Goal: Task Accomplishment & Management: Complete application form

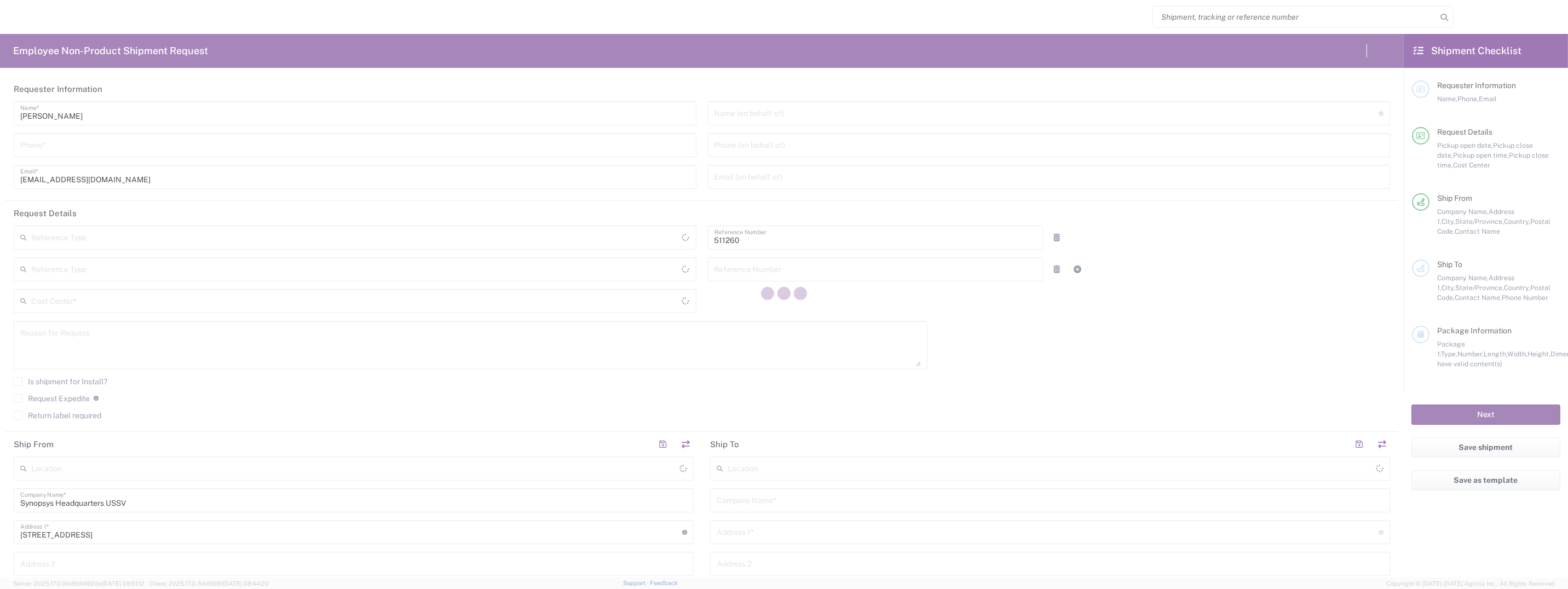
type input "Department"
type input "Delivered at Place"
type input "NL07, SG, ARC Processors 511260"
type input "[US_STATE]"
type input "[GEOGRAPHIC_DATA]"
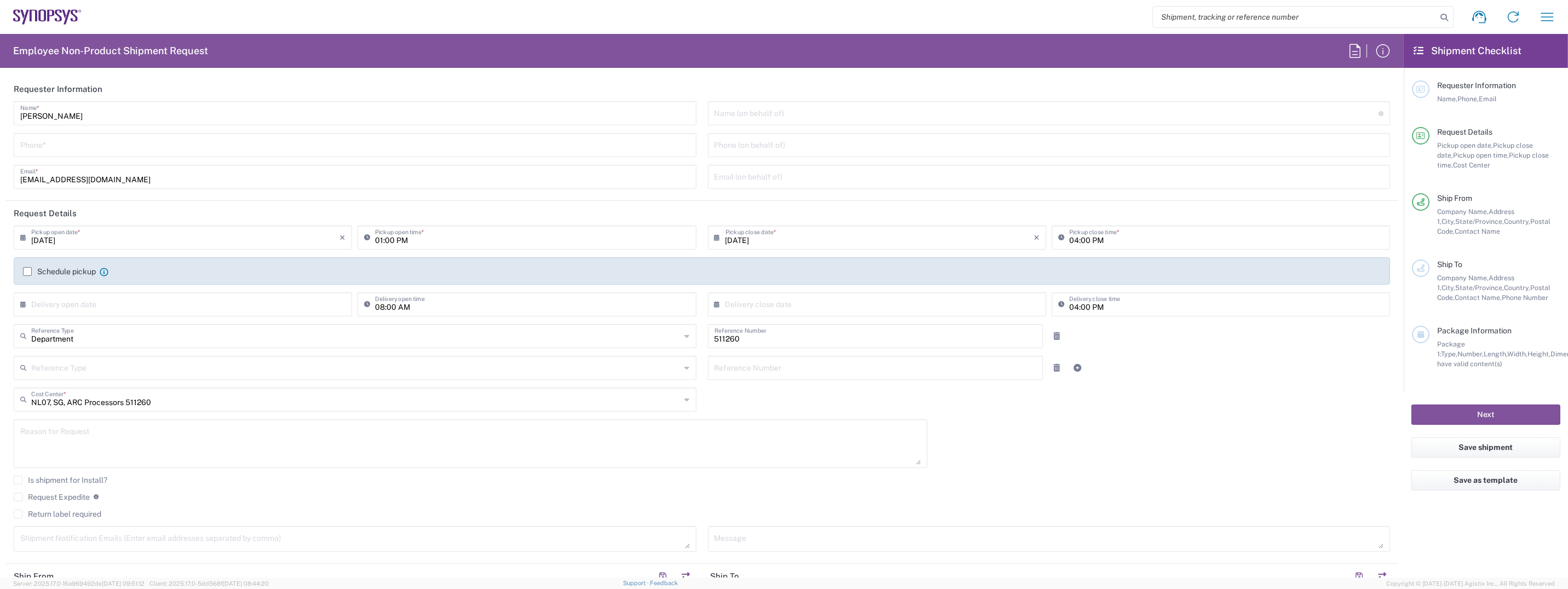
type input "[GEOGRAPHIC_DATA]"
type input "Headquarters USSV"
click at [131, 142] on input "tel" at bounding box center [355, 144] width 670 height 19
click at [301, 185] on input "[EMAIL_ADDRESS][DOMAIN_NAME]" at bounding box center [355, 175] width 670 height 19
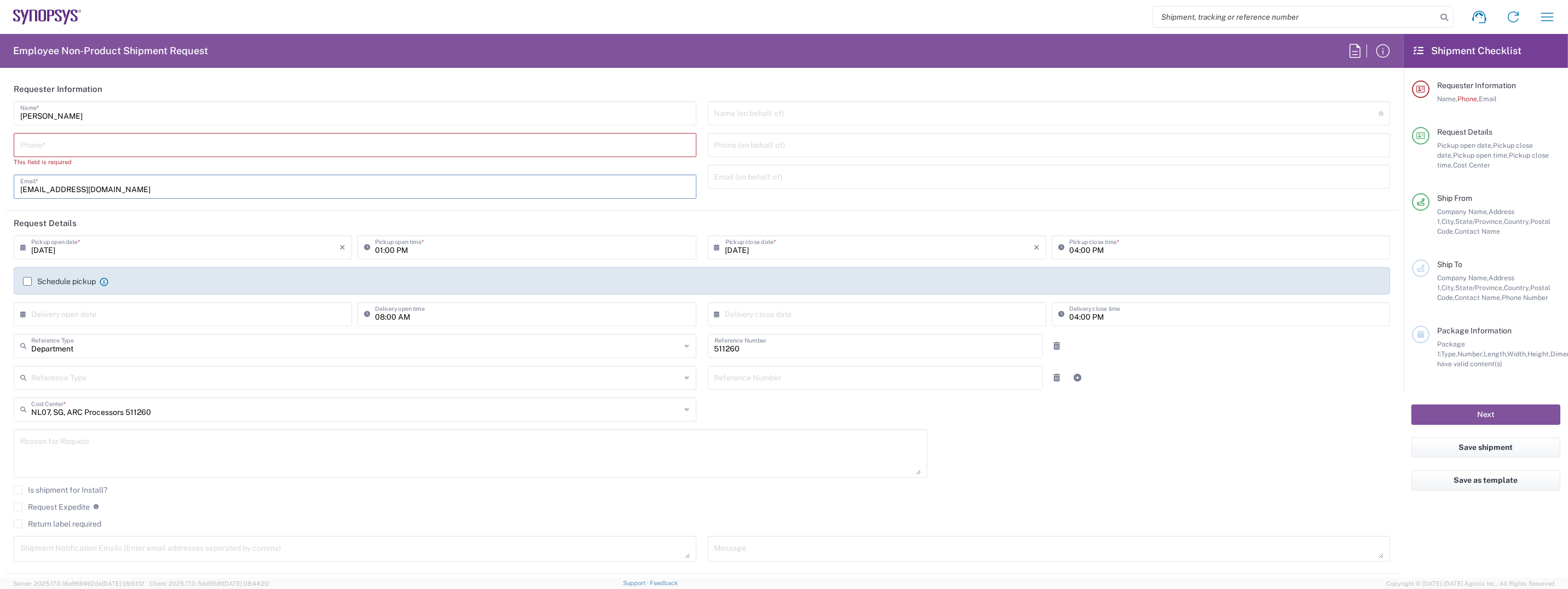
click at [159, 145] on input "tel" at bounding box center [355, 144] width 670 height 19
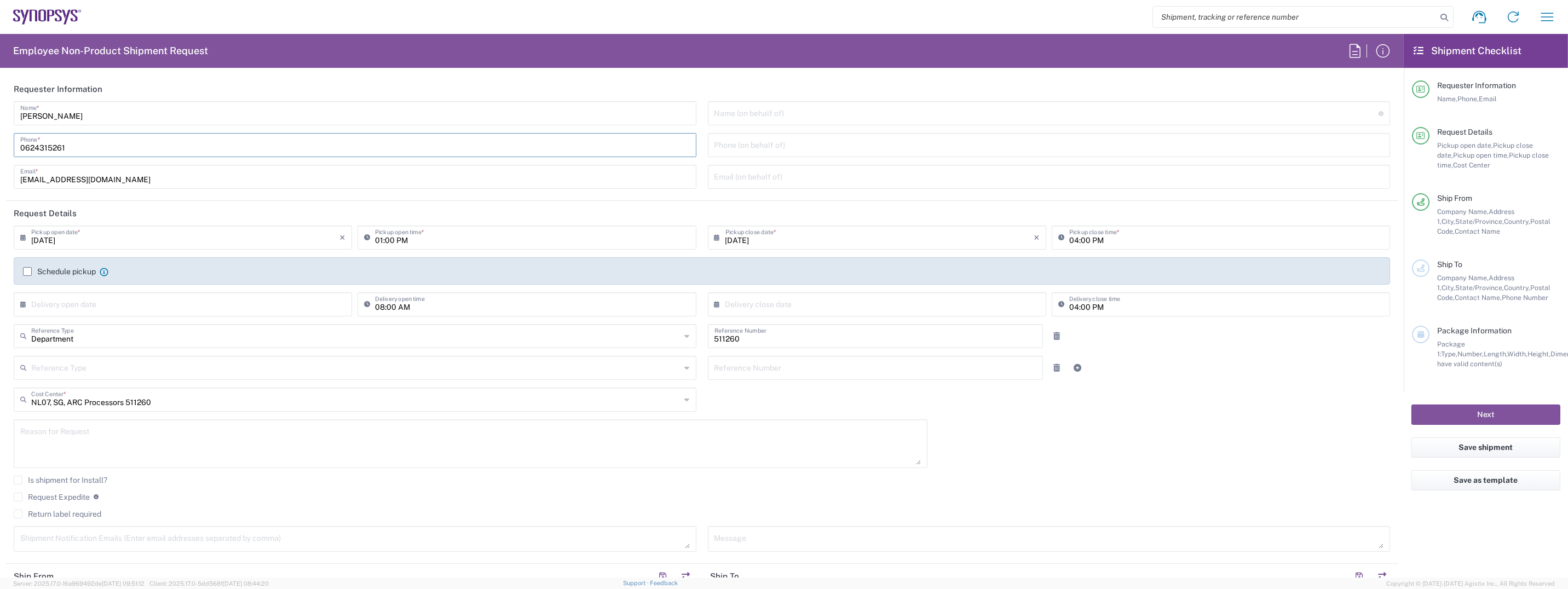
type input "0407988001"
click at [275, 302] on input "text" at bounding box center [185, 303] width 308 height 19
click at [81, 239] on input "[DATE]" at bounding box center [185, 236] width 308 height 19
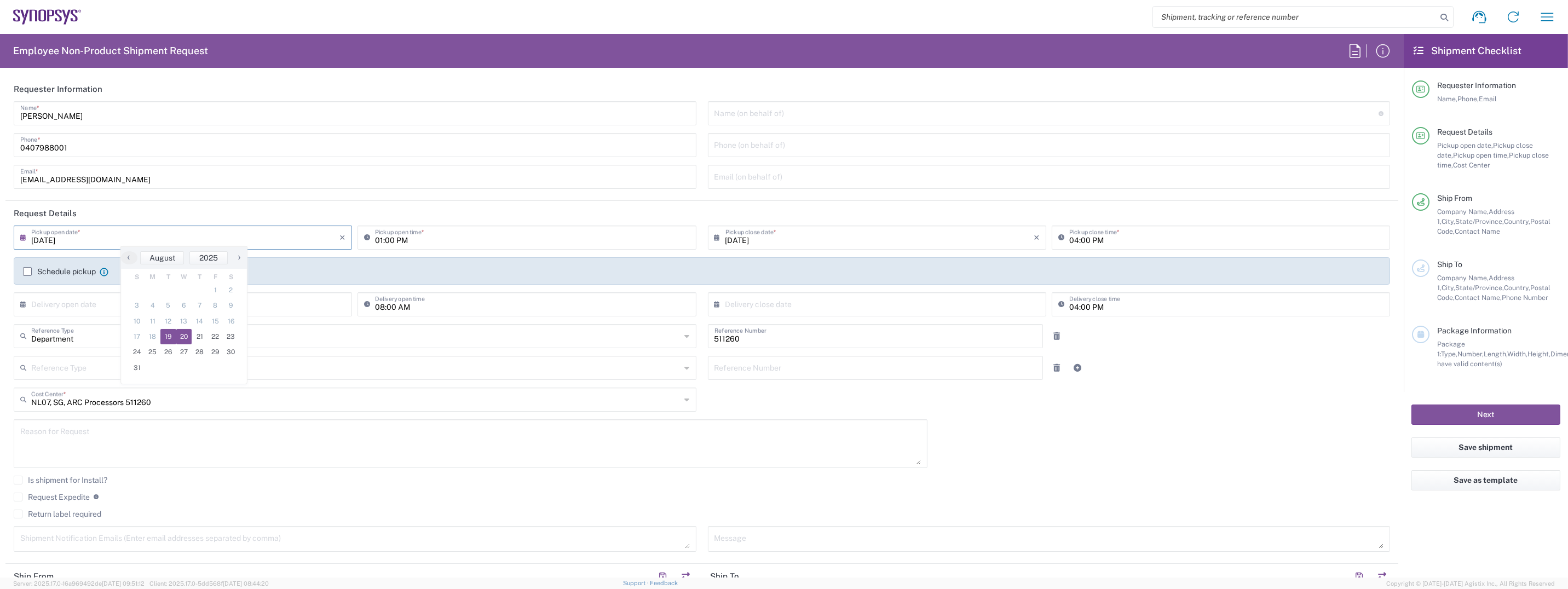
click at [186, 335] on span "20" at bounding box center [184, 336] width 16 height 15
type input "[DATE]"
click at [413, 239] on input "01:00 PM" at bounding box center [532, 236] width 314 height 19
click at [364, 237] on icon at bounding box center [369, 237] width 11 height 18
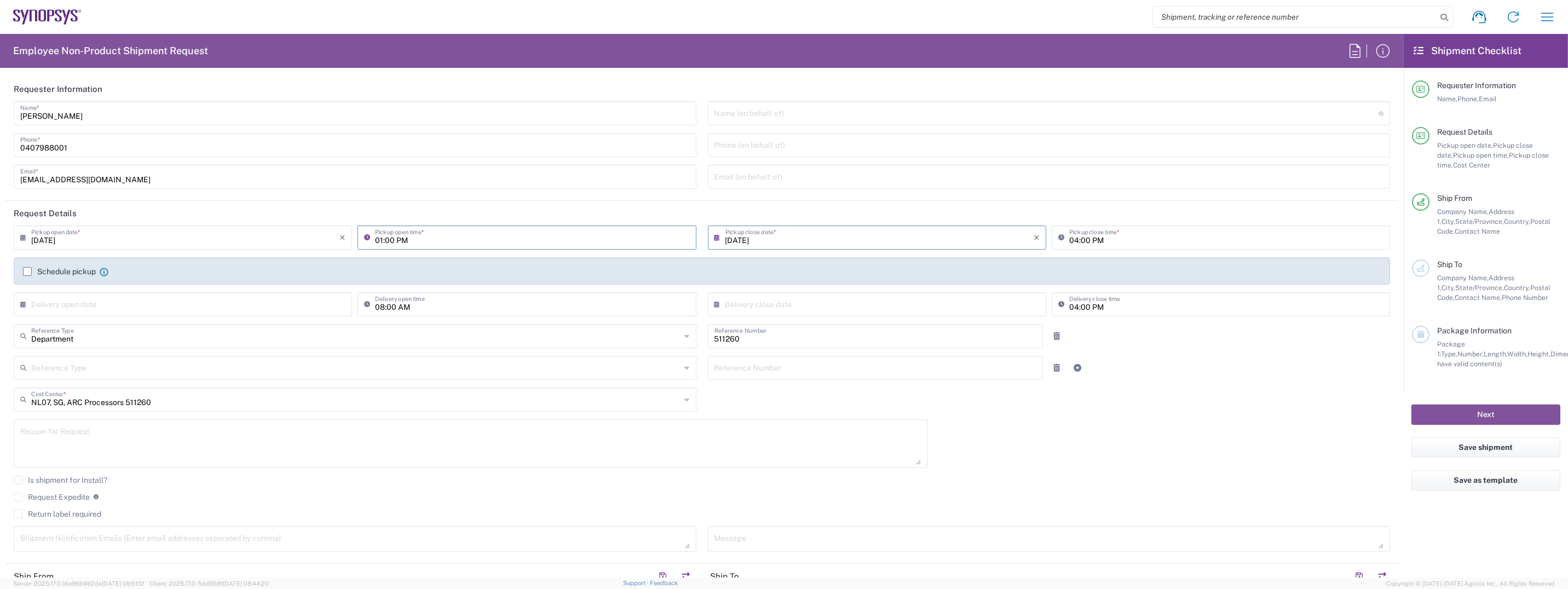
click at [383, 240] on input "01:00 PM" at bounding box center [532, 236] width 314 height 19
drag, startPoint x: 395, startPoint y: 240, endPoint x: 359, endPoint y: 242, distance: 36.1
click at [362, 240] on div "01:00 PM Pickup open time *" at bounding box center [527, 238] width 338 height 24
type input "08:00PM"
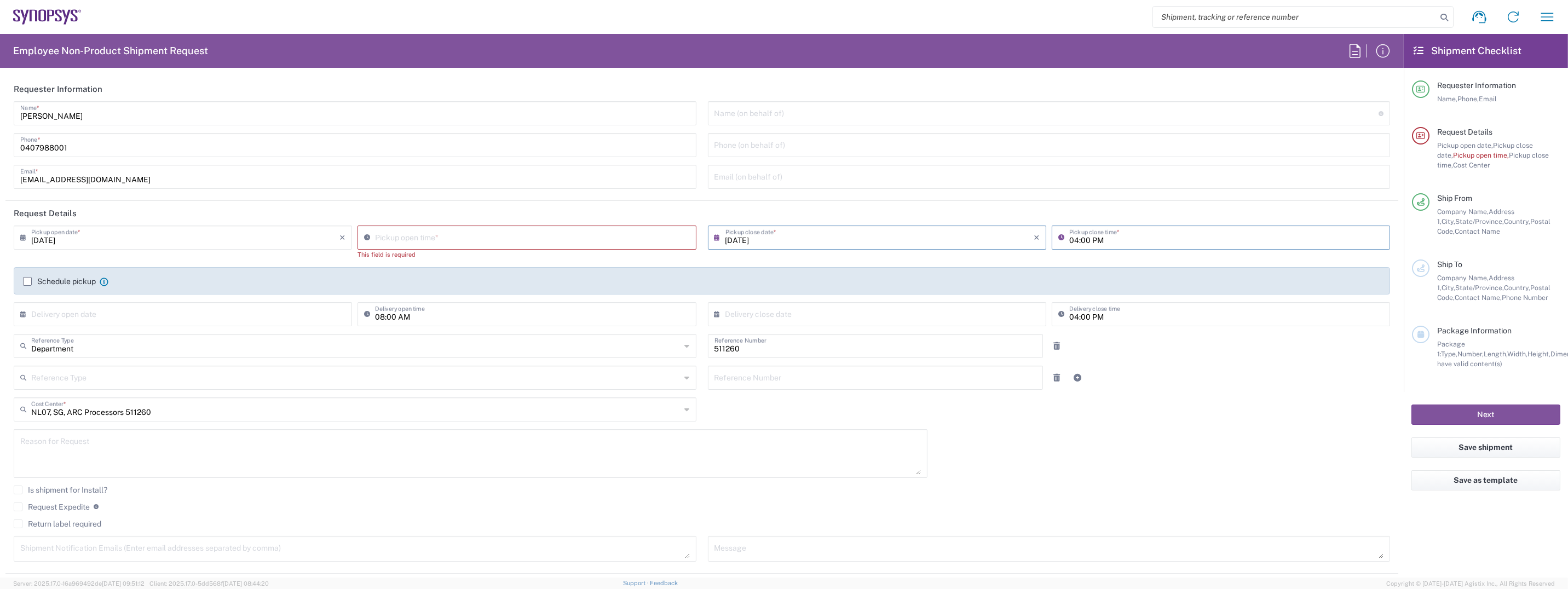
click at [1105, 239] on input "04:00 PM" at bounding box center [1227, 236] width 314 height 19
click at [411, 241] on input "12:29 PM" at bounding box center [532, 236] width 314 height 19
type input "08:30 PM"
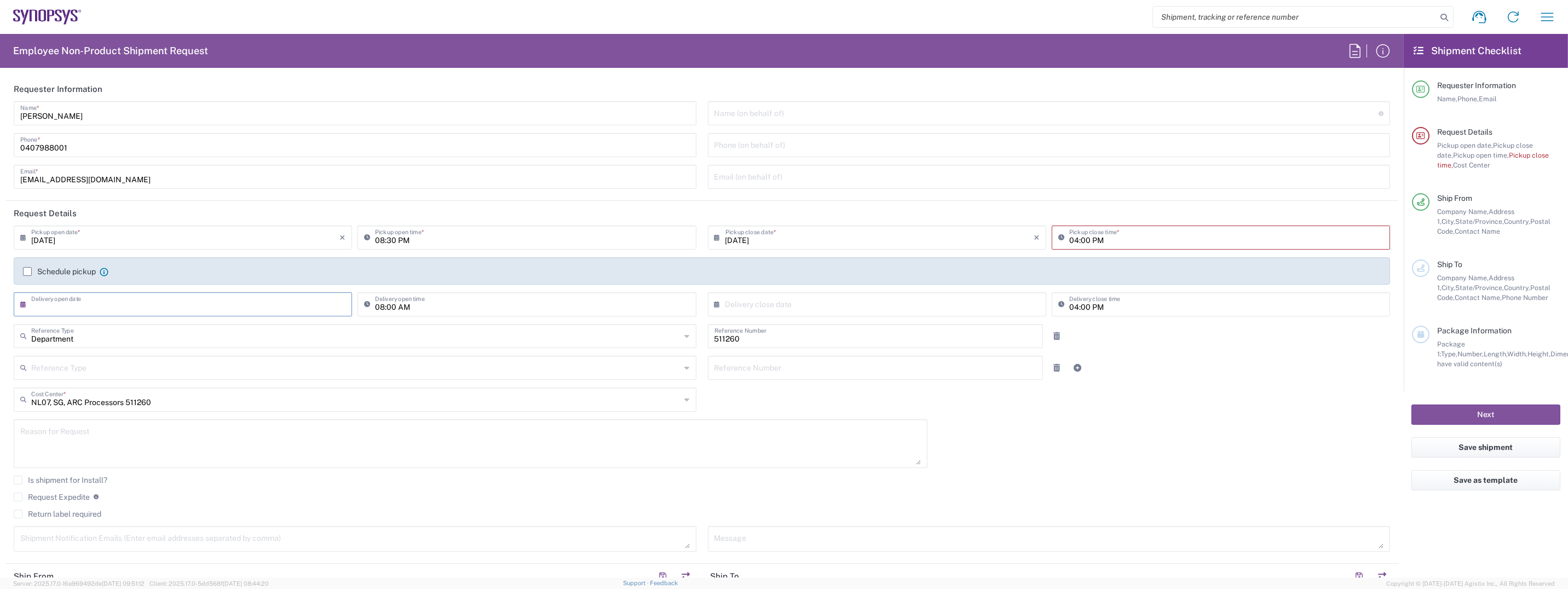
click at [63, 309] on input "text" at bounding box center [185, 303] width 308 height 19
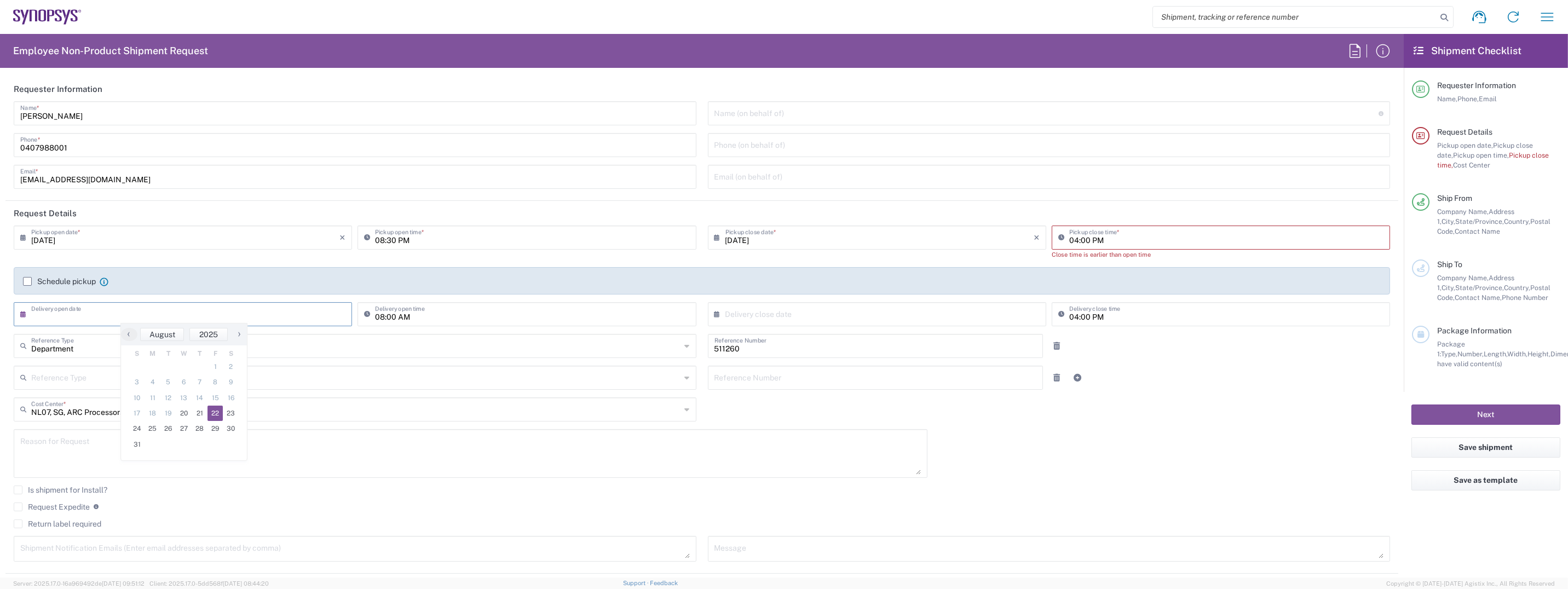
click at [219, 415] on span "22" at bounding box center [215, 413] width 16 height 15
type input "[DATE]"
click at [744, 349] on input "511260" at bounding box center [876, 344] width 323 height 19
drag, startPoint x: 727, startPoint y: 346, endPoint x: 704, endPoint y: 346, distance: 23.0
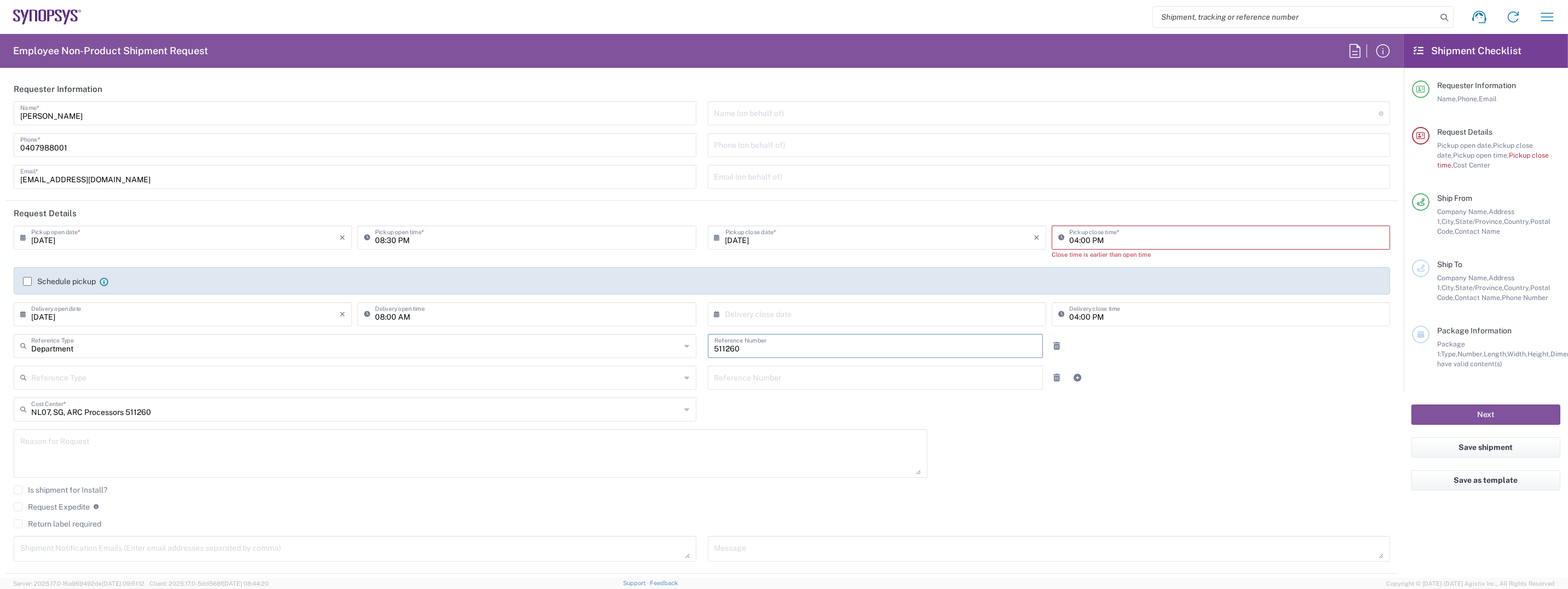
click at [708, 346] on div "511260 Reference Number" at bounding box center [875, 346] width 335 height 24
drag, startPoint x: 741, startPoint y: 346, endPoint x: 704, endPoint y: 342, distance: 37.2
click at [708, 342] on div "511260 Reference Number" at bounding box center [875, 346] width 335 height 24
type input "IntrinsicID - [PERSON_NAME]"
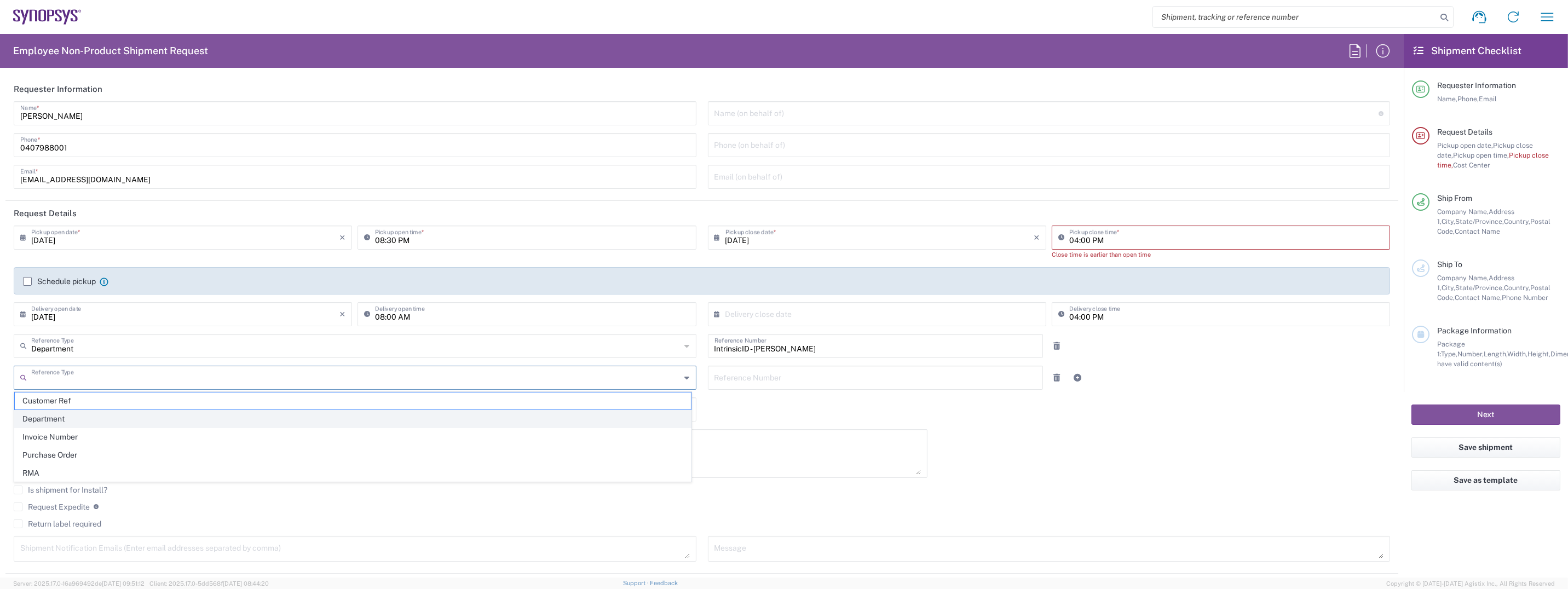
click at [181, 417] on span "Department" at bounding box center [352, 419] width 676 height 17
type input "Department"
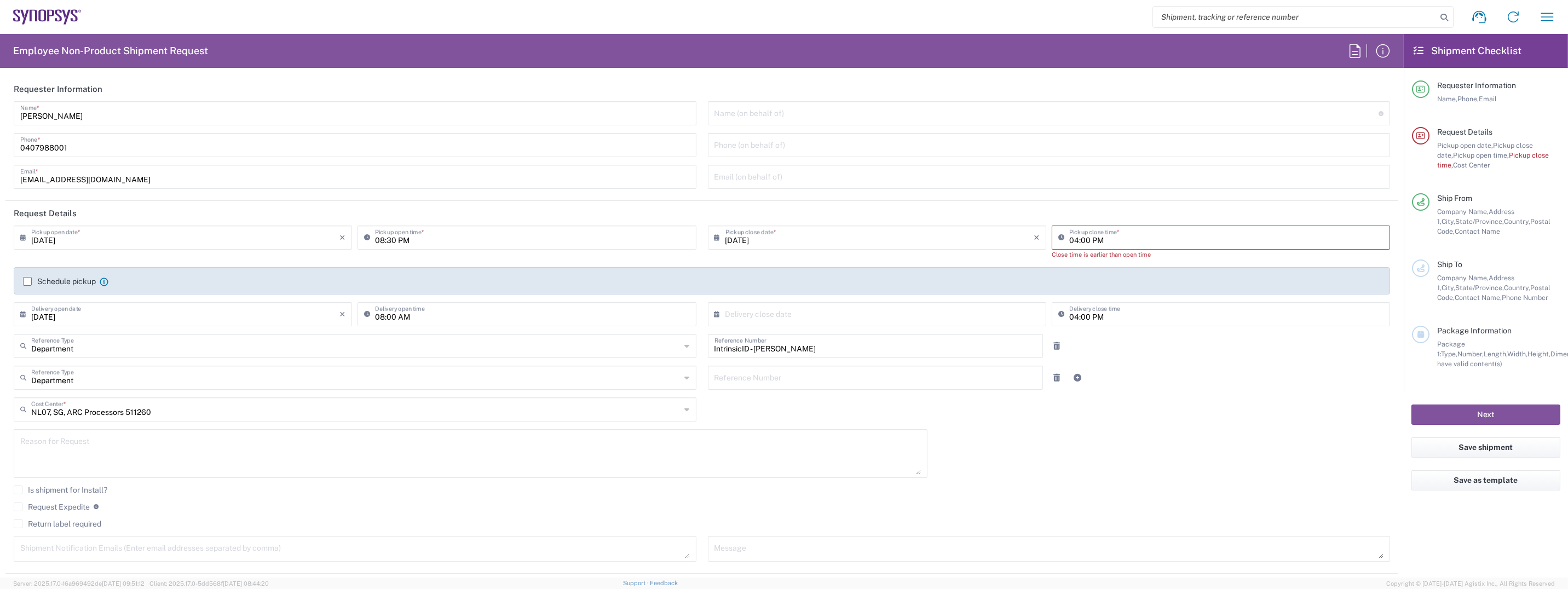
click at [999, 378] on input "text" at bounding box center [876, 377] width 323 height 19
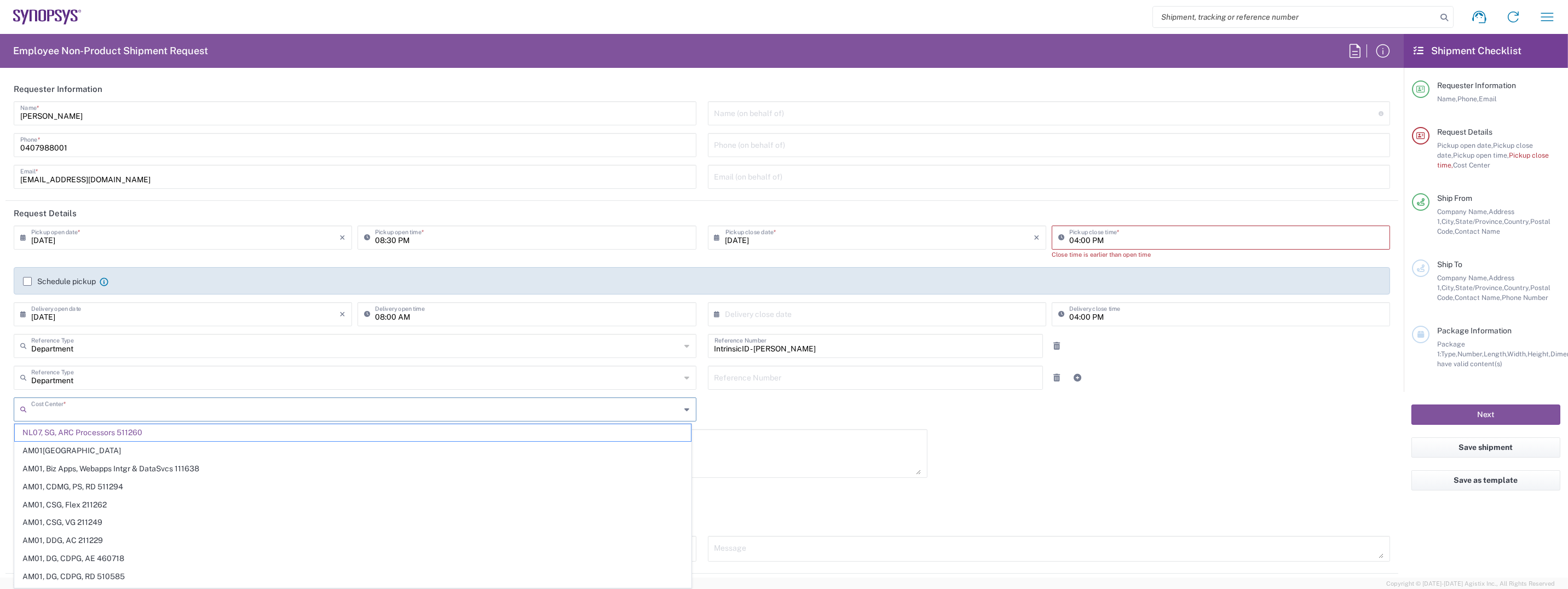
click at [164, 410] on input "text" at bounding box center [356, 408] width 650 height 19
click at [859, 511] on div "Request Expedite If expedite is checked you will be unable to rate and book thi…" at bounding box center [701, 511] width 1376 height 18
type input "NL07, SG, ARC Processors 511260"
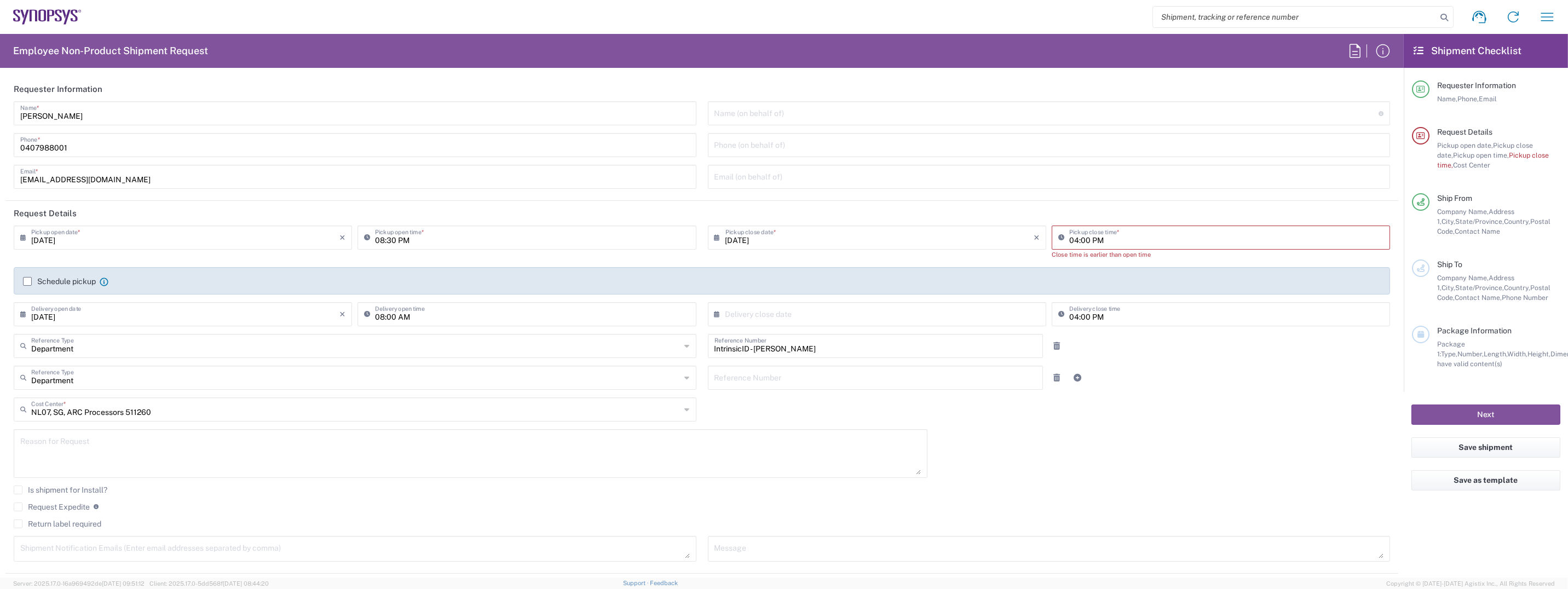
click at [161, 448] on textarea at bounding box center [471, 453] width 901 height 42
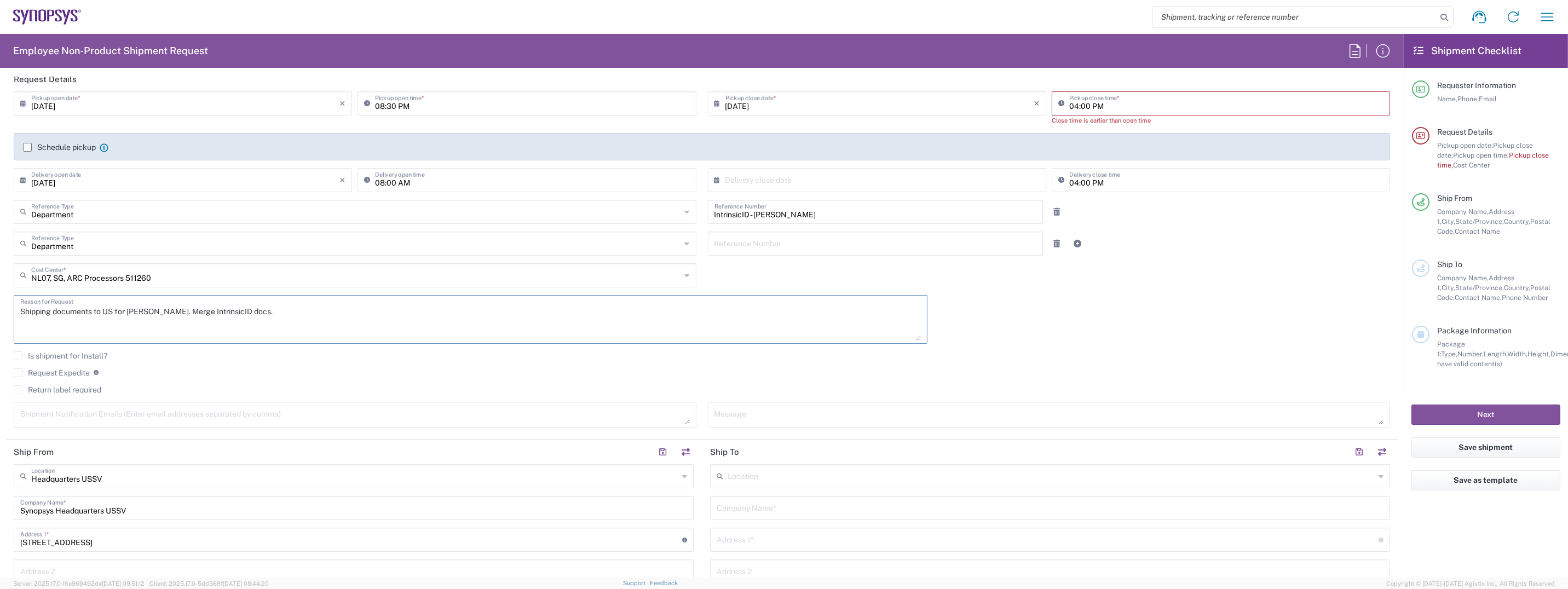
scroll to position [164, 0]
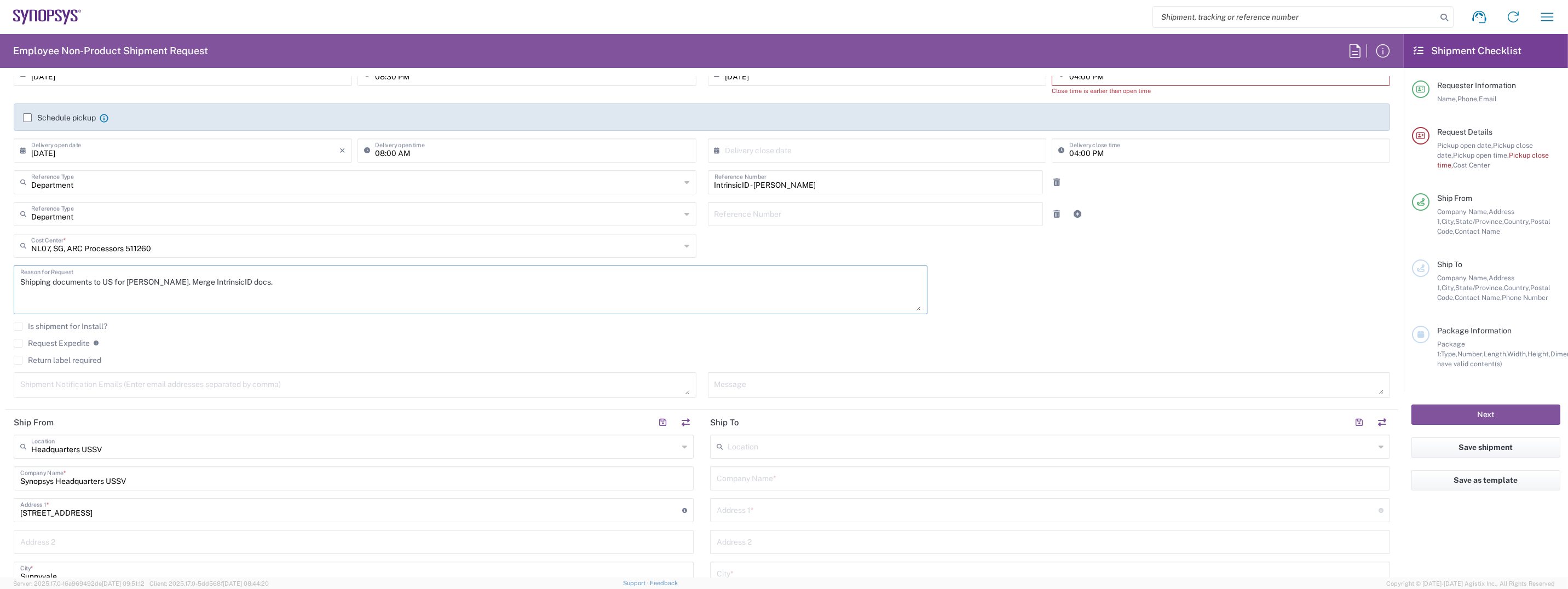
type textarea "Shipping documents to US for [PERSON_NAME]. Merge IntrinsicID docs."
click at [138, 381] on textarea at bounding box center [355, 385] width 670 height 19
paste textarea "[EMAIL_ADDRESS][DOMAIN_NAME]"
click at [122, 388] on textarea "[EMAIL_ADDRESS][DOMAIN_NAME]," at bounding box center [355, 385] width 670 height 19
paste textarea "[EMAIL_ADDRESS][DOMAIN_NAME]"
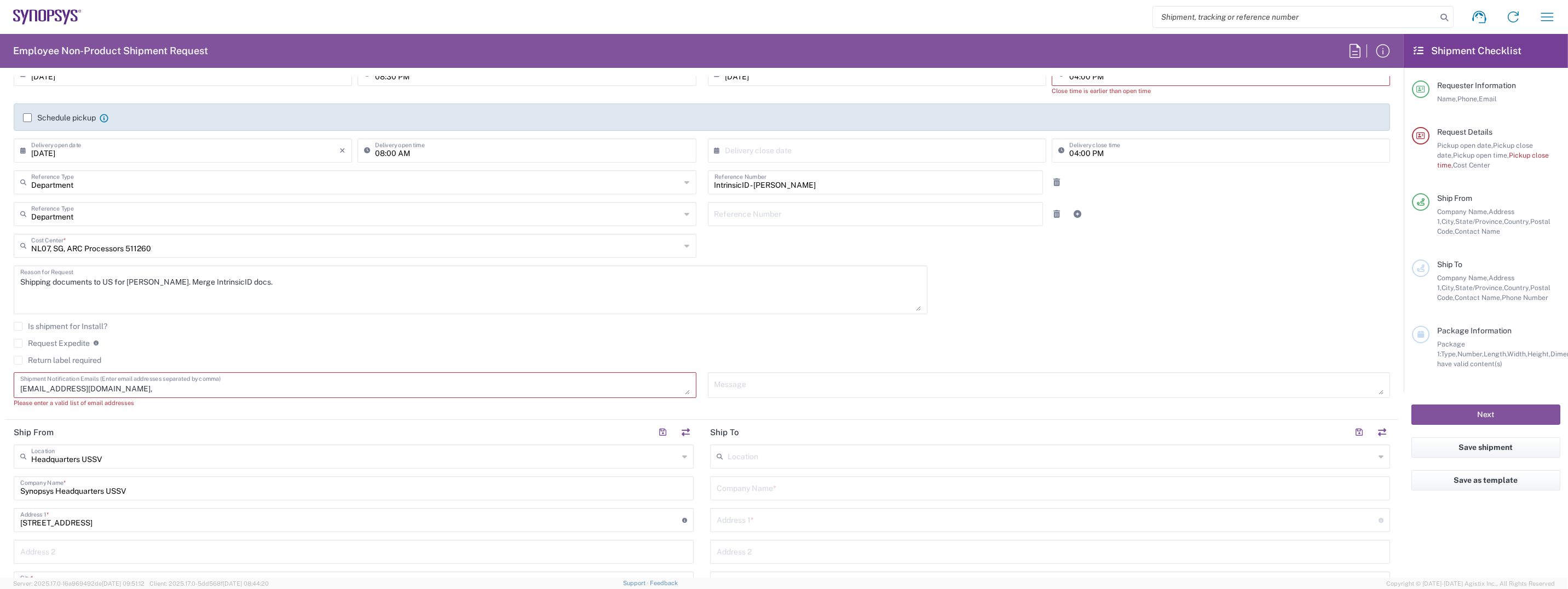
click at [989, 348] on div "Request Expedite If expedite is checked you will be unable to rate and book thi…" at bounding box center [701, 347] width 1376 height 18
click at [173, 388] on textarea "[EMAIL_ADDRESS][DOMAIN_NAME]," at bounding box center [355, 385] width 670 height 19
paste textarea "[EMAIL_ADDRESS][DOMAIN_NAME]"
type textarea "[EMAIL_ADDRESS][DOMAIN_NAME], [EMAIL_ADDRESS][DOMAIN_NAME]"
click at [141, 446] on input "text" at bounding box center [354, 445] width 647 height 19
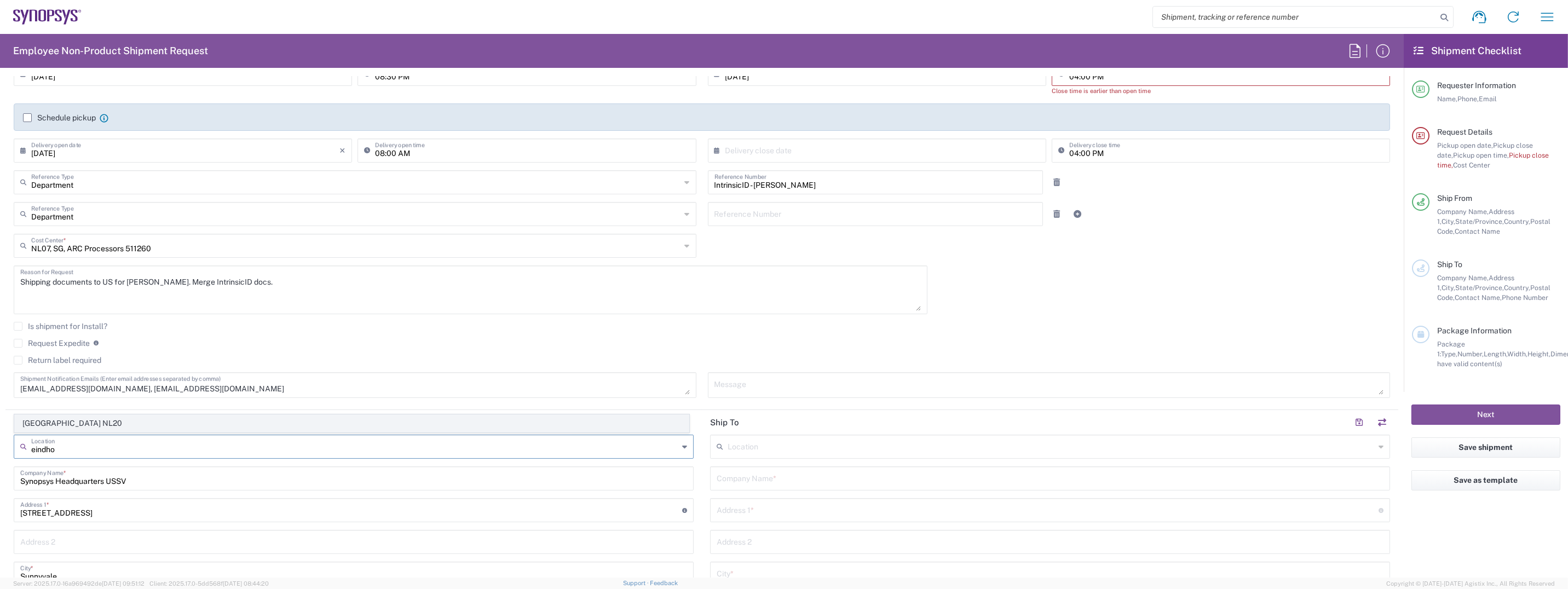
click at [85, 418] on span "[GEOGRAPHIC_DATA] NL20" at bounding box center [351, 423] width 674 height 17
type input "[GEOGRAPHIC_DATA] NL20"
type input "Synopsys Netherlands B.V."
type input "[GEOGRAPHIC_DATA] 41 [GEOGRAPHIC_DATA]"
type input "Edindhoven"
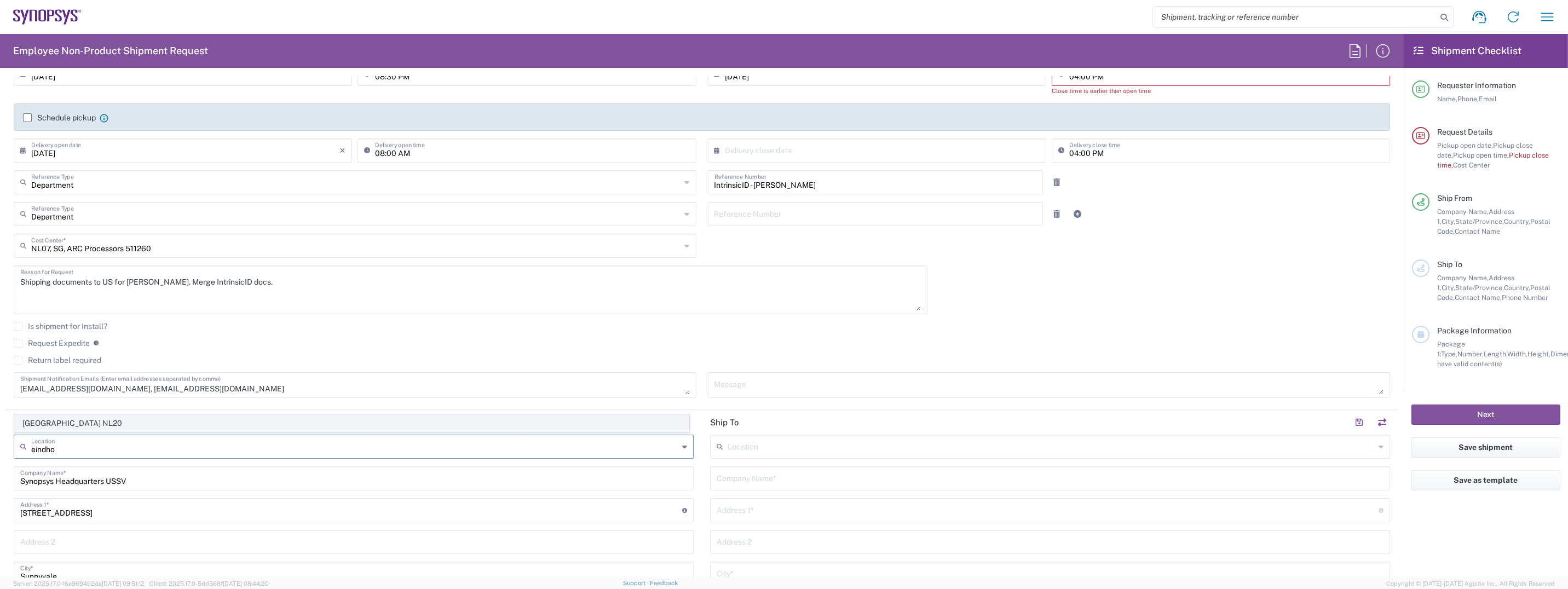
type input "[GEOGRAPHIC_DATA]"
type input "5656 AE"
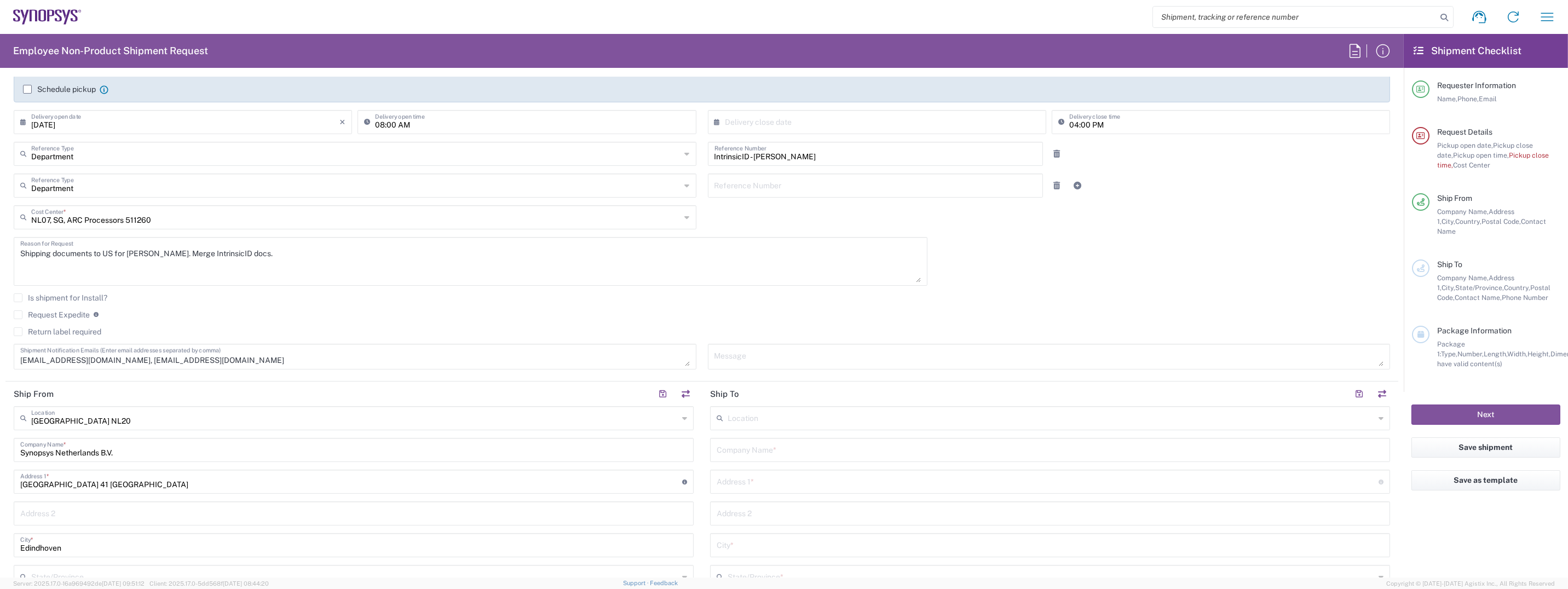
scroll to position [218, 0]
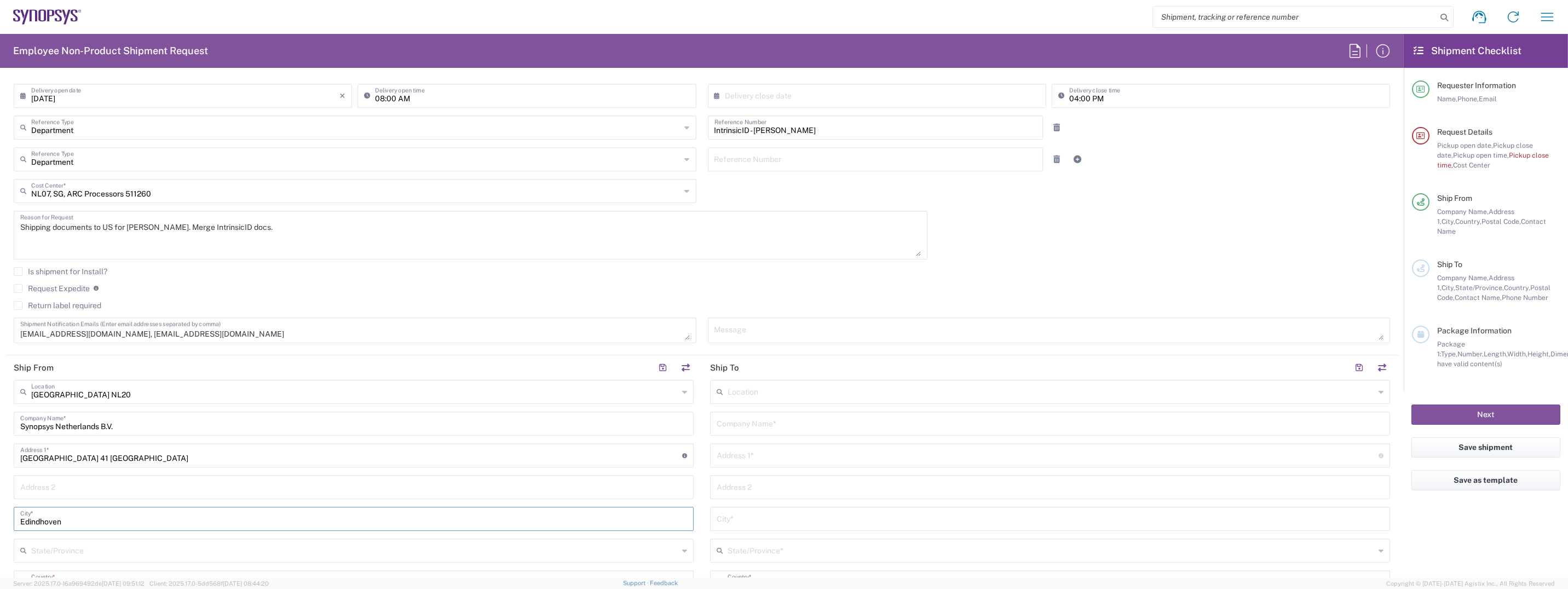
click at [49, 515] on input "Edindhoven" at bounding box center [354, 518] width 667 height 19
drag, startPoint x: 82, startPoint y: 525, endPoint x: -2, endPoint y: 523, distance: 84.0
click at [0, 523] on html "Shipment request Shipment tracking Employee non-product shipment request My shi…" at bounding box center [784, 294] width 1568 height 589
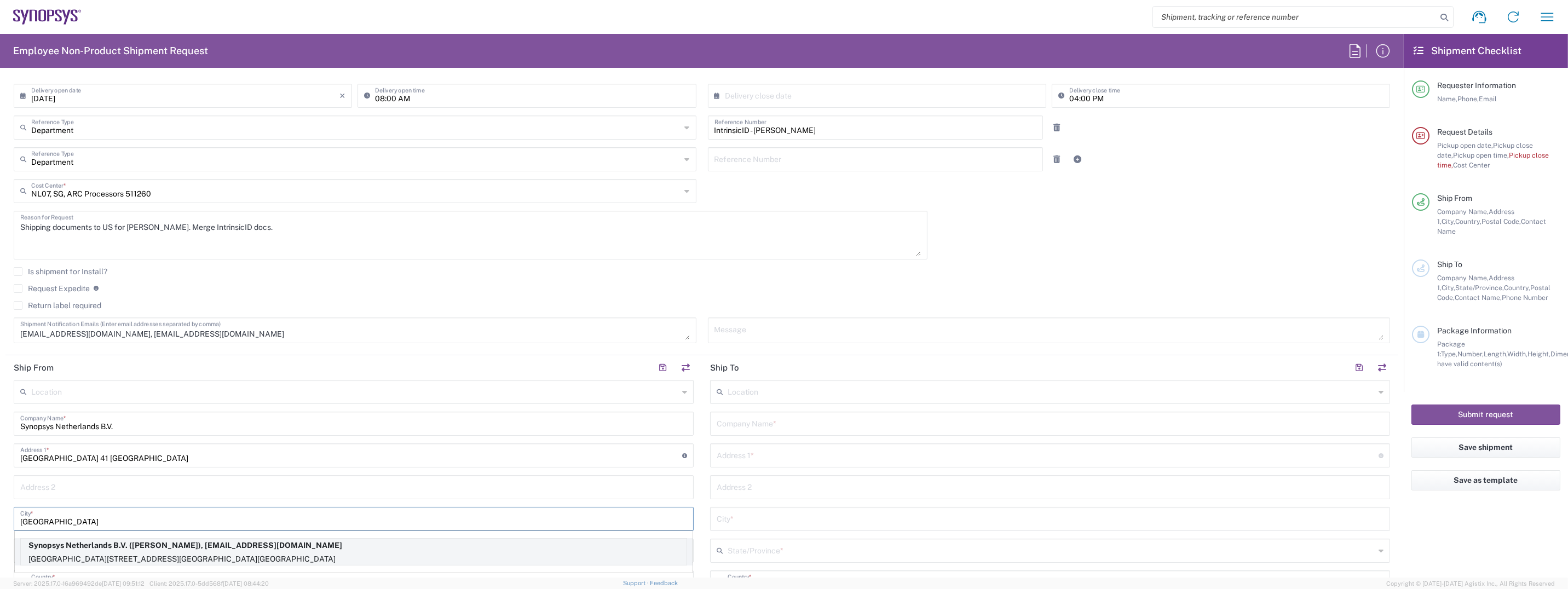
type input "[GEOGRAPHIC_DATA]"
click at [232, 552] on p "[GEOGRAPHIC_DATA][STREET_ADDRESS][GEOGRAPHIC_DATA][GEOGRAPHIC_DATA]" at bounding box center [354, 559] width 666 height 13
type input "[PERSON_NAME]"
type input "0031407988001"
type input "[EMAIL_ADDRESS][DOMAIN_NAME]"
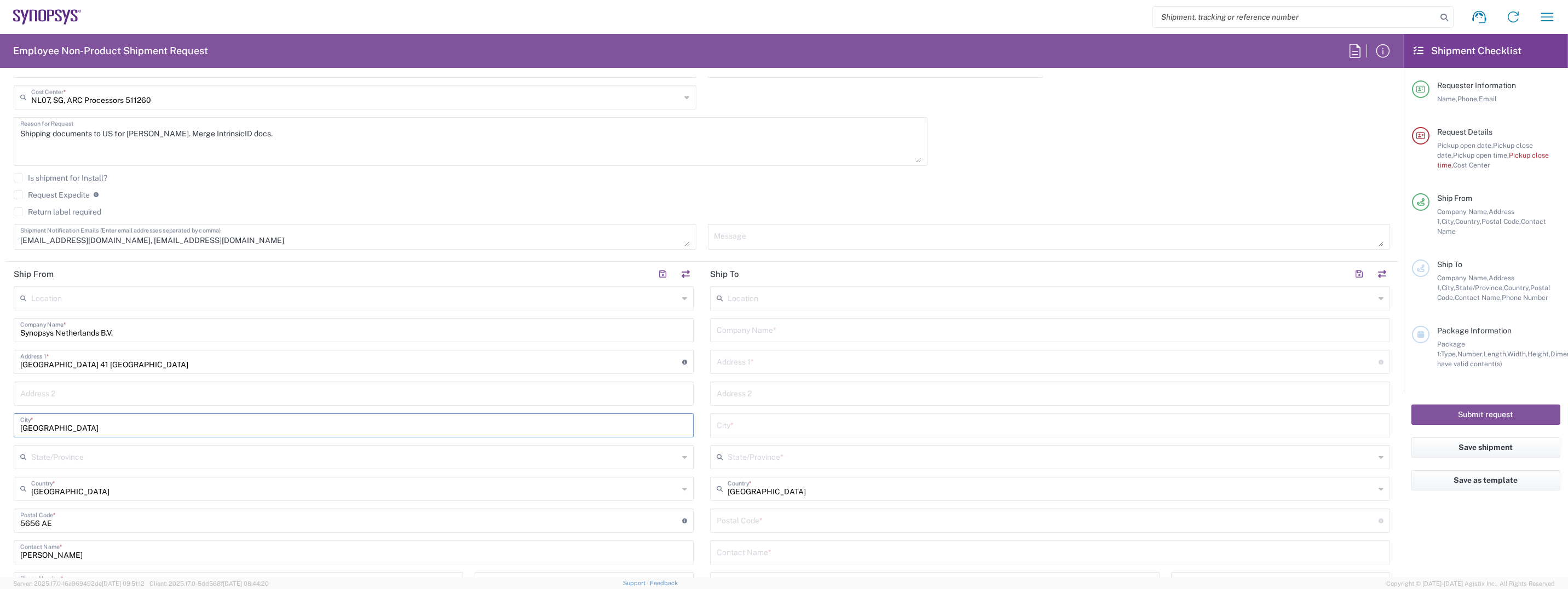
scroll to position [383, 0]
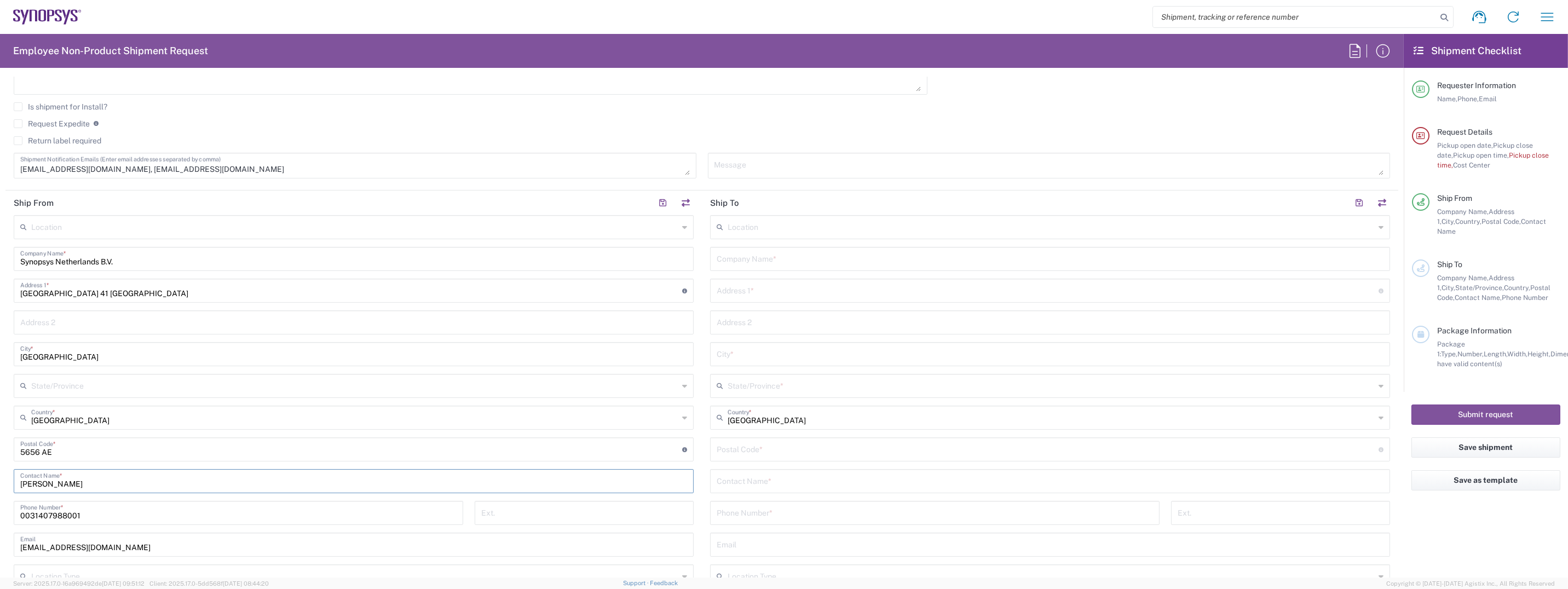
drag, startPoint x: 94, startPoint y: 484, endPoint x: -2, endPoint y: 474, distance: 96.5
click at [0, 474] on html "Shipment request Shipment tracking Employee non-product shipment request My shi…" at bounding box center [784, 294] width 1568 height 589
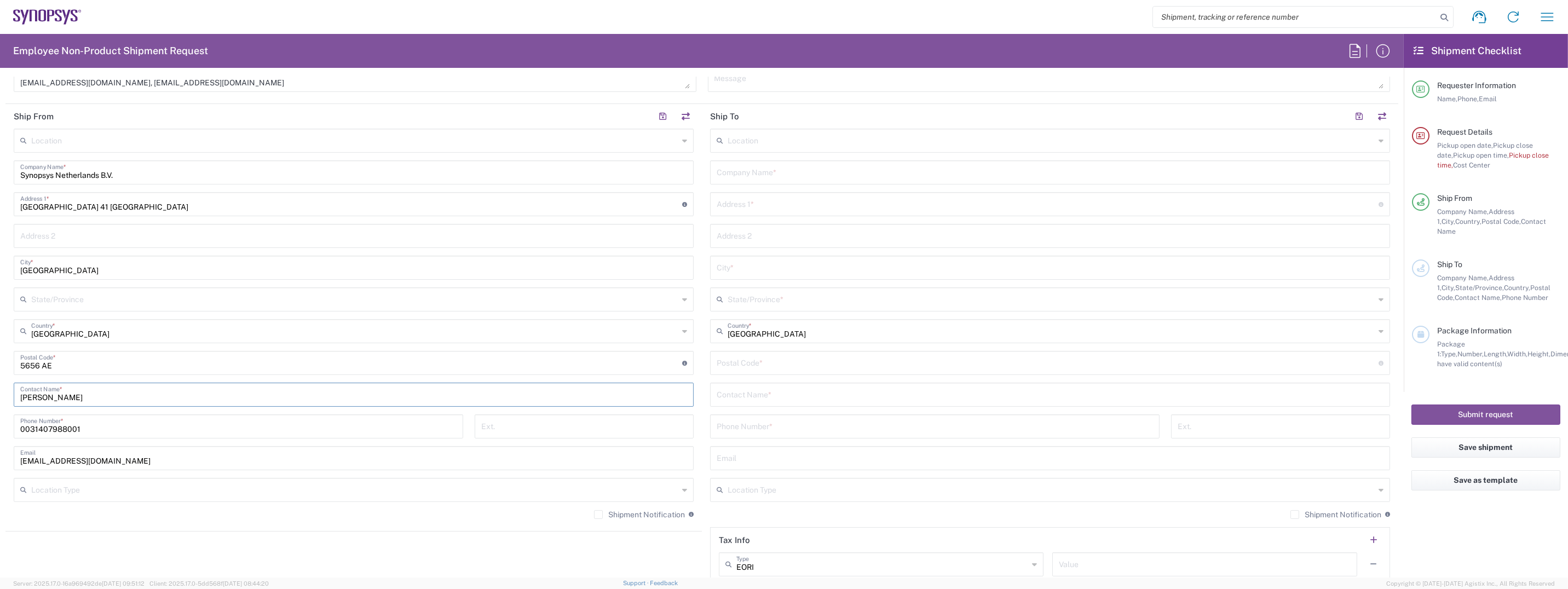
scroll to position [492, 0]
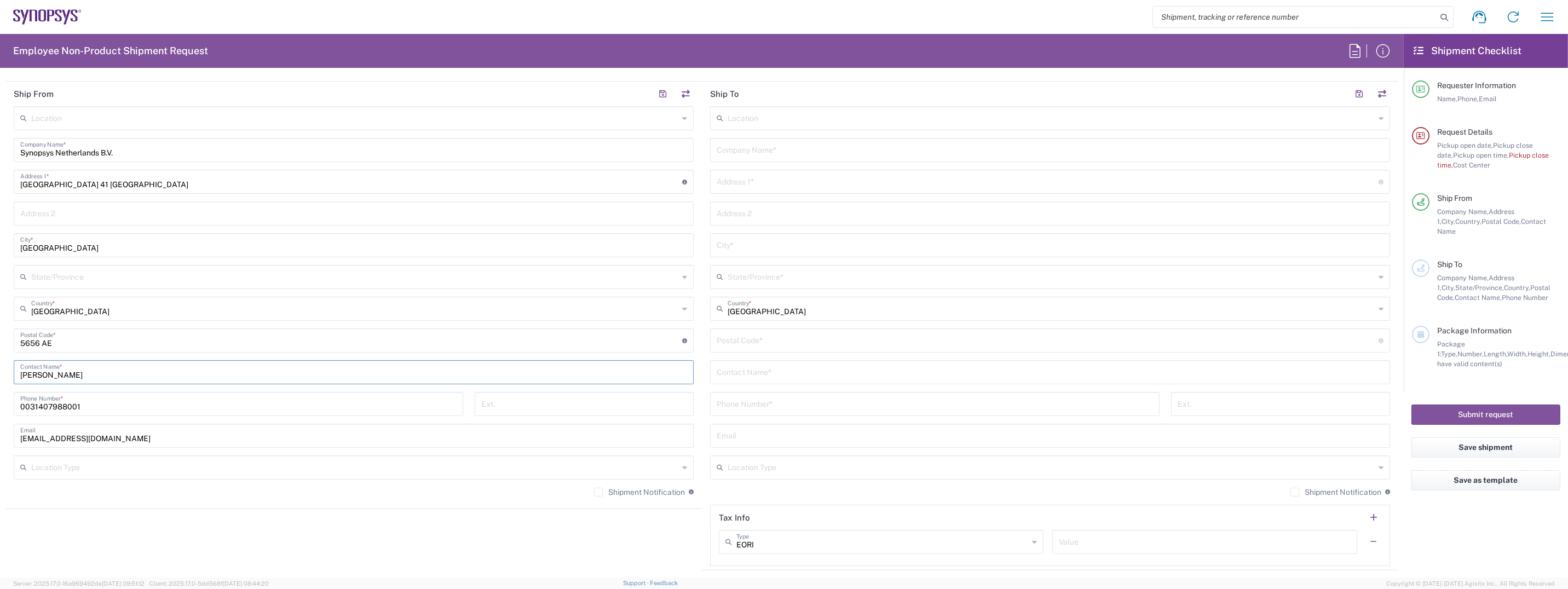
type input "[PERSON_NAME]"
type input "[EMAIL_ADDRESS][DOMAIN_NAME]"
type input "Synopsys Nederland BV"
type input "Spaanders 15"
type input "Best"
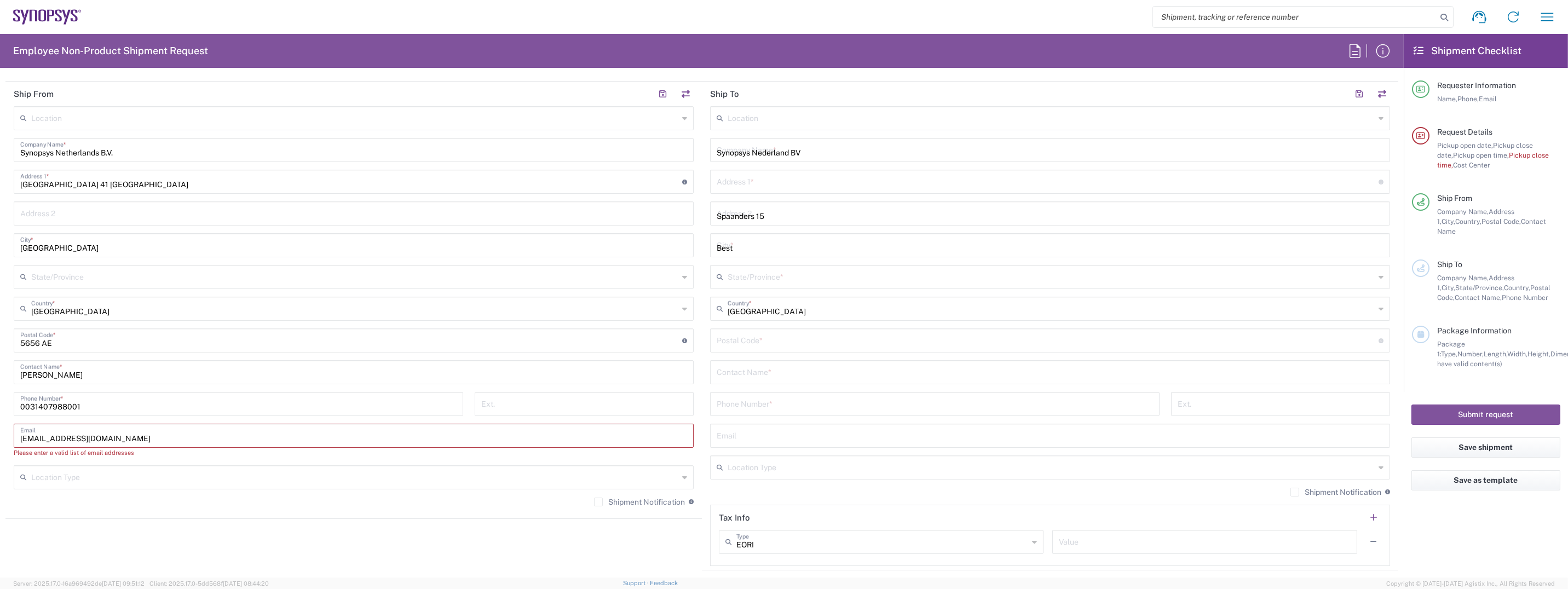
type input "5684 KJ"
type input "0624315261"
type input "[GEOGRAPHIC_DATA] [STREET_ADDRESS]"
drag, startPoint x: 808, startPoint y: 149, endPoint x: 634, endPoint y: 169, distance: 175.1
click at [645, 164] on div "Ship From Location [GEOGRAPHIC_DATA] DE04 Agrate Brianza IT01 [GEOGRAPHIC_DATA]…" at bounding box center [702, 326] width 1393 height 489
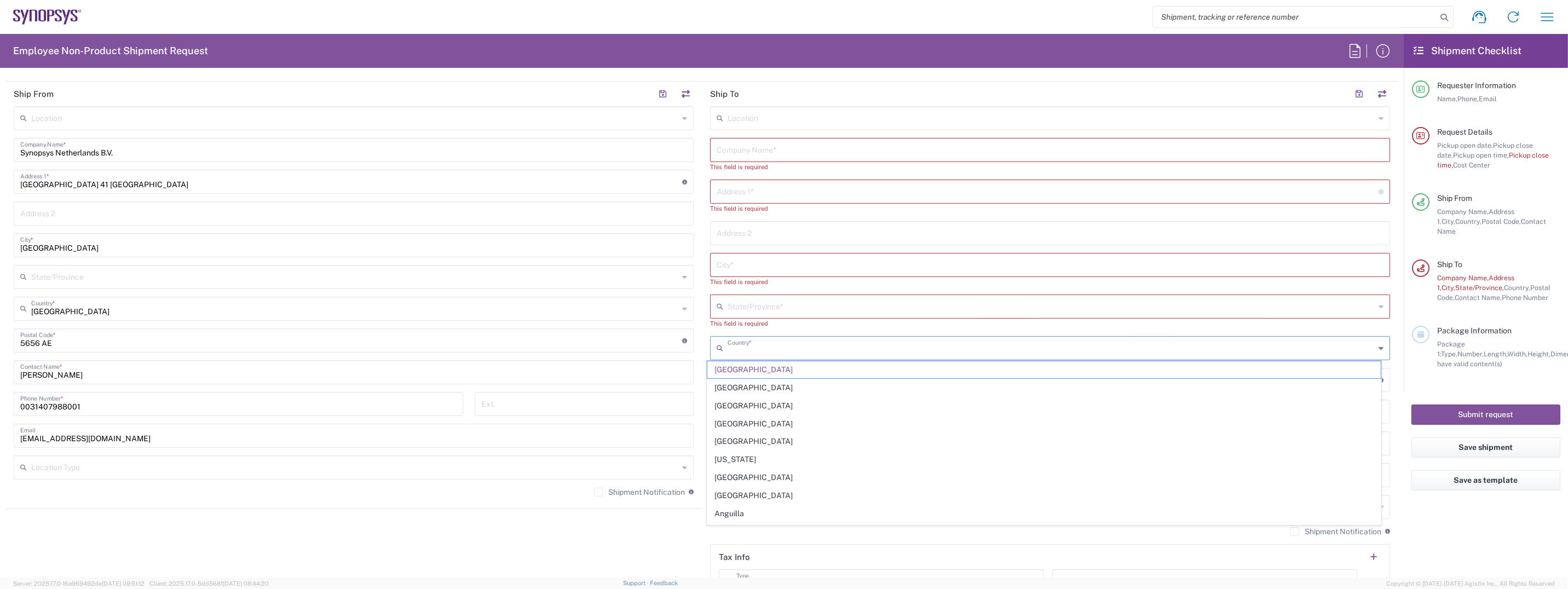
type input "[GEOGRAPHIC_DATA]"
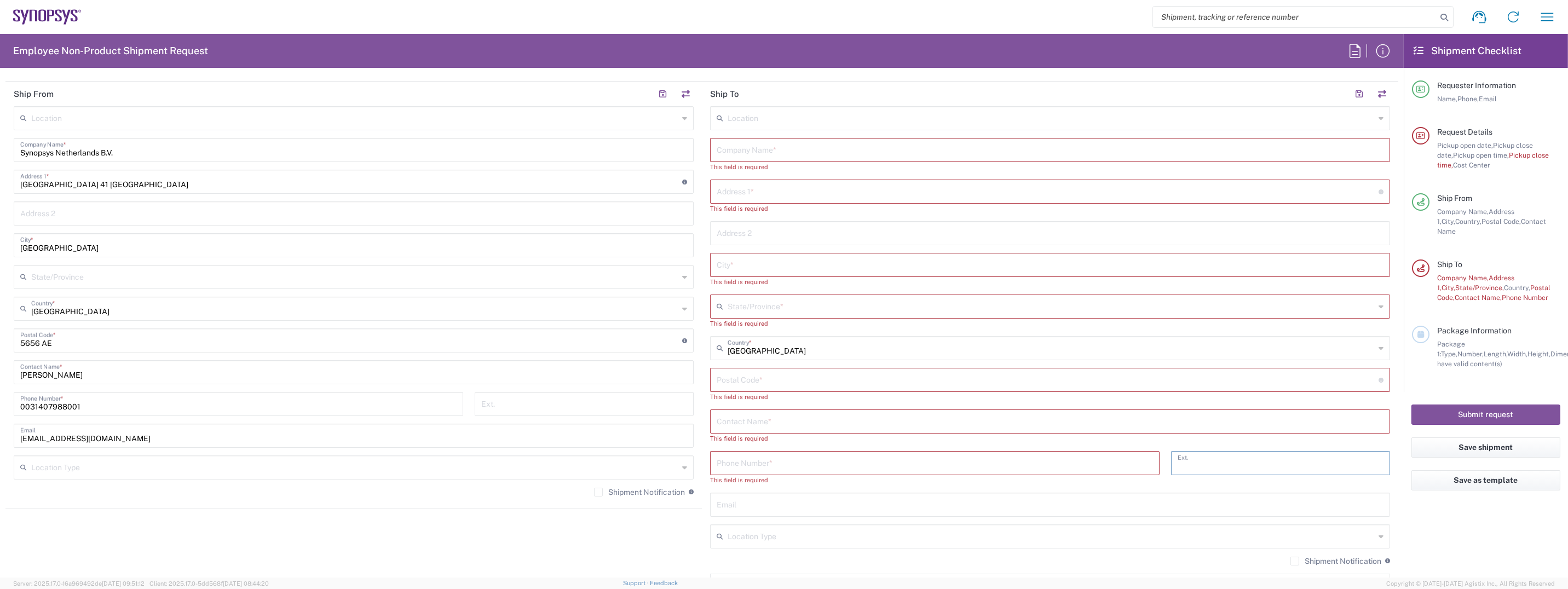
click at [120, 461] on input "text" at bounding box center [354, 466] width 647 height 19
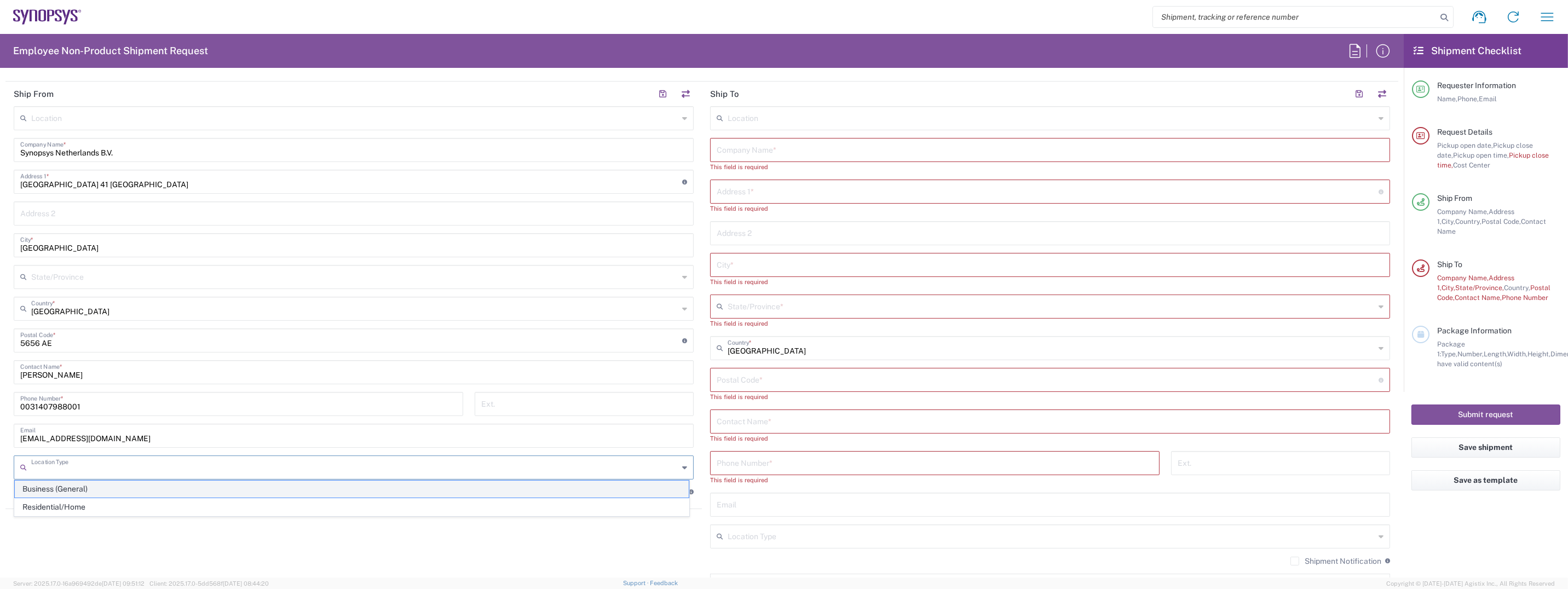
click at [78, 485] on span "Business (General)" at bounding box center [351, 489] width 674 height 17
type input "Business (General)"
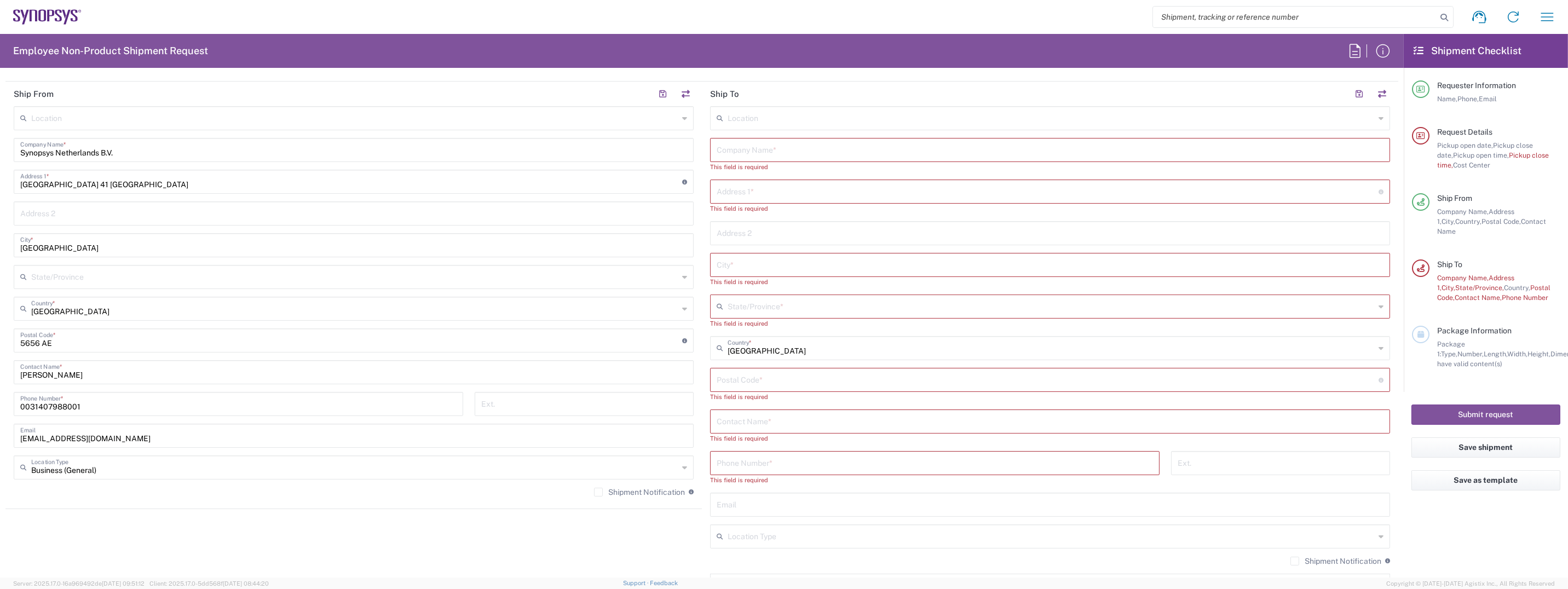
click at [597, 489] on label "Shipment Notification" at bounding box center [639, 492] width 91 height 9
click at [598, 492] on input "Shipment Notification" at bounding box center [598, 492] width 0 height 0
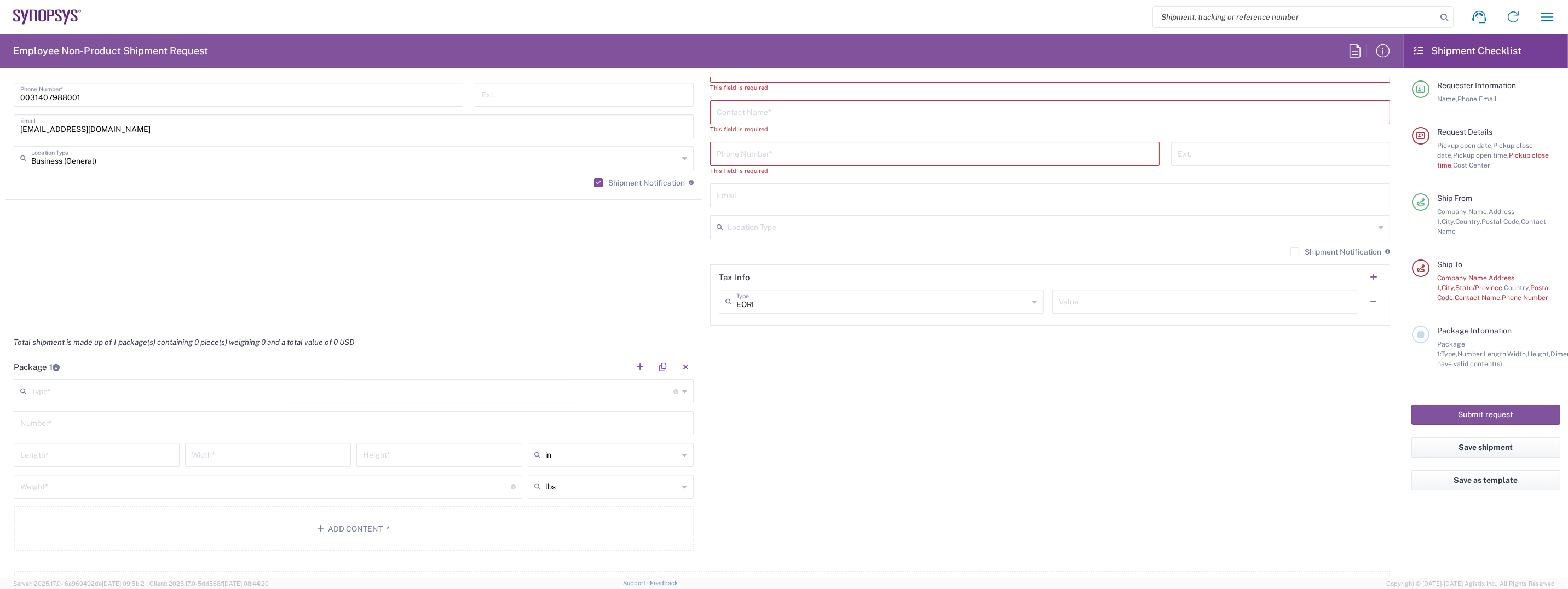
scroll to position [821, 0]
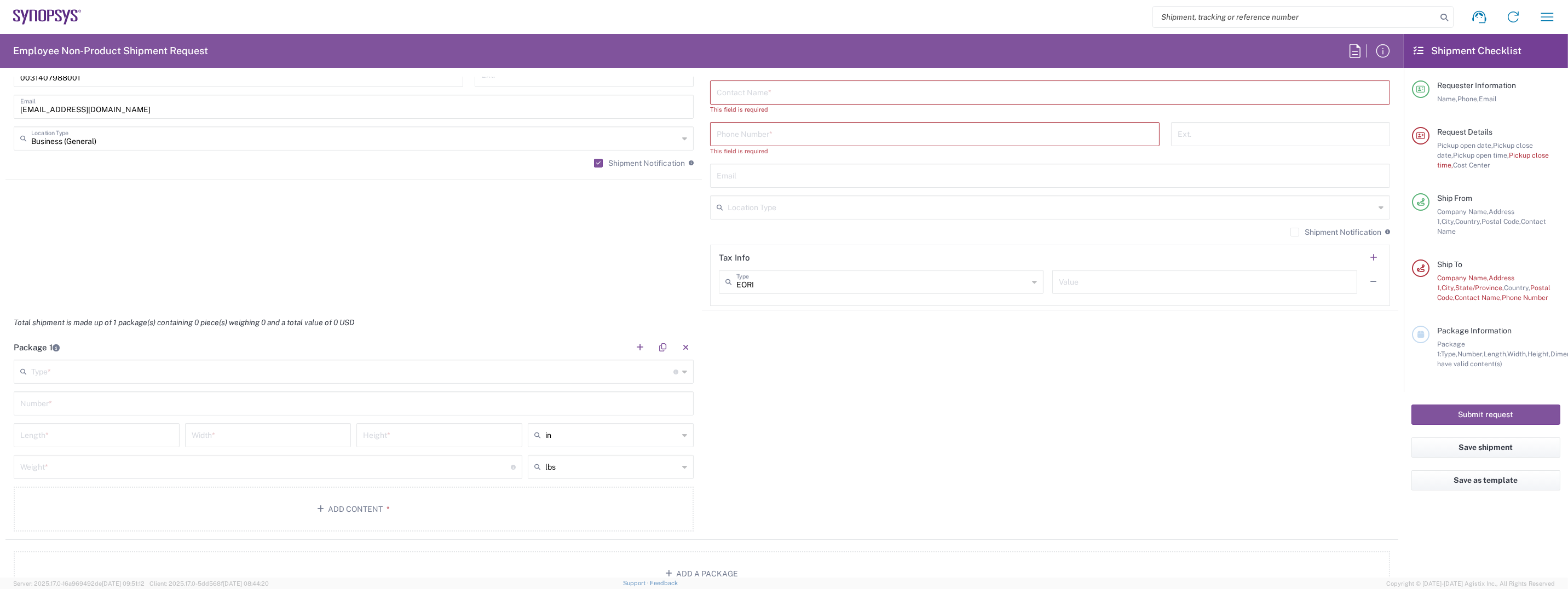
click at [442, 386] on main "Type * Material used to package goods Bale(s) Basket(s) Bolt(s) Bottle(s) Bucke…" at bounding box center [354, 447] width 696 height 176
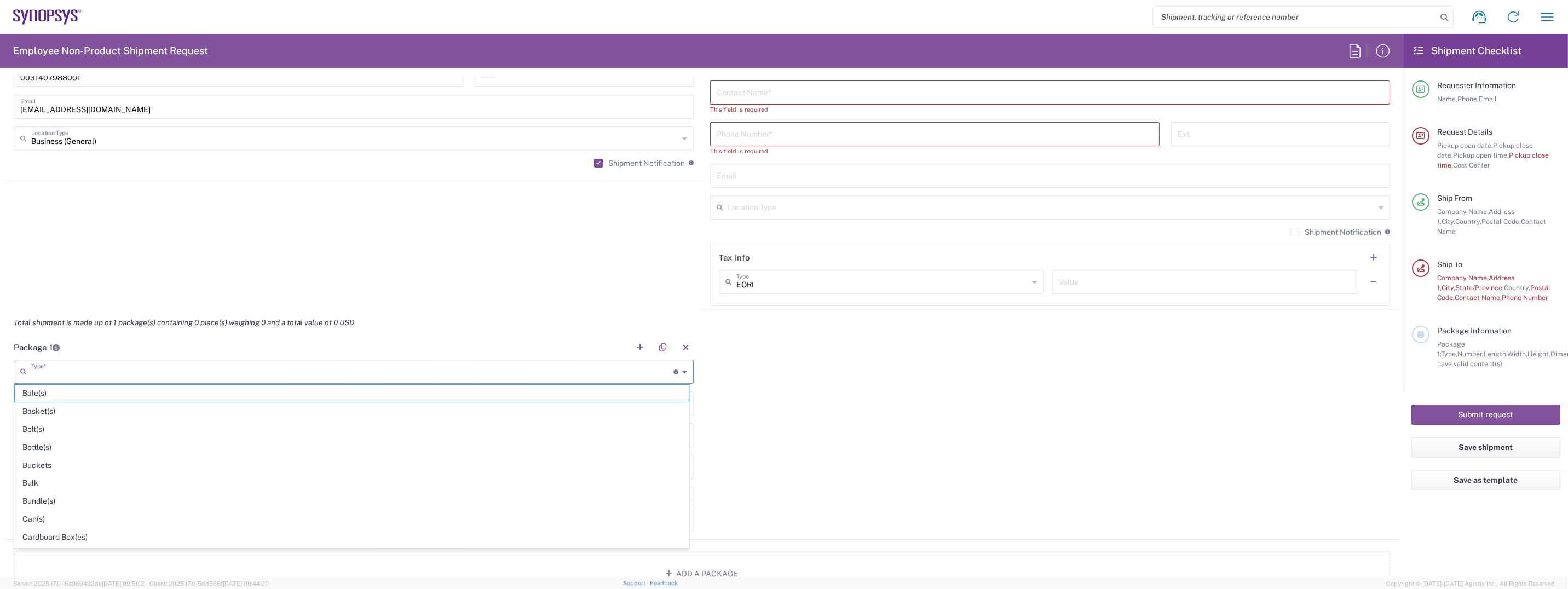
click at [438, 371] on input "text" at bounding box center [352, 371] width 642 height 19
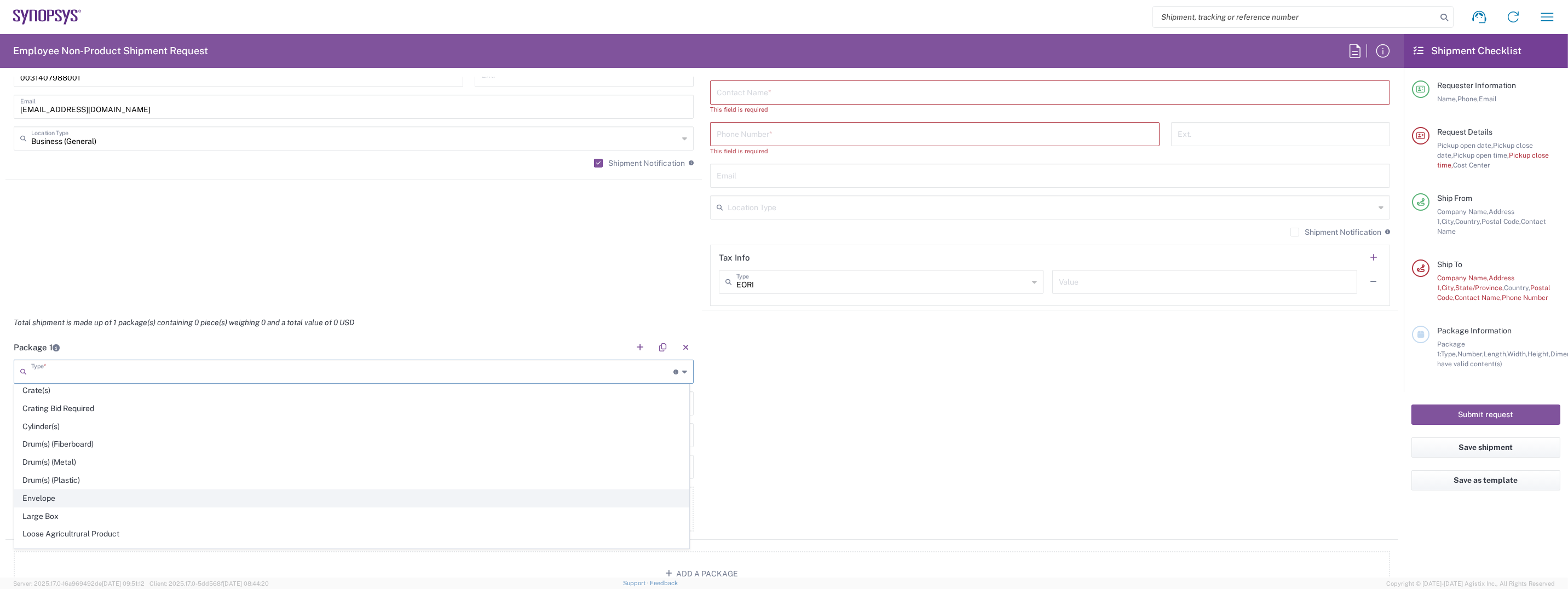
click at [169, 495] on span "Envelope" at bounding box center [351, 498] width 674 height 17
type input "Envelope"
type input "1"
type input "9.5"
type input "12.5"
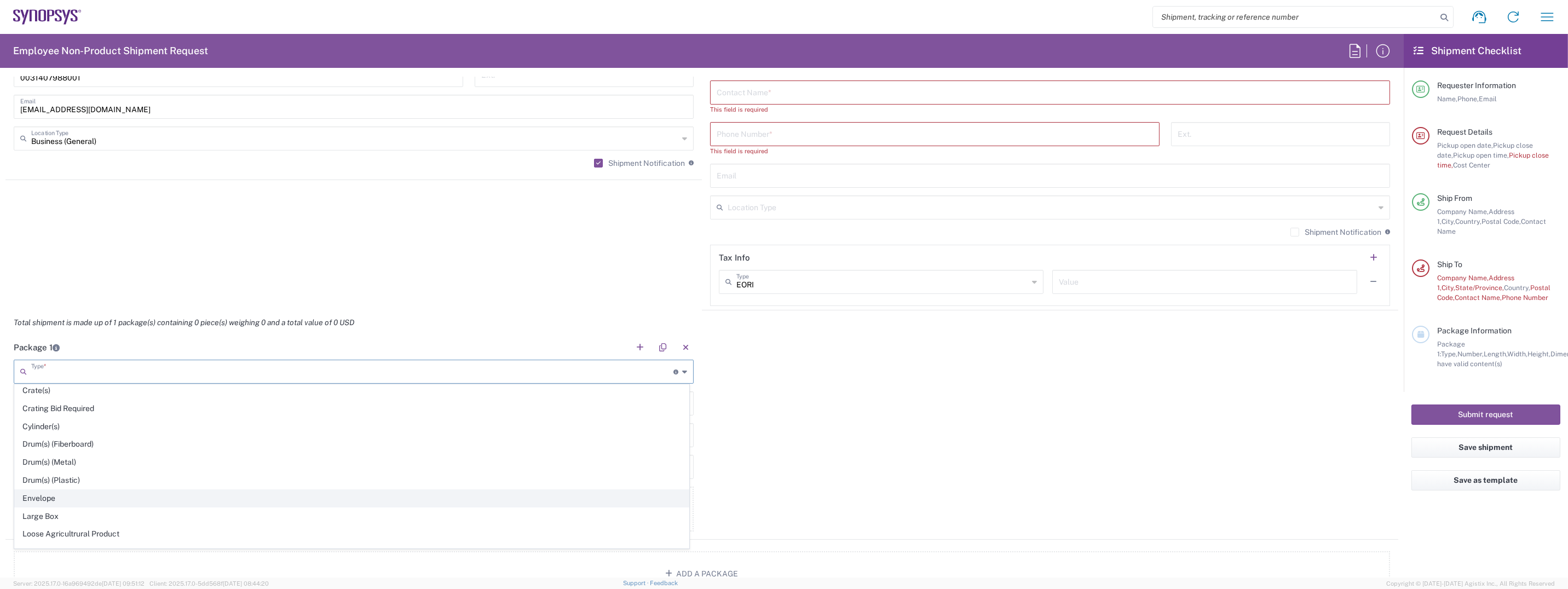
type input "0.25"
type input "1"
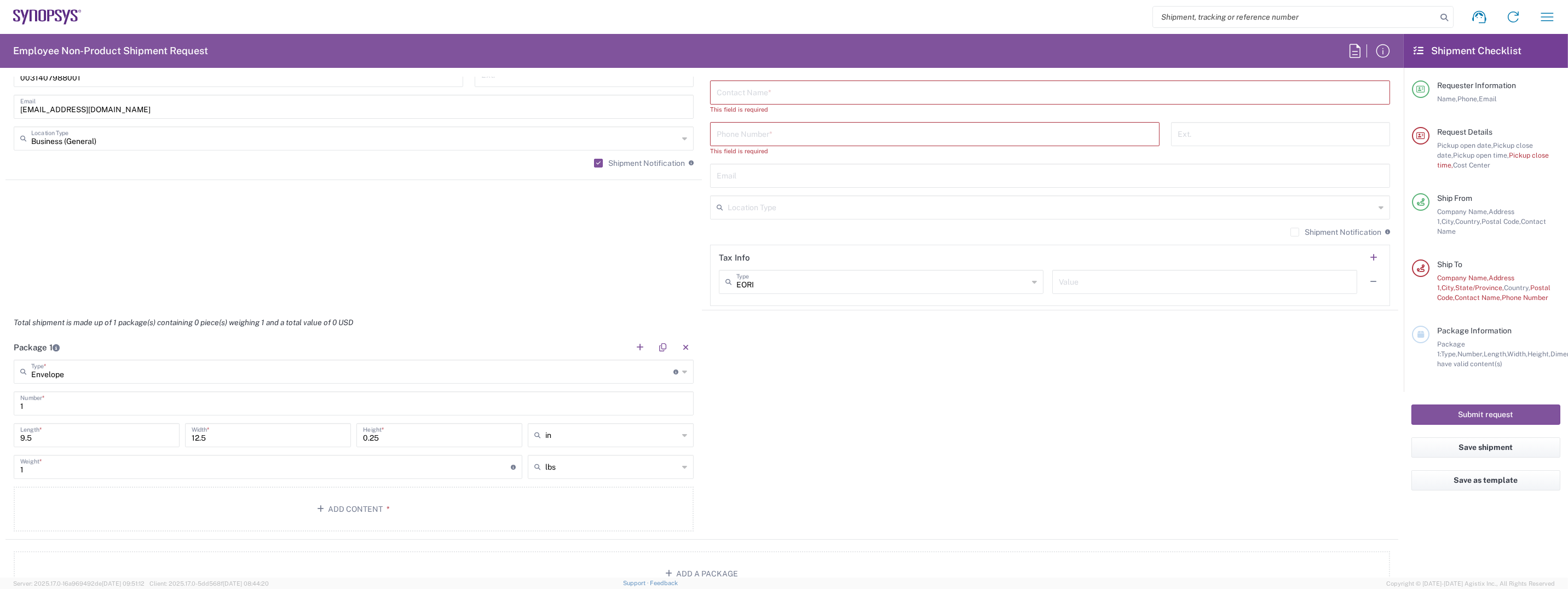
click at [682, 436] on icon at bounding box center [685, 435] width 5 height 18
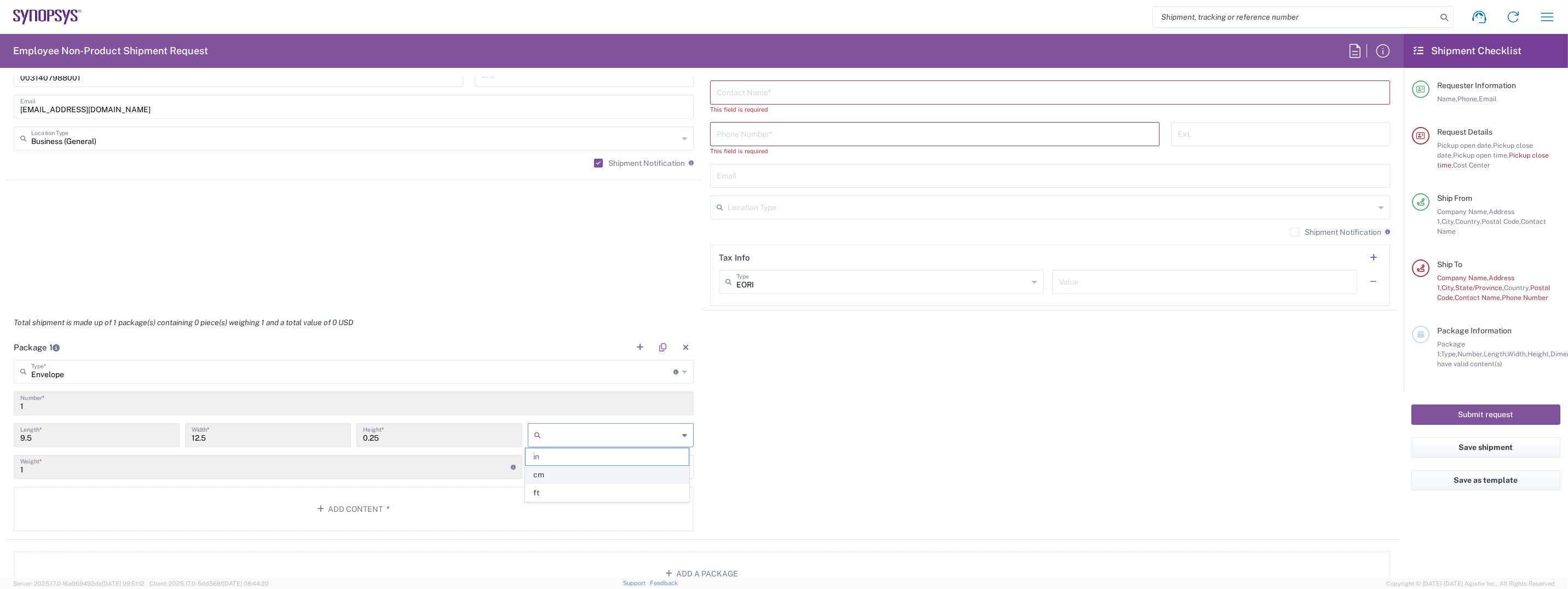
click at [540, 472] on span "cm" at bounding box center [606, 475] width 163 height 17
type input "24.13"
type input "31.75"
type input "0.64"
type input "cm"
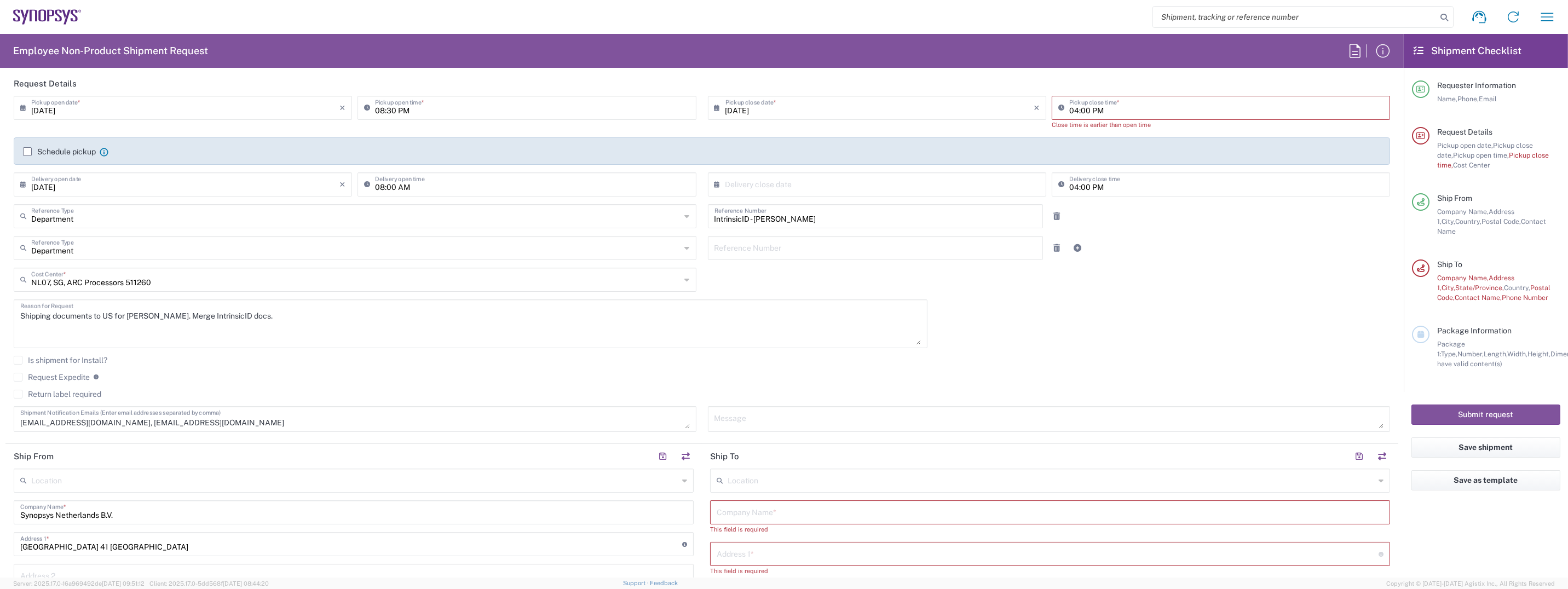
scroll to position [274, 0]
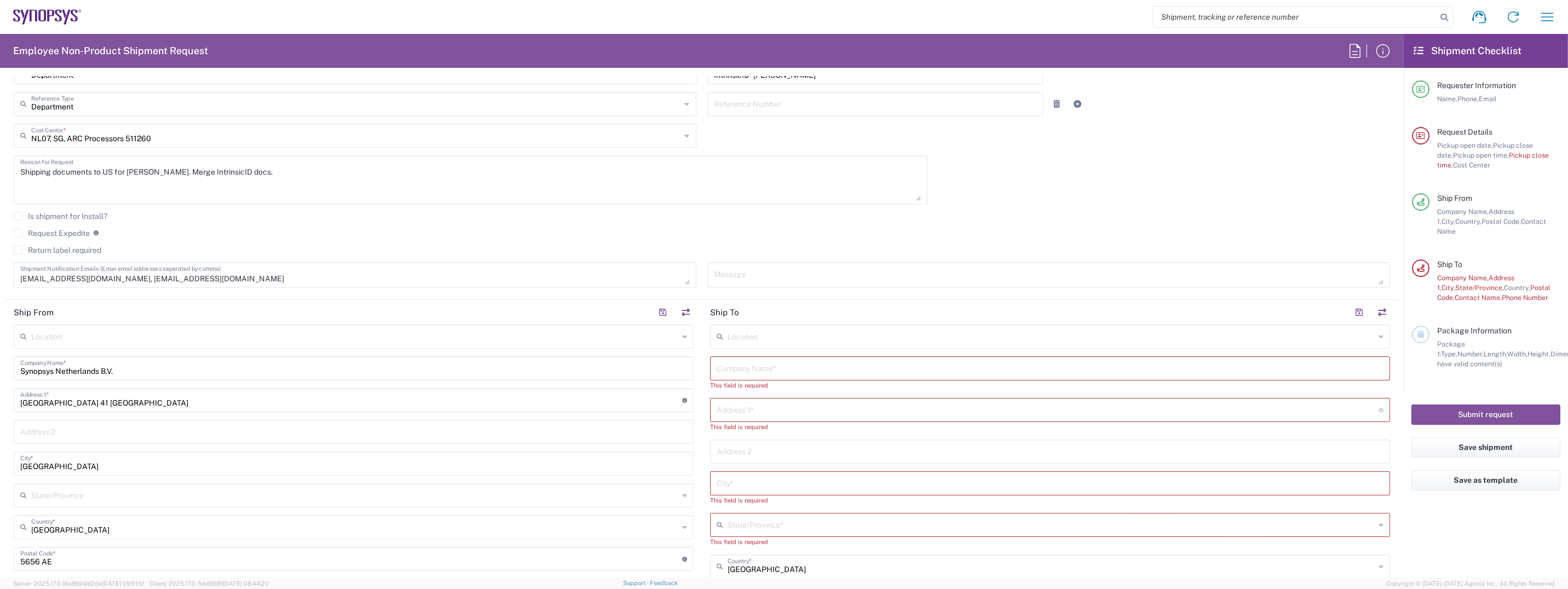
click at [752, 335] on input "text" at bounding box center [1051, 335] width 647 height 19
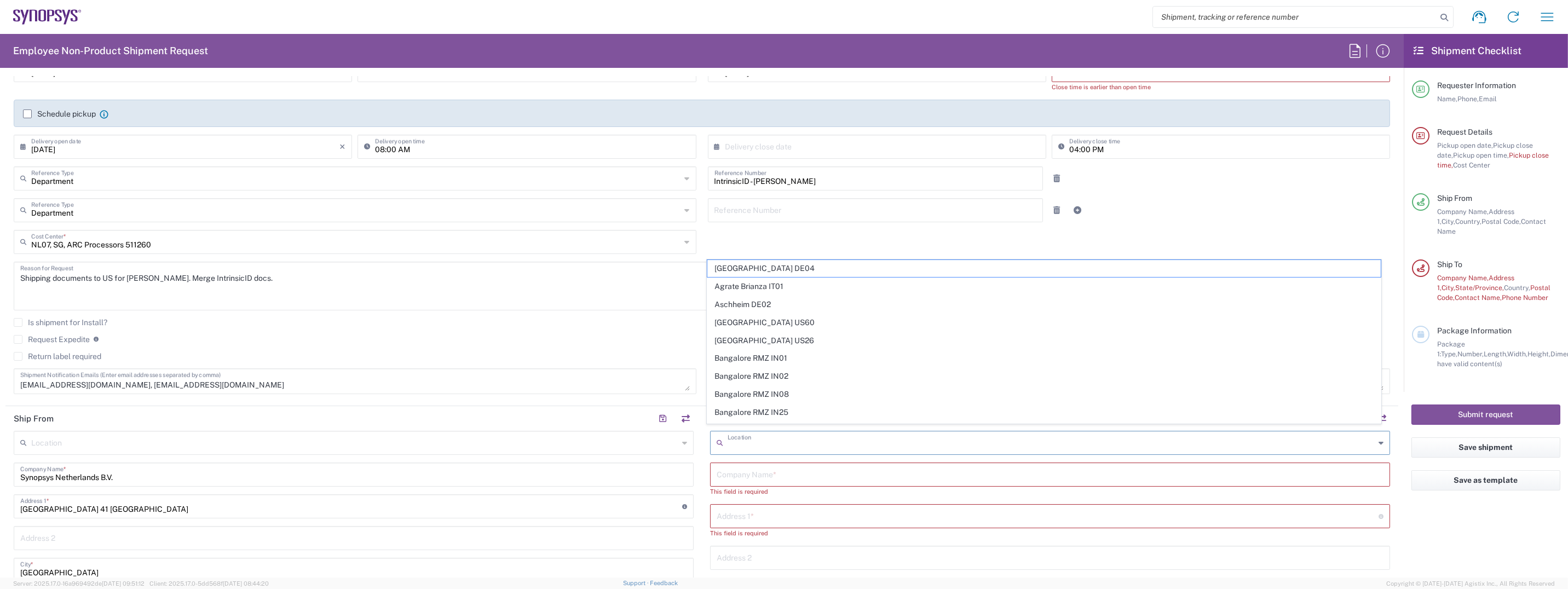
scroll to position [110, 0]
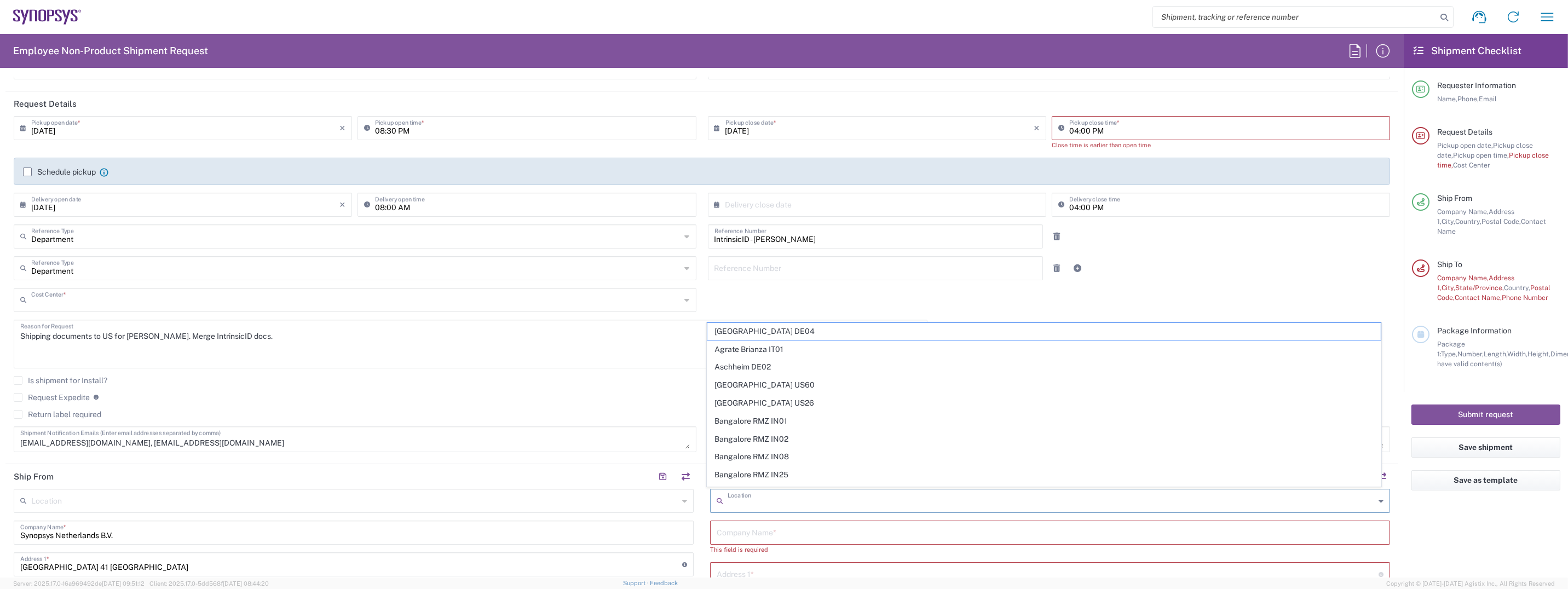
click at [161, 302] on input "text" at bounding box center [356, 299] width 650 height 19
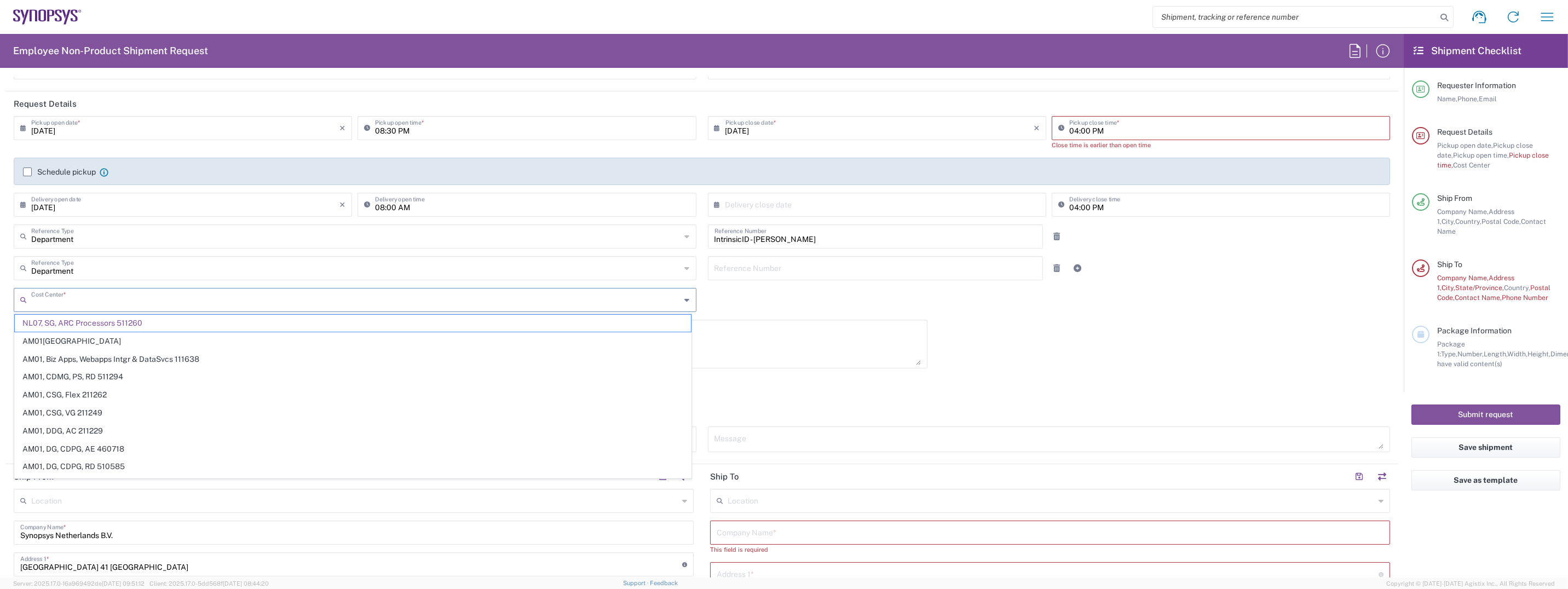
type input "511260"
drag, startPoint x: 89, startPoint y: 305, endPoint x: 0, endPoint y: 307, distance: 89.0
click at [0, 307] on html "Shipment request Shipment tracking Employee non-product shipment request My shi…" at bounding box center [784, 294] width 1568 height 589
type input "N"
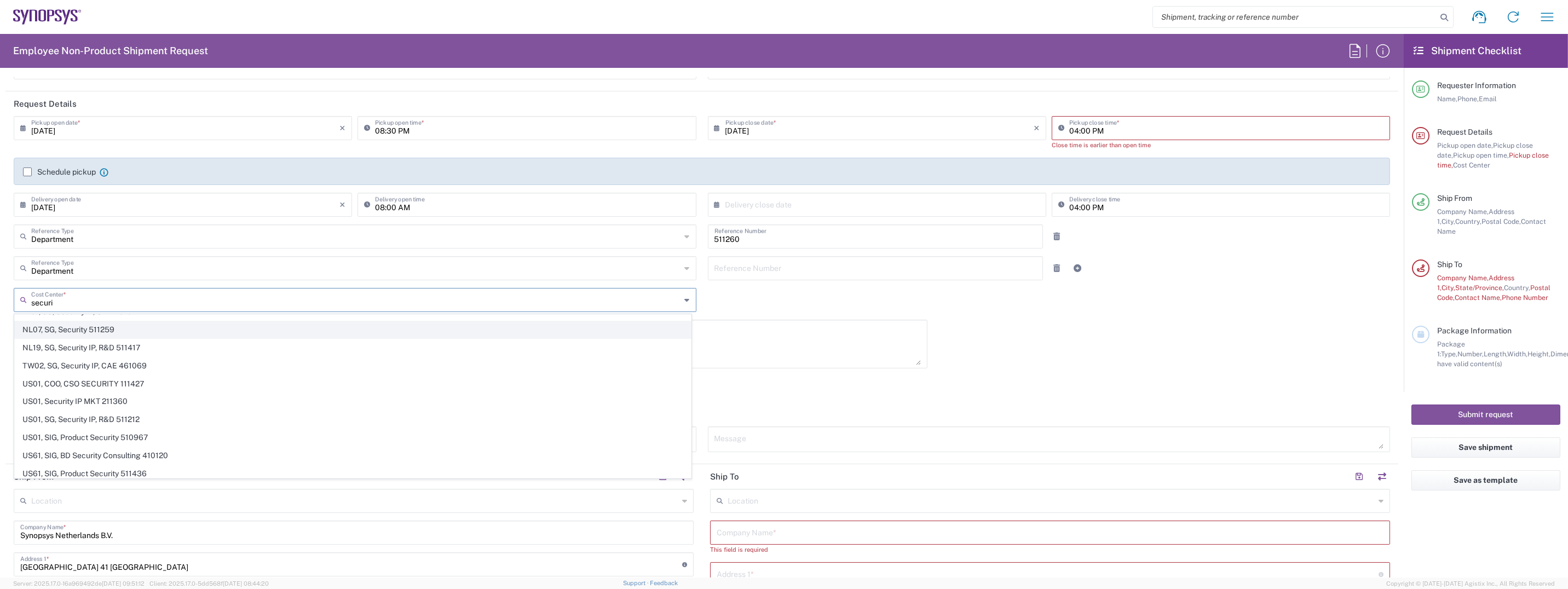
type input "securi"
click at [102, 329] on span "NL07, SG, Security 511259" at bounding box center [352, 330] width 676 height 17
type input "511259"
type input "NL07, SG, Security 511259"
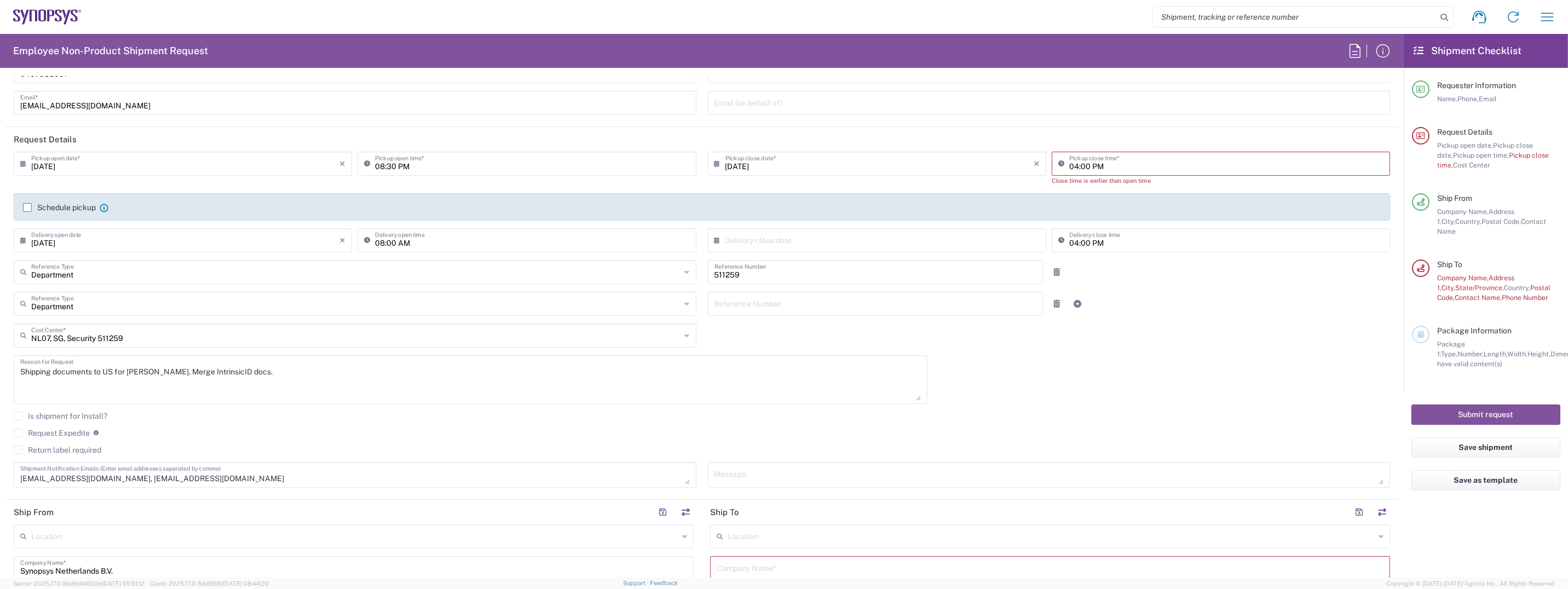
scroll to position [55, 0]
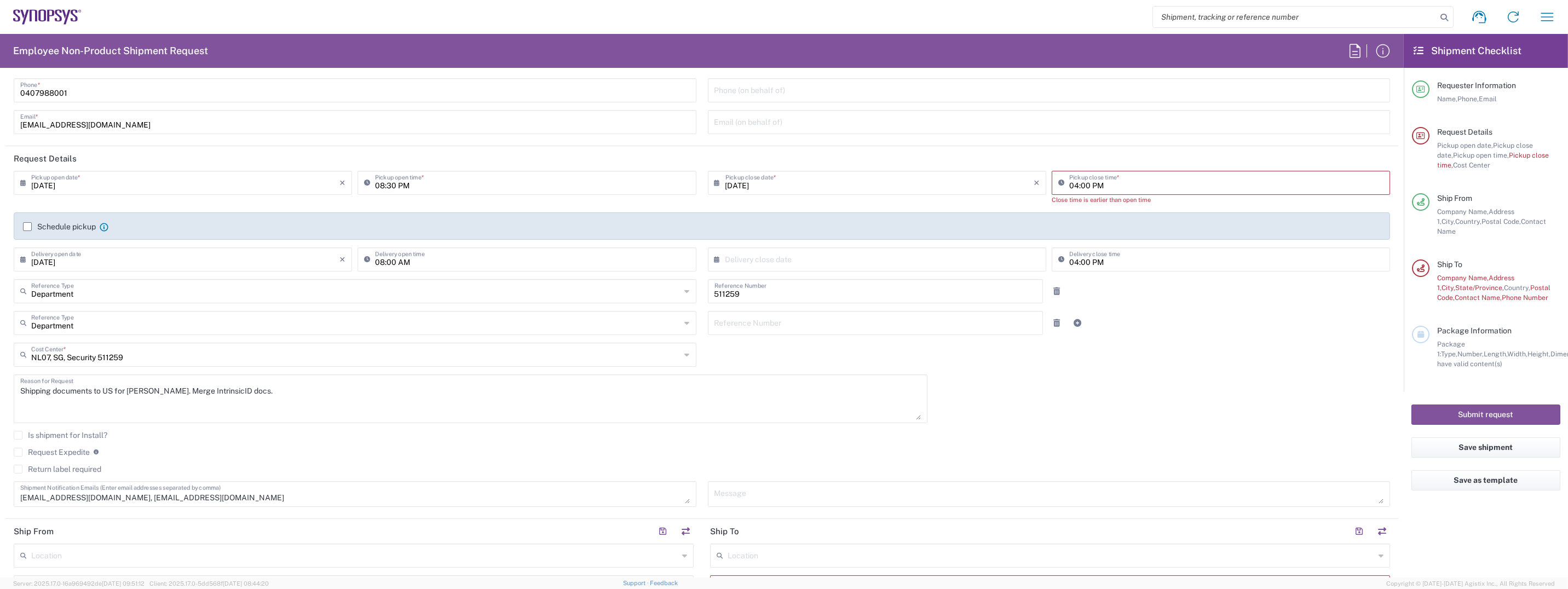
click at [438, 189] on input "08:30 PM" at bounding box center [532, 181] width 314 height 19
click at [427, 187] on input "08:30 PM" at bounding box center [532, 181] width 314 height 19
type input "08:30 AM"
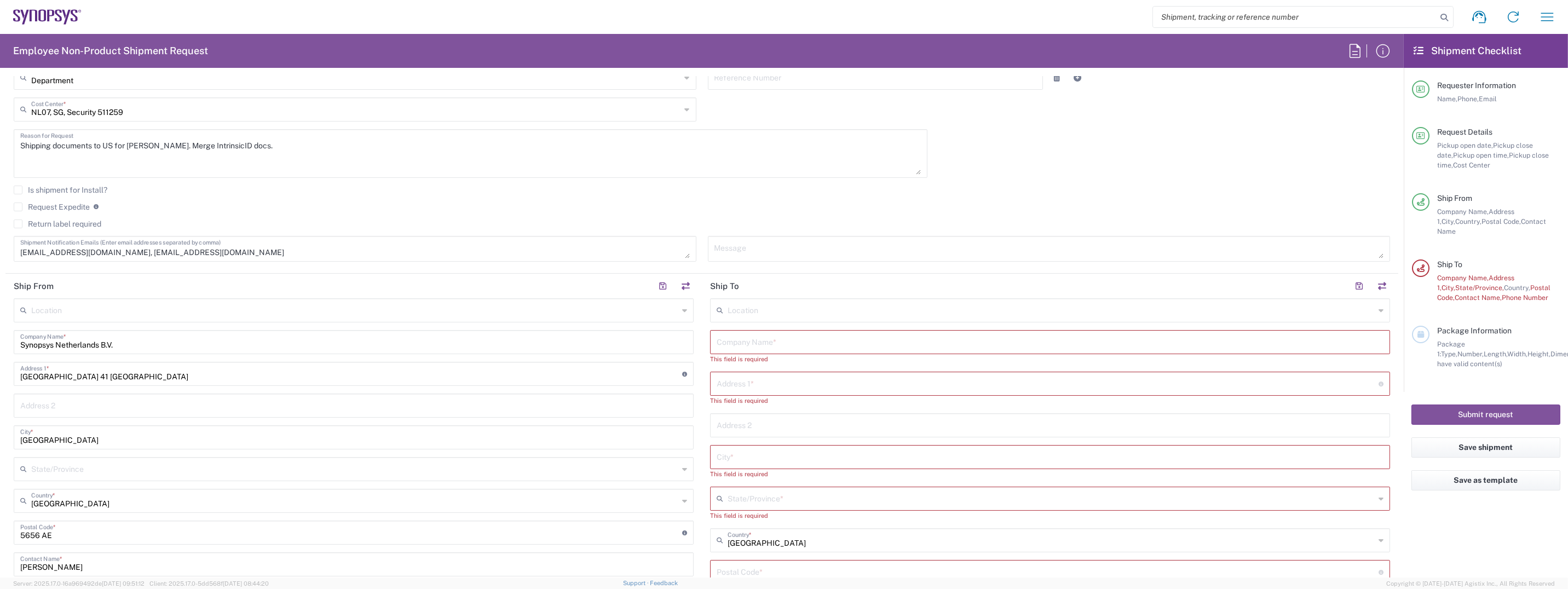
scroll to position [329, 0]
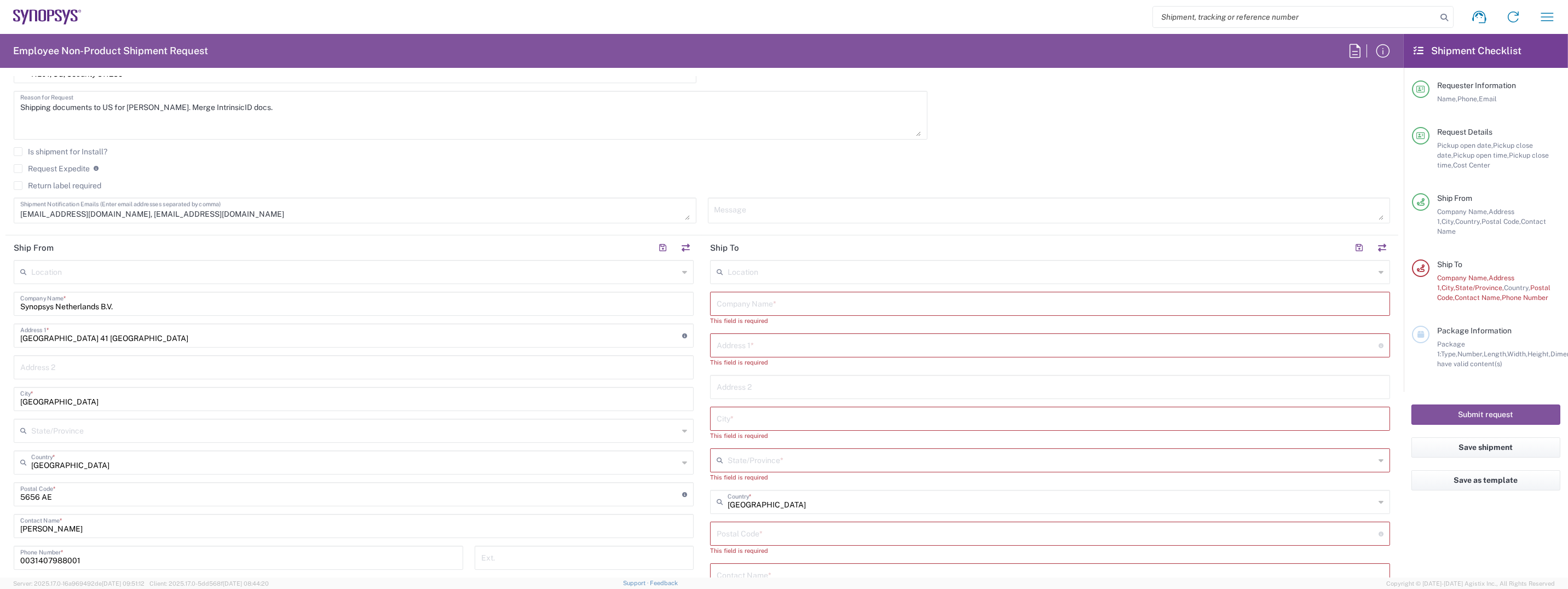
click at [749, 271] on input "text" at bounding box center [1051, 271] width 647 height 19
click at [1085, 131] on div "[DATE] × Pickup open date * Cancel Apply 08:30 AM Pickup open time * [DATE] × P…" at bounding box center [702, 64] width 1388 height 334
click at [886, 307] on input "text" at bounding box center [1050, 302] width 667 height 19
click at [809, 275] on input "text" at bounding box center [1051, 271] width 647 height 19
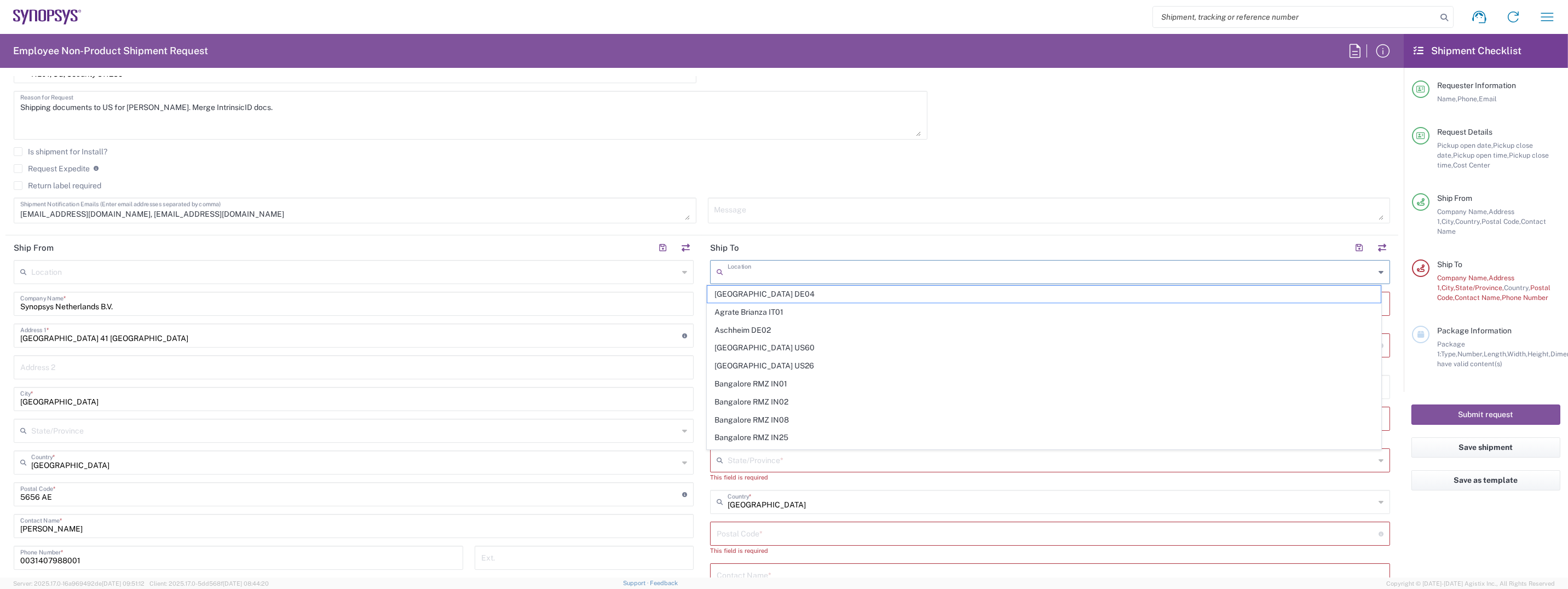
type input "s"
type input "u"
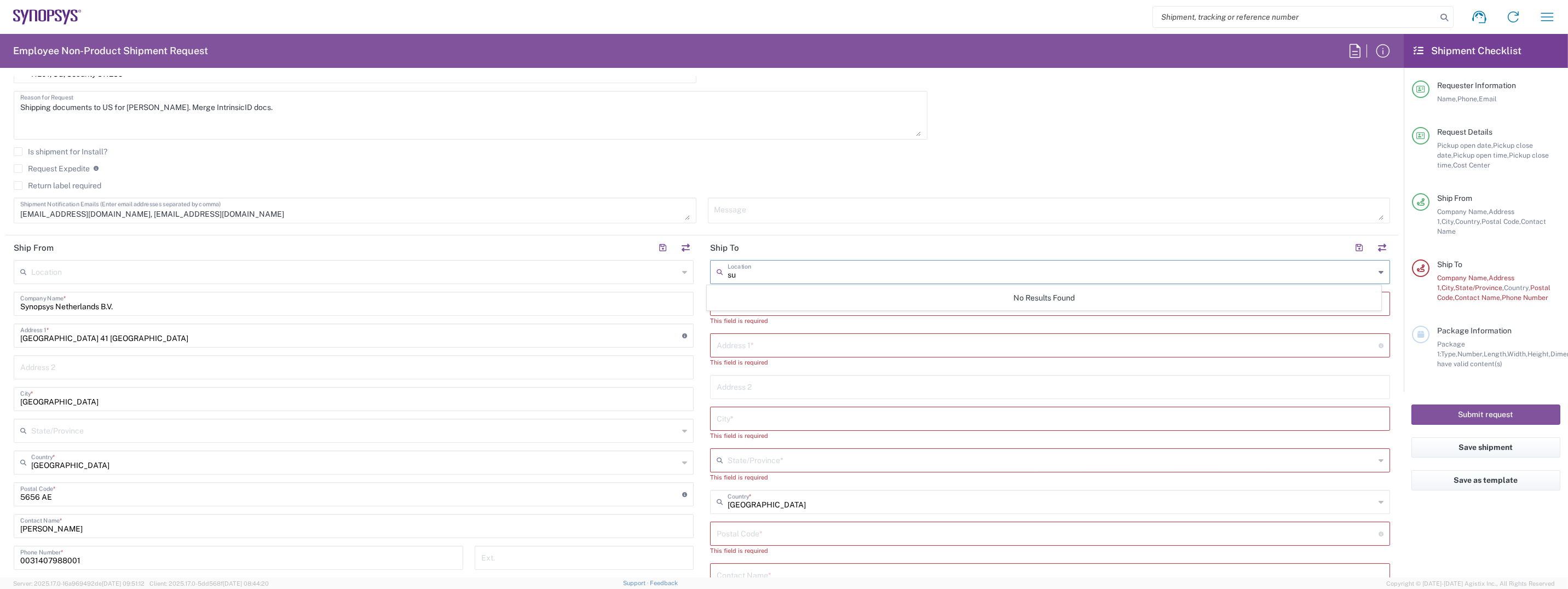
type input "s"
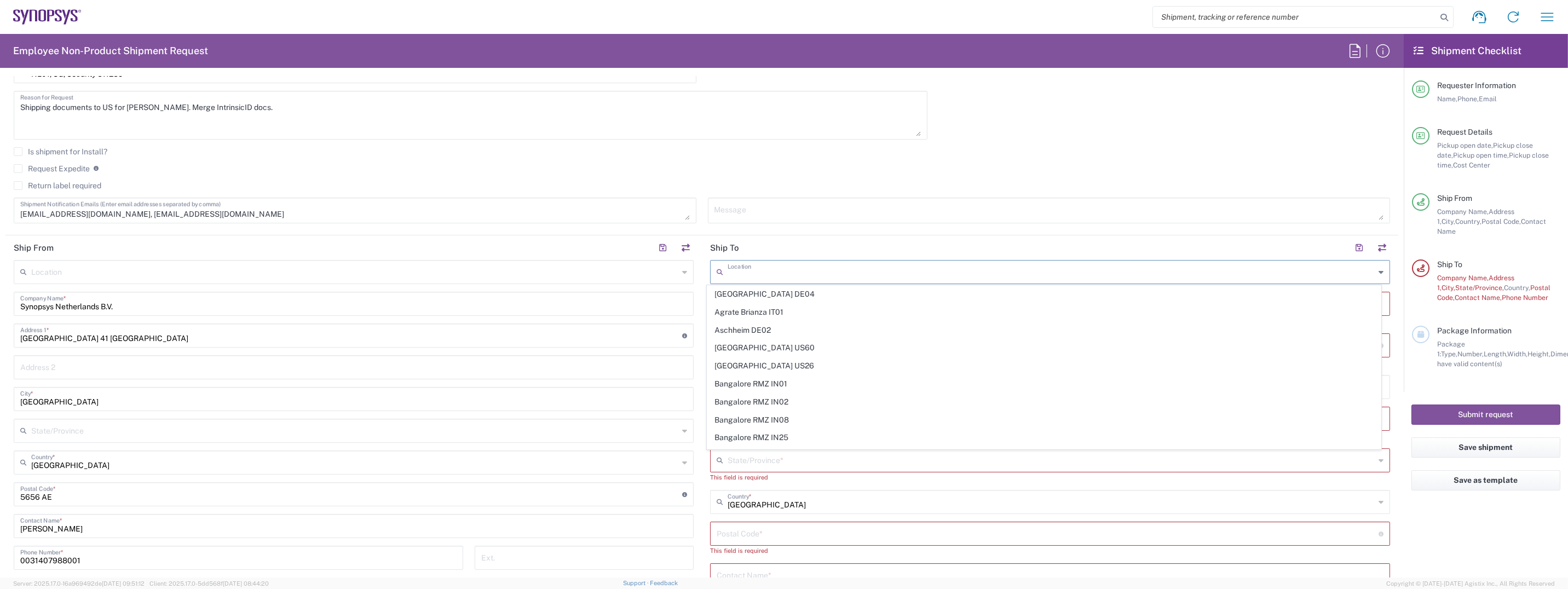
click at [844, 262] on input "text" at bounding box center [1051, 271] width 647 height 19
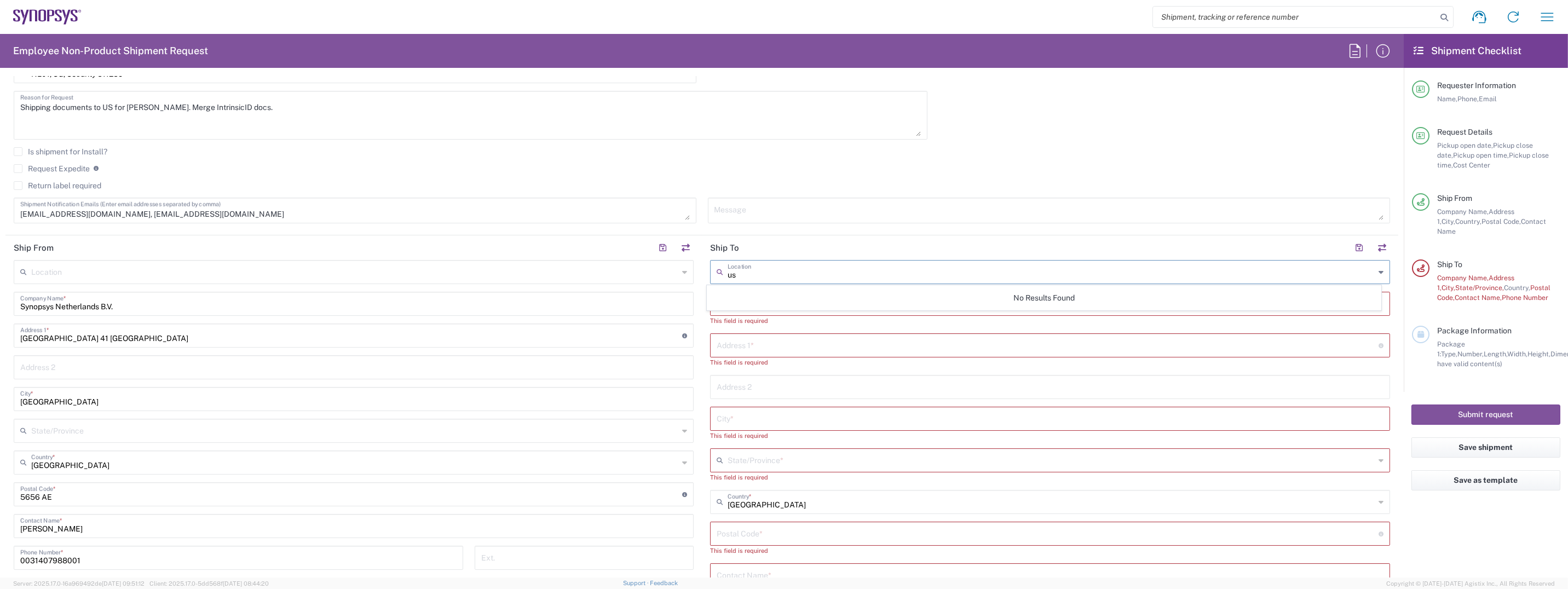
type input "u"
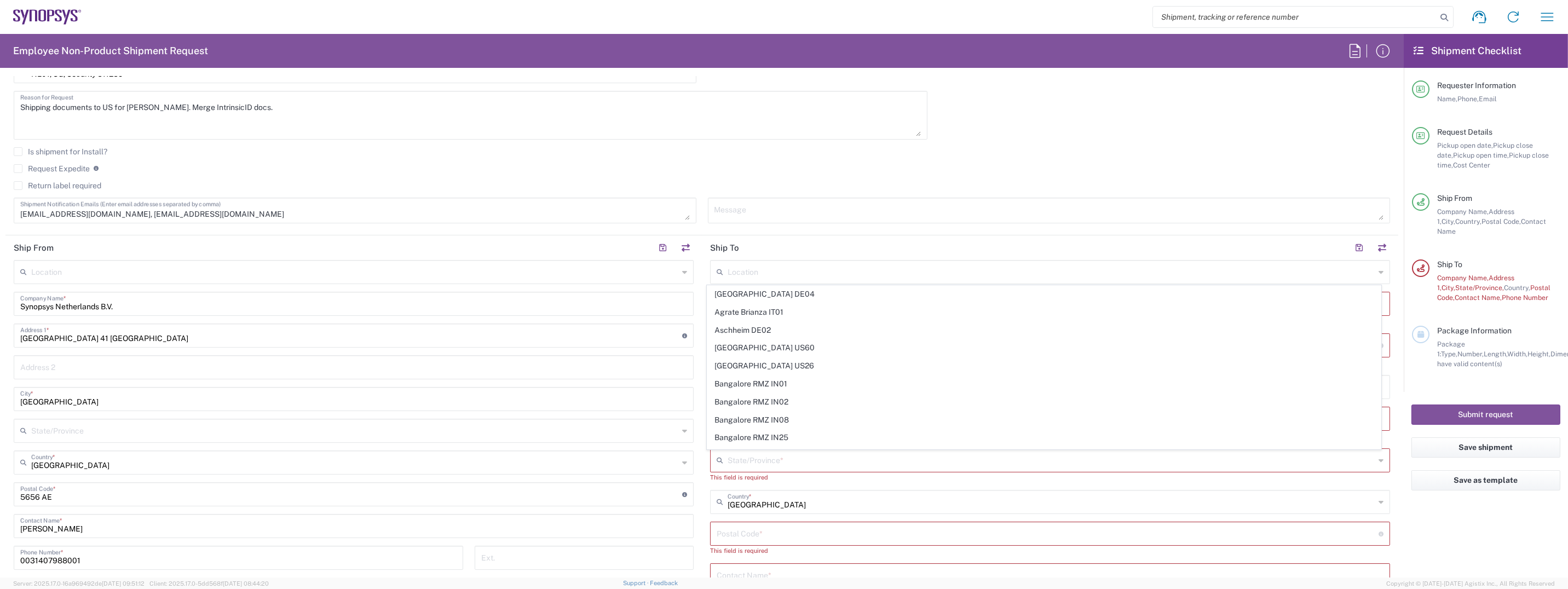
click at [833, 277] on input "text" at bounding box center [1051, 271] width 647 height 19
click at [825, 275] on input "text" at bounding box center [1051, 271] width 647 height 19
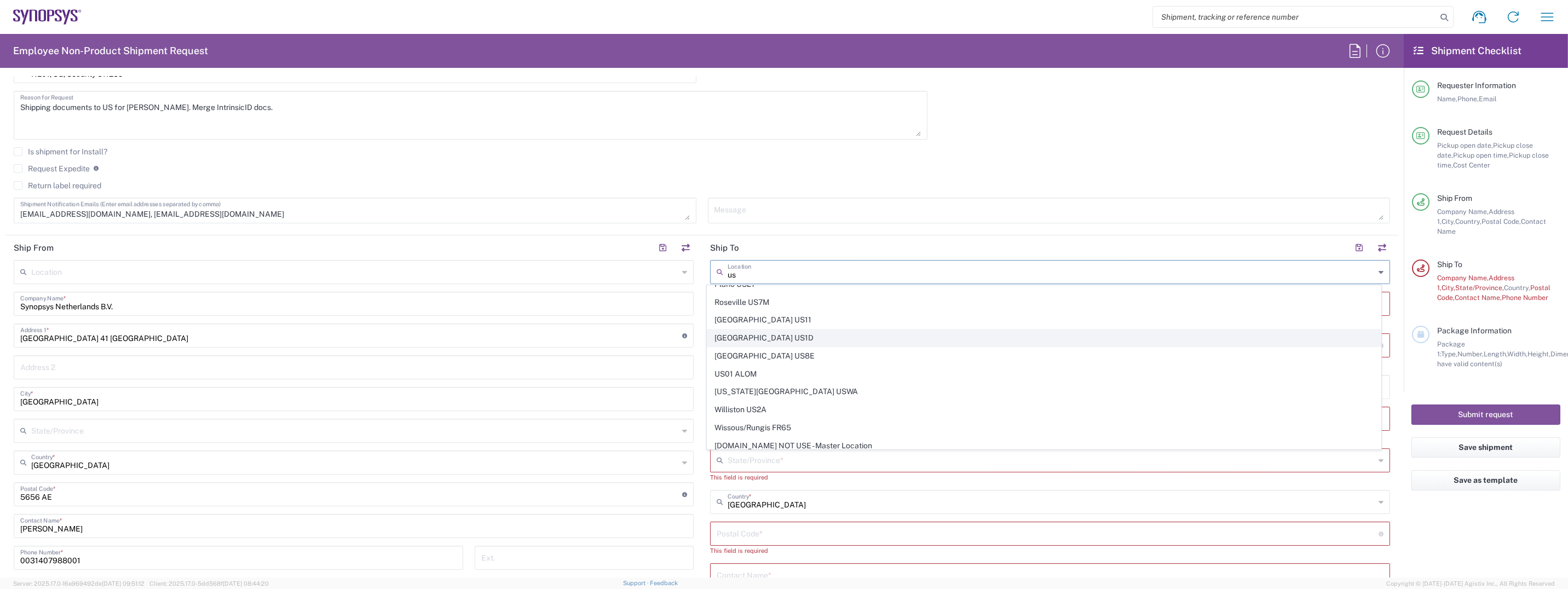
scroll to position [386, 0]
type input "u"
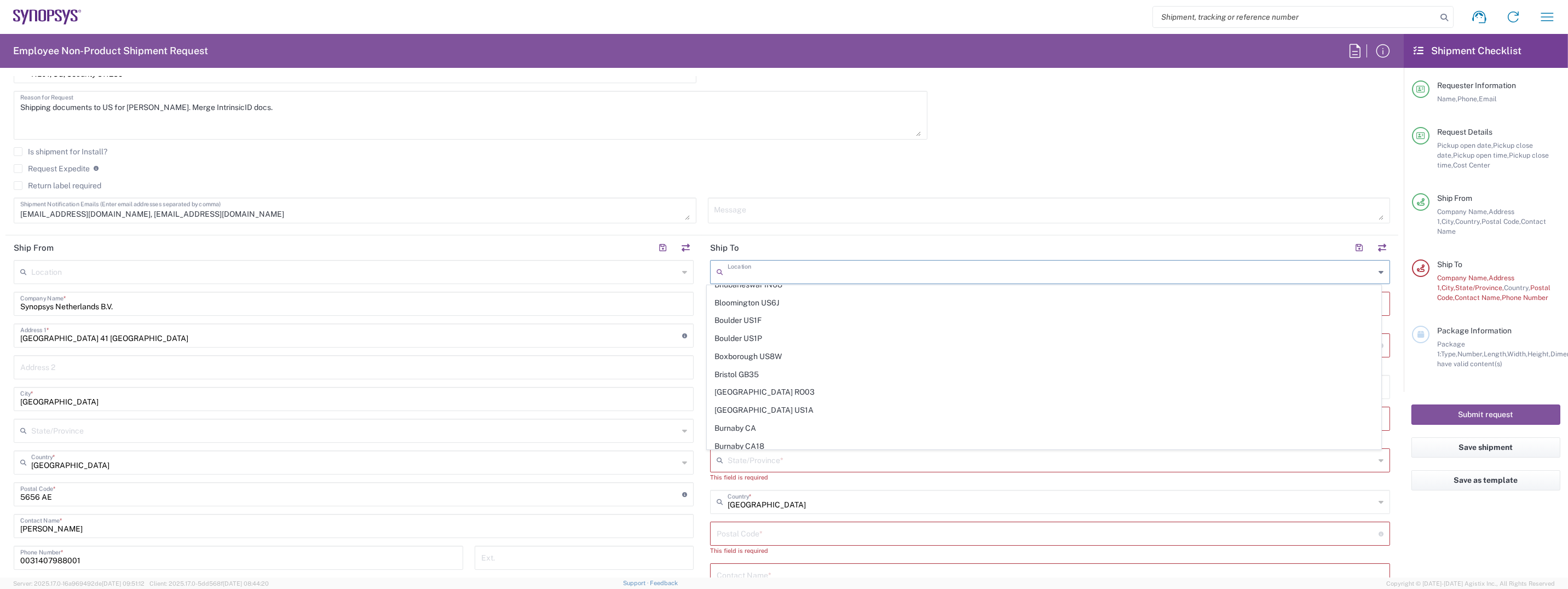
scroll to position [383, 0]
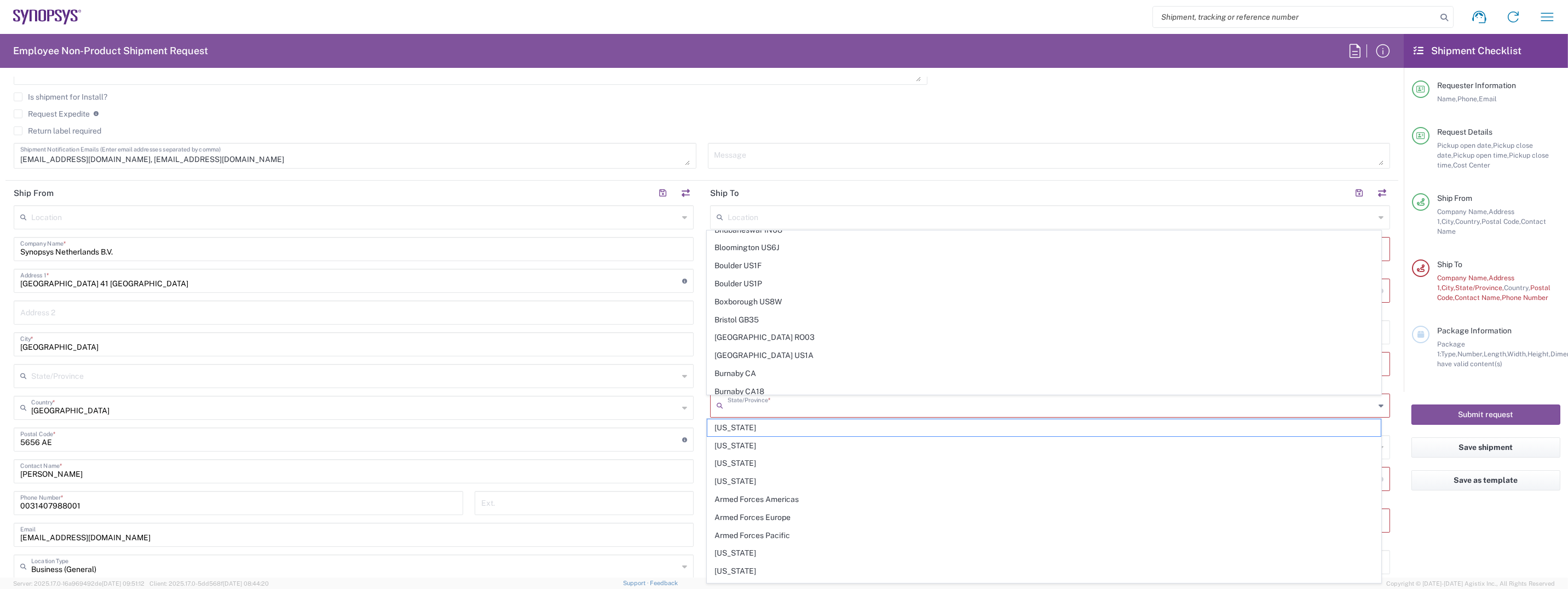
click at [798, 408] on input "text" at bounding box center [1051, 404] width 647 height 19
click at [770, 251] on input "text" at bounding box center [1050, 248] width 667 height 19
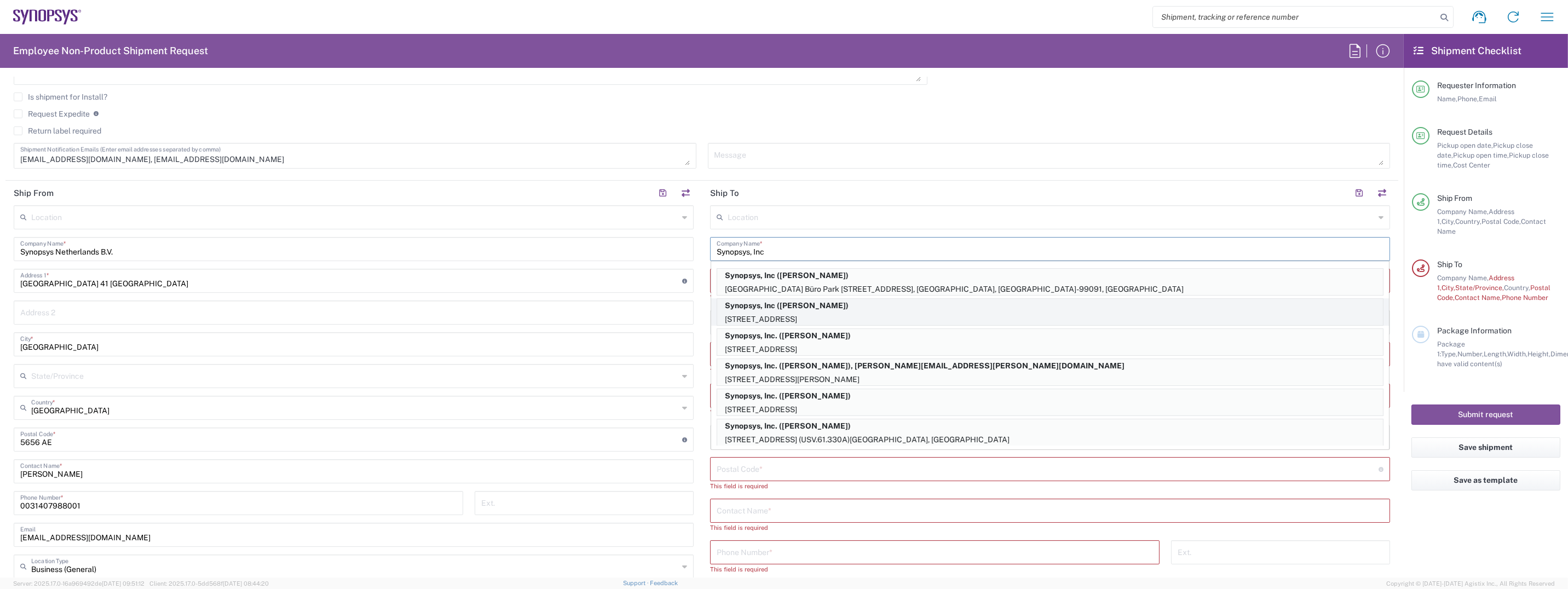
type input "Synopsys, Inc"
click at [819, 309] on p "Synopsys, Inc ([PERSON_NAME])" at bounding box center [1050, 305] width 666 height 13
type input "[STREET_ADDRESS]"
type input "[GEOGRAPHIC_DATA], CA 94085"
type input "Sunnyvale"
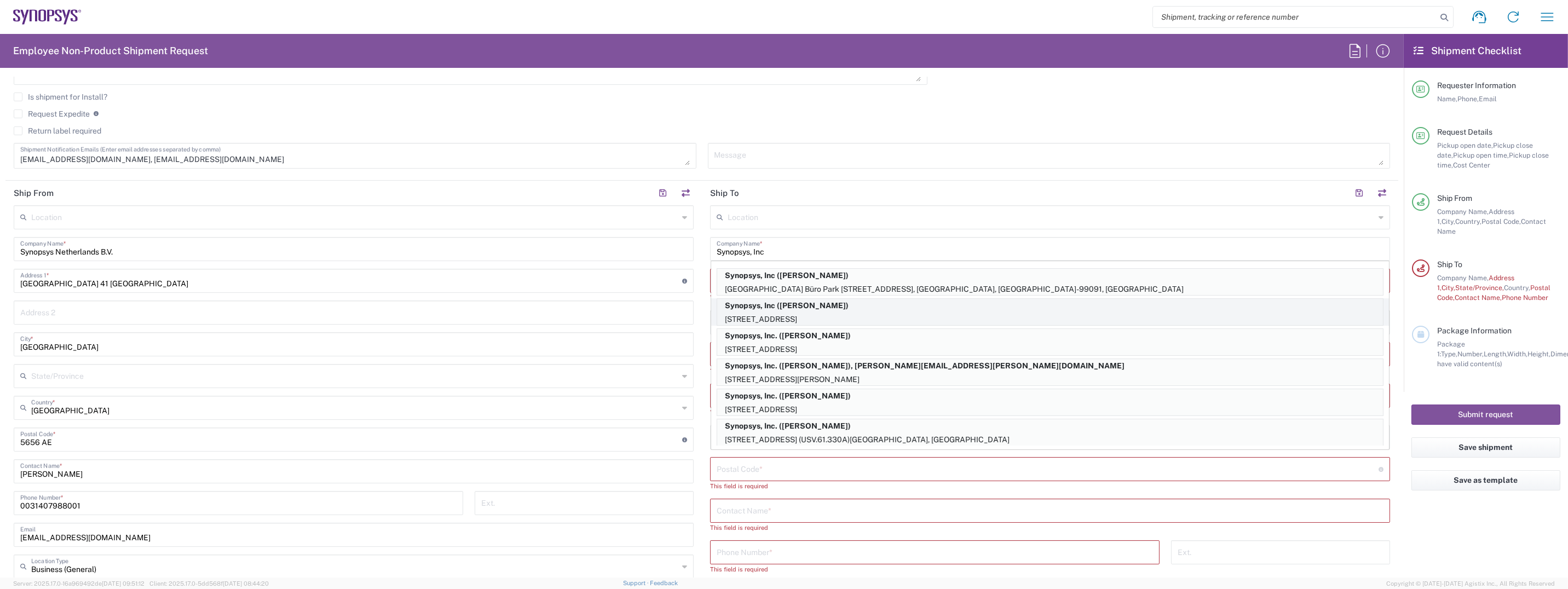
type input "[US_STATE]"
type input "94085"
type input "[PERSON_NAME]"
type input "6508617959"
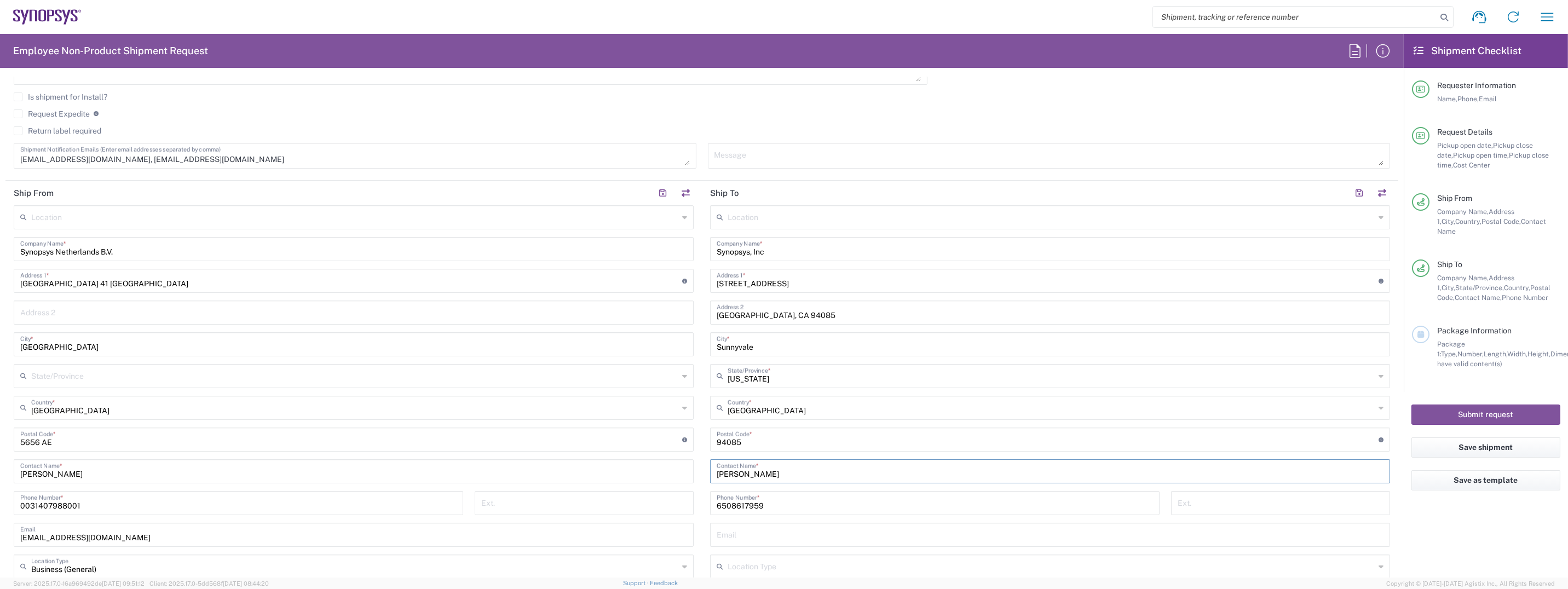
drag, startPoint x: 774, startPoint y: 475, endPoint x: 690, endPoint y: 474, distance: 84.0
click at [691, 475] on div "Ship From Location [GEOGRAPHIC_DATA] DE04 Agrate Brianza IT01 [GEOGRAPHIC_DATA]…" at bounding box center [702, 425] width 1393 height 489
type input "[PERSON_NAME]"
paste input "[PHONE_NUMBER]"
click at [716, 498] on input "[PHONE_NUMBER]" at bounding box center [934, 501] width 436 height 19
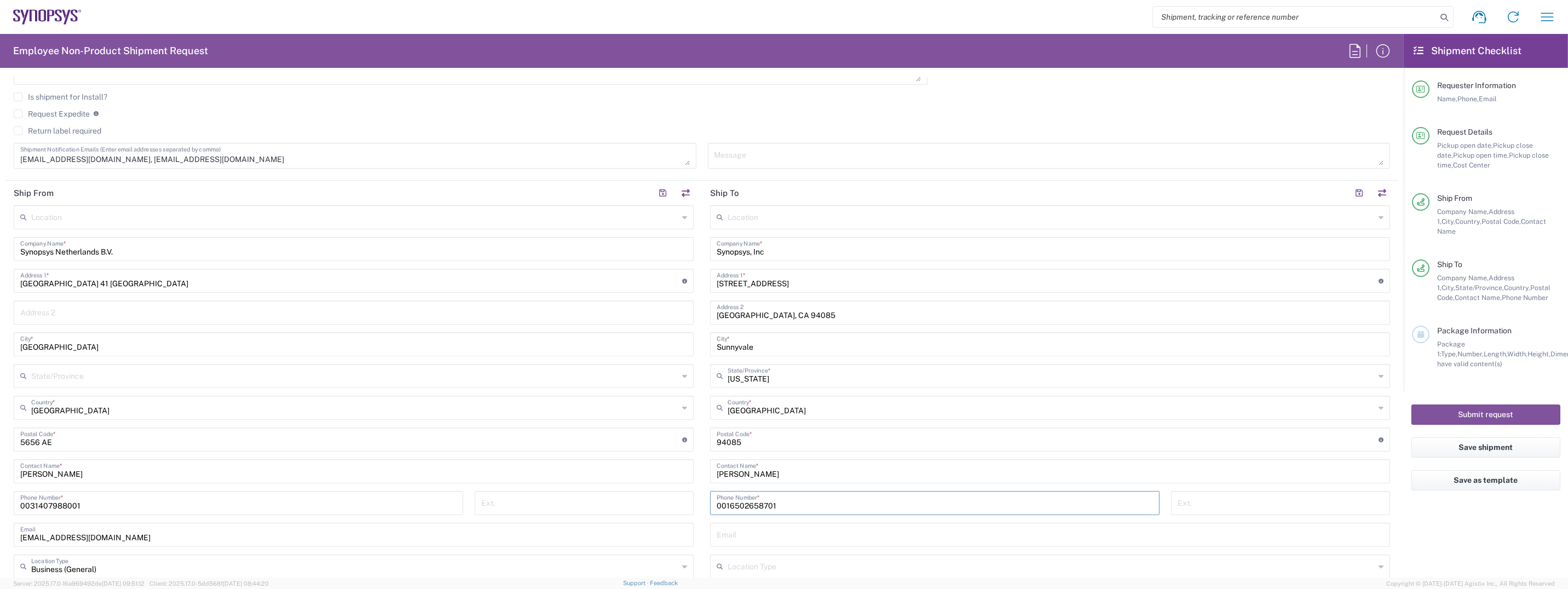
type input "0016502658701"
click at [777, 537] on input "text" at bounding box center [1050, 534] width 667 height 19
paste input "[EMAIL_ADDRESS][DOMAIN_NAME]"
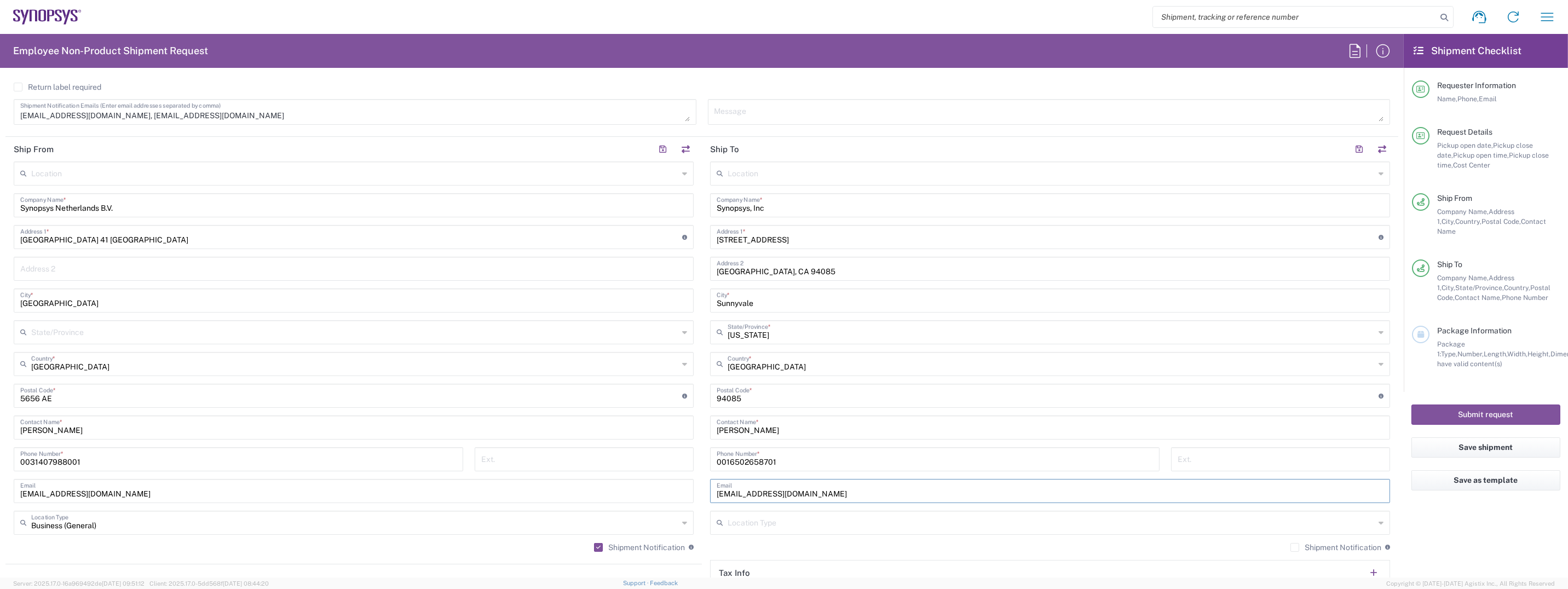
scroll to position [492, 0]
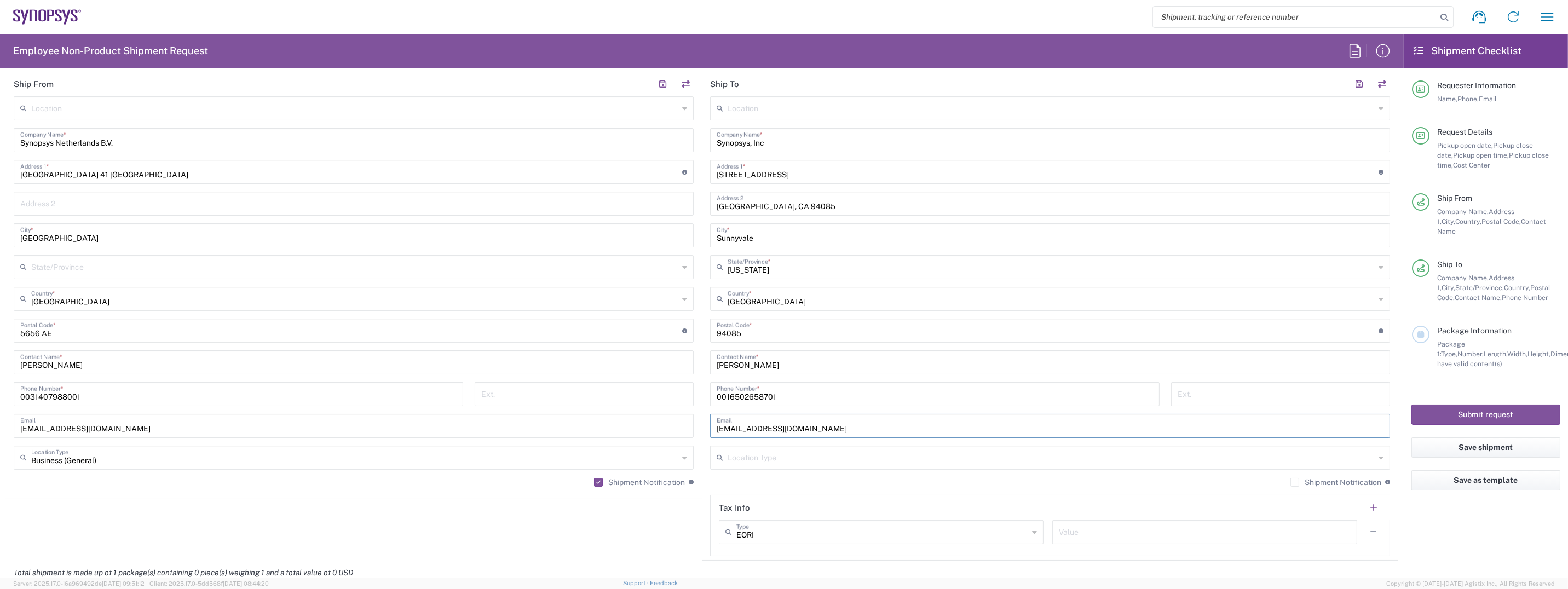
type input "[EMAIL_ADDRESS][DOMAIN_NAME]"
click at [752, 457] on input "text" at bounding box center [1051, 456] width 647 height 19
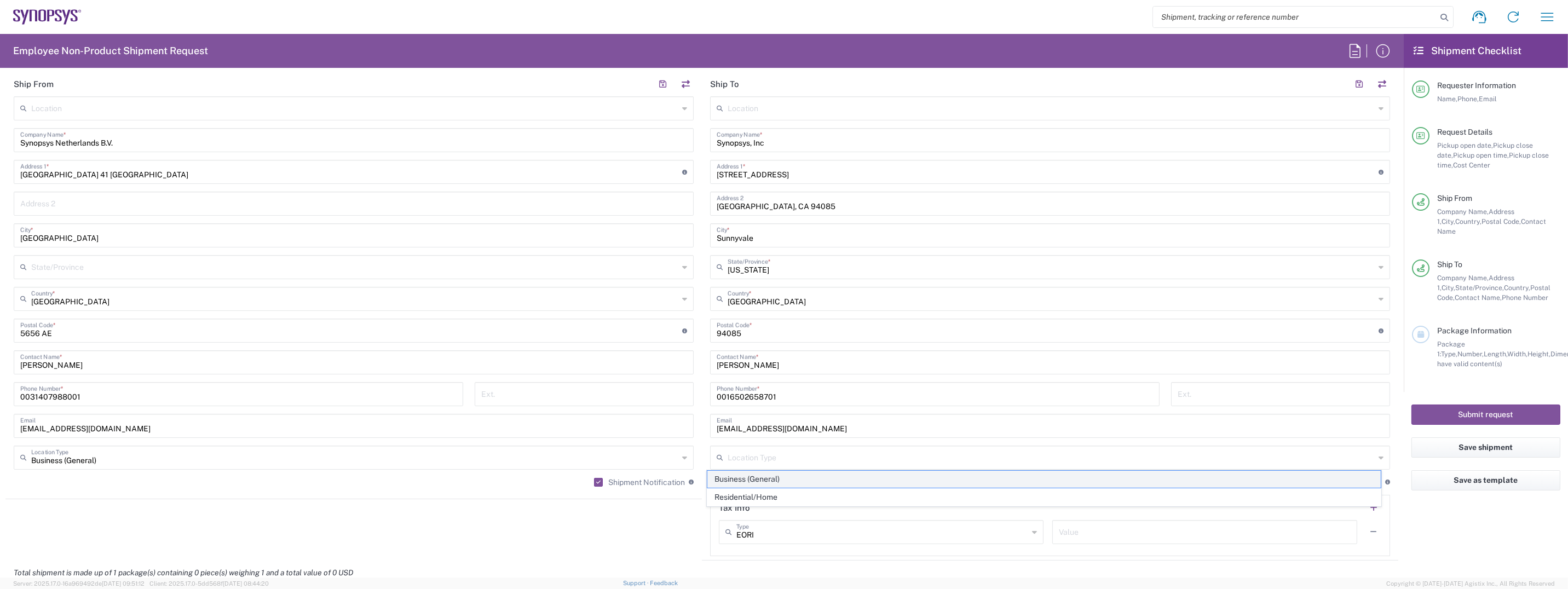
click at [747, 476] on span "Business (General)" at bounding box center [1044, 479] width 674 height 17
type input "Business (General)"
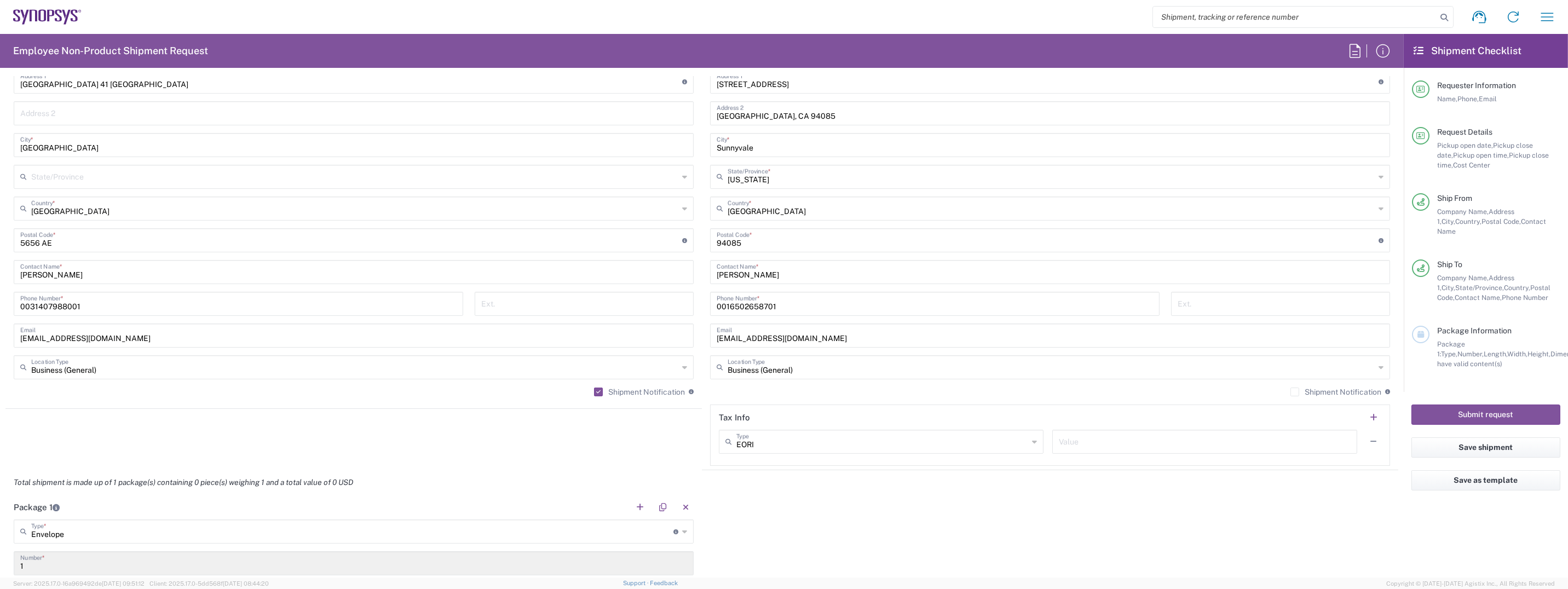
scroll to position [602, 0]
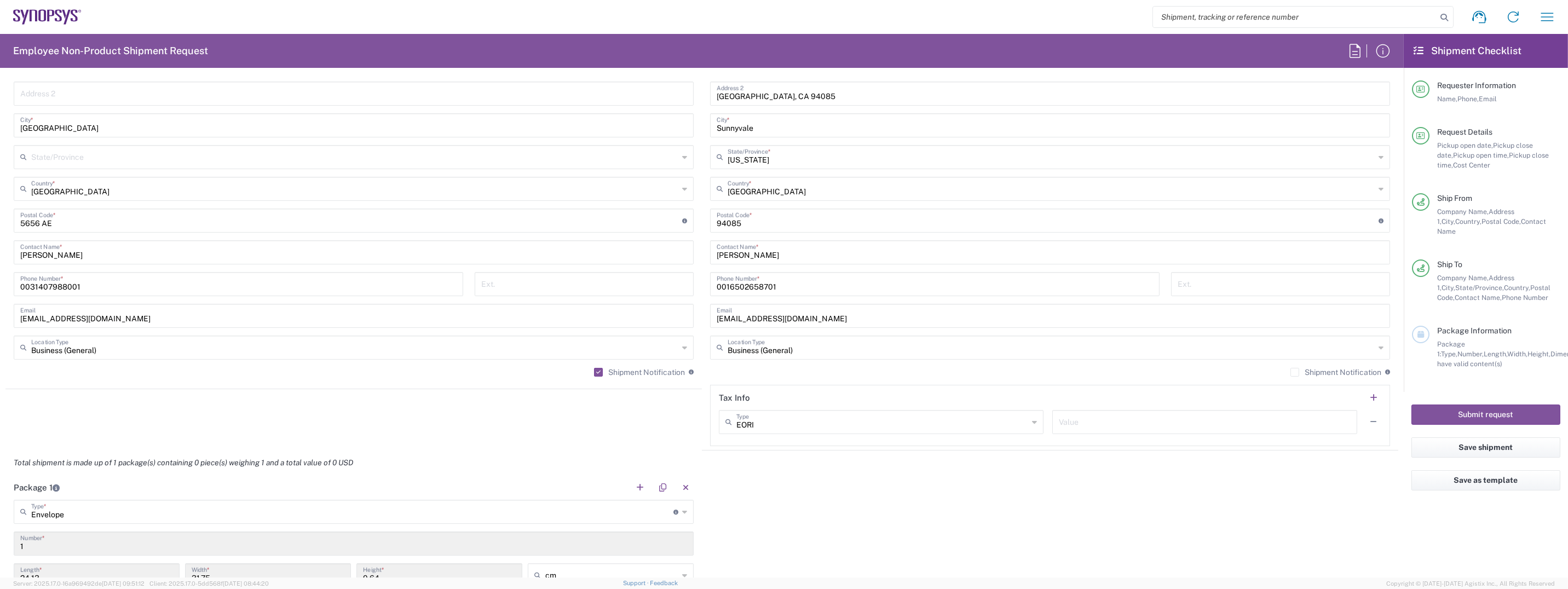
click at [1290, 371] on label "Shipment Notification" at bounding box center [1335, 372] width 91 height 9
click at [1295, 372] on input "Shipment Notification" at bounding box center [1295, 372] width 0 height 0
click at [1511, 407] on button "Submit request" at bounding box center [1486, 414] width 149 height 20
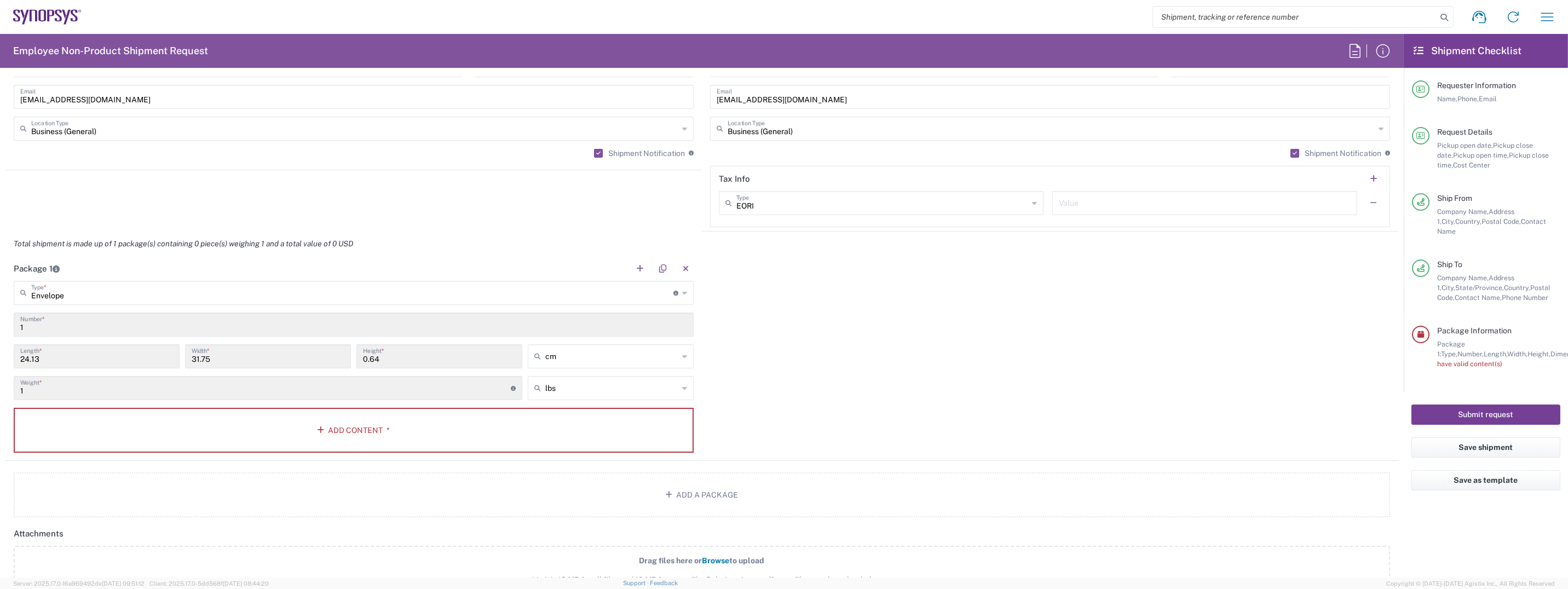
scroll to position [1039, 0]
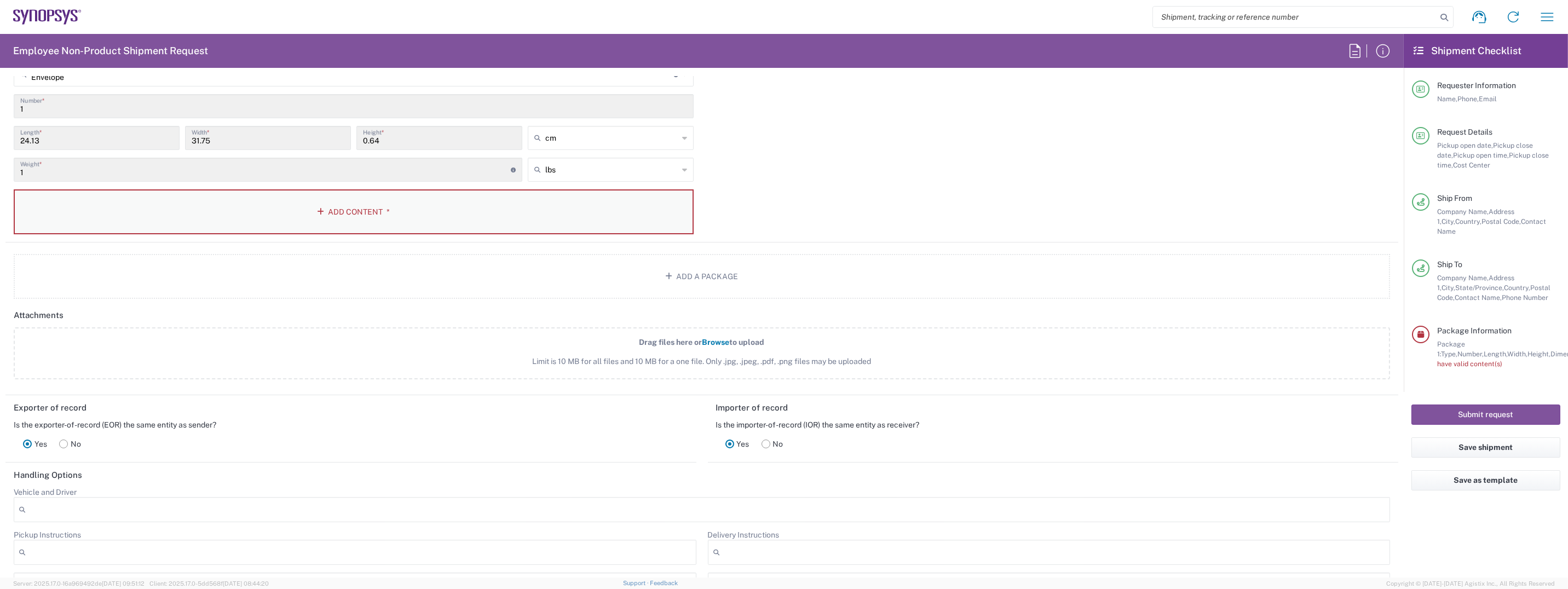
click at [318, 212] on icon "button" at bounding box center [323, 212] width 11 height 8
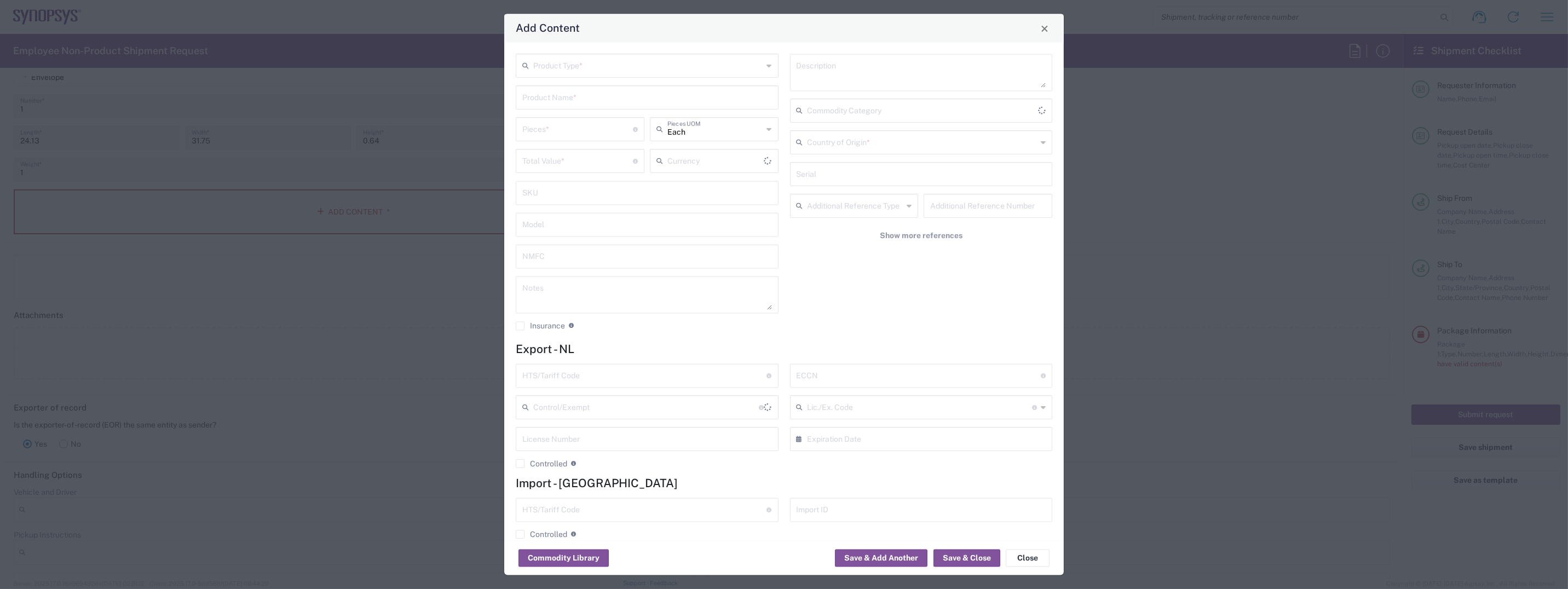
type input "US Dollar"
click at [559, 68] on input "text" at bounding box center [648, 65] width 230 height 19
click at [551, 86] on span "Documents" at bounding box center [645, 89] width 256 height 17
type input "Documents"
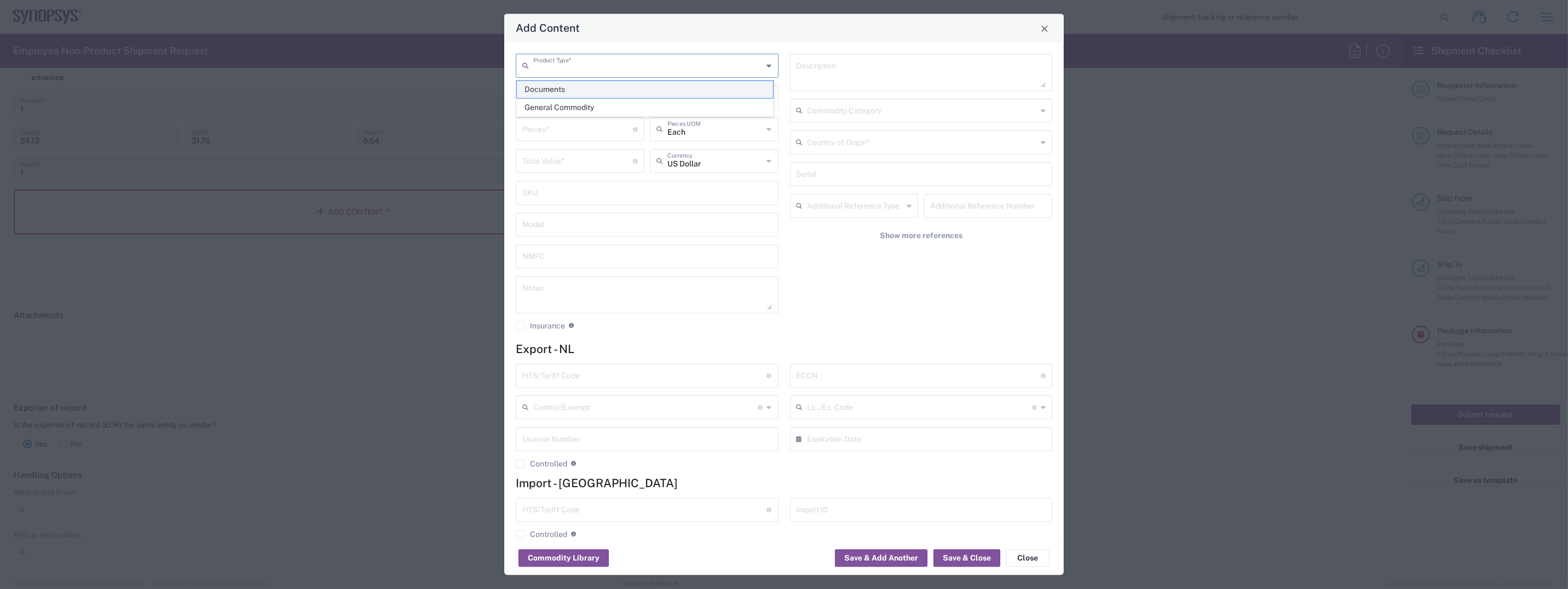
type input "1"
type textarea "Documents"
type input "[GEOGRAPHIC_DATA]"
type input "0000.00.0000"
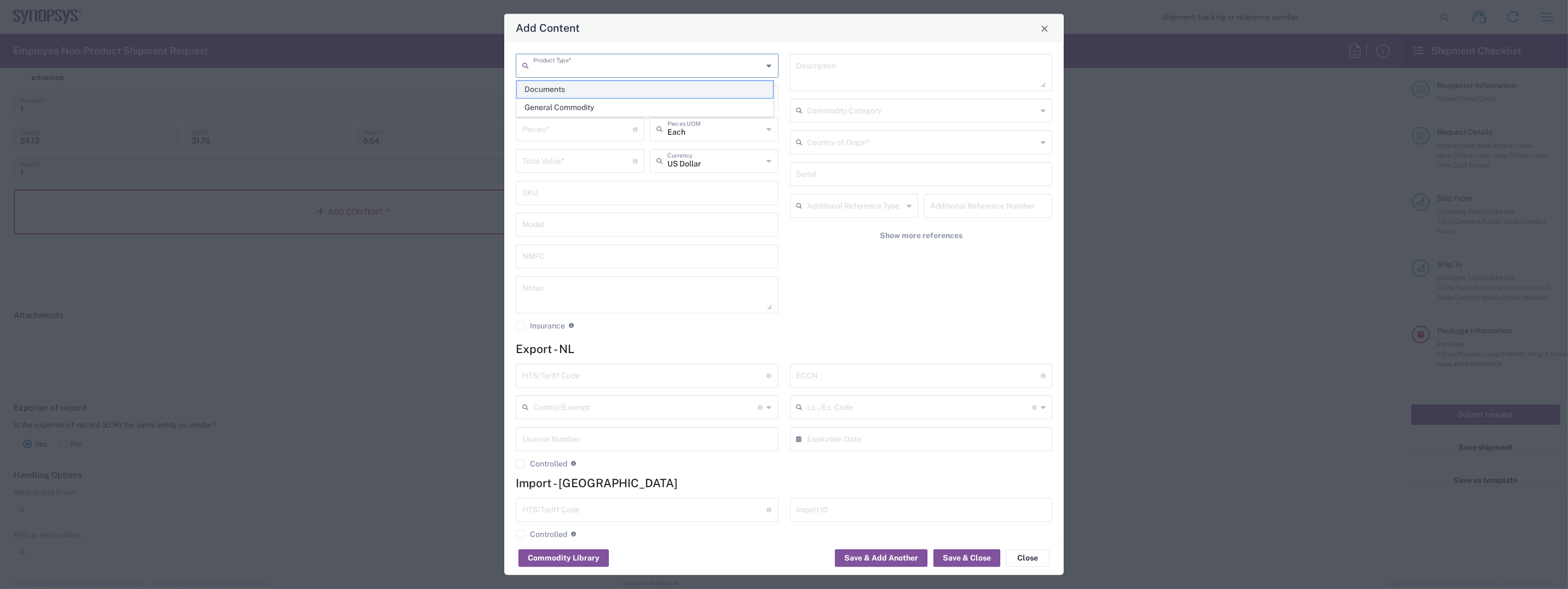
type input "0000.00.0000"
click at [633, 23] on div "Add Content" at bounding box center [783, 28] width 559 height 29
click at [600, 195] on input "text" at bounding box center [647, 192] width 250 height 19
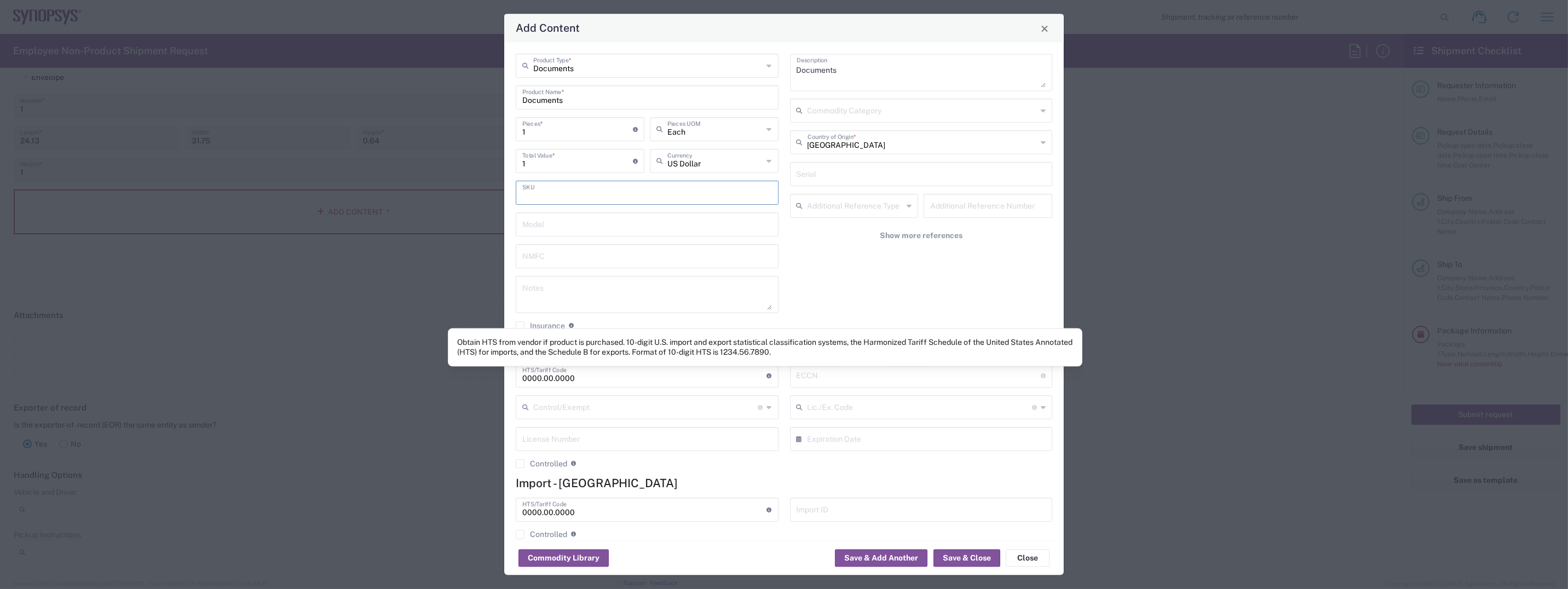
click at [767, 374] on icon at bounding box center [769, 375] width 5 height 5
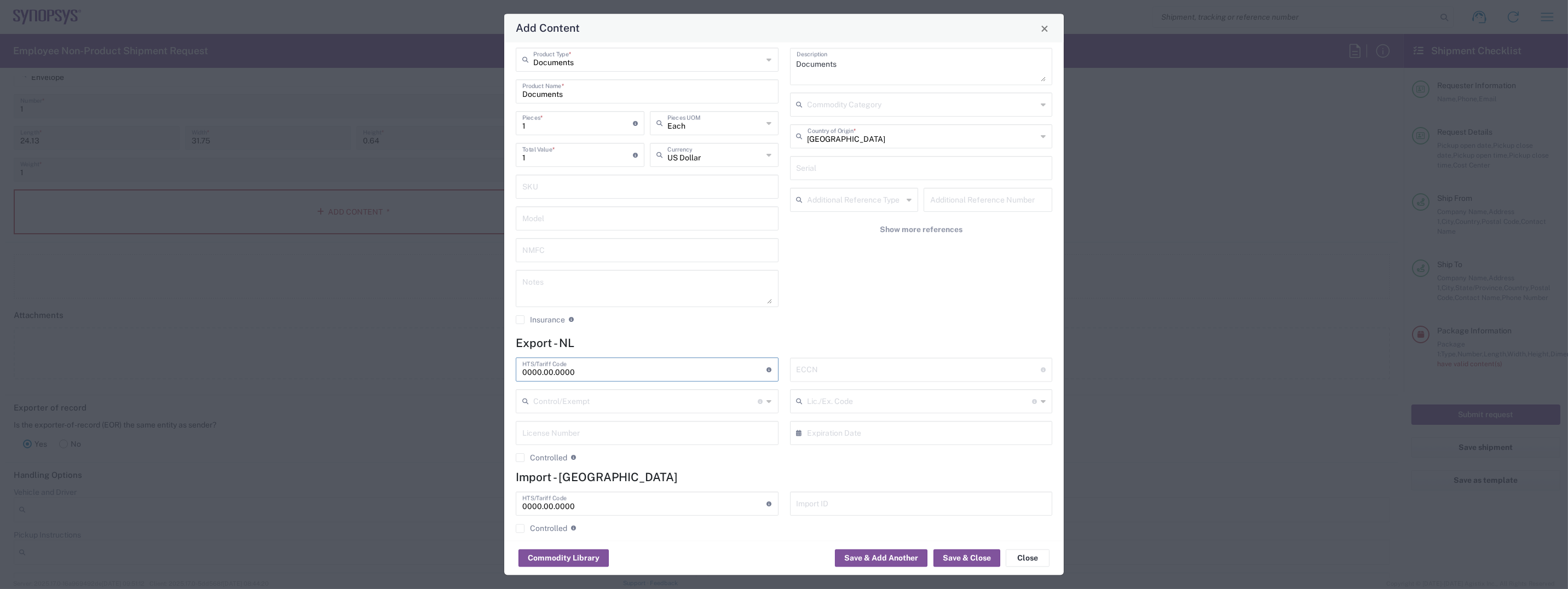
scroll to position [16, 0]
click at [968, 560] on button "Save & Close" at bounding box center [967, 558] width 67 height 18
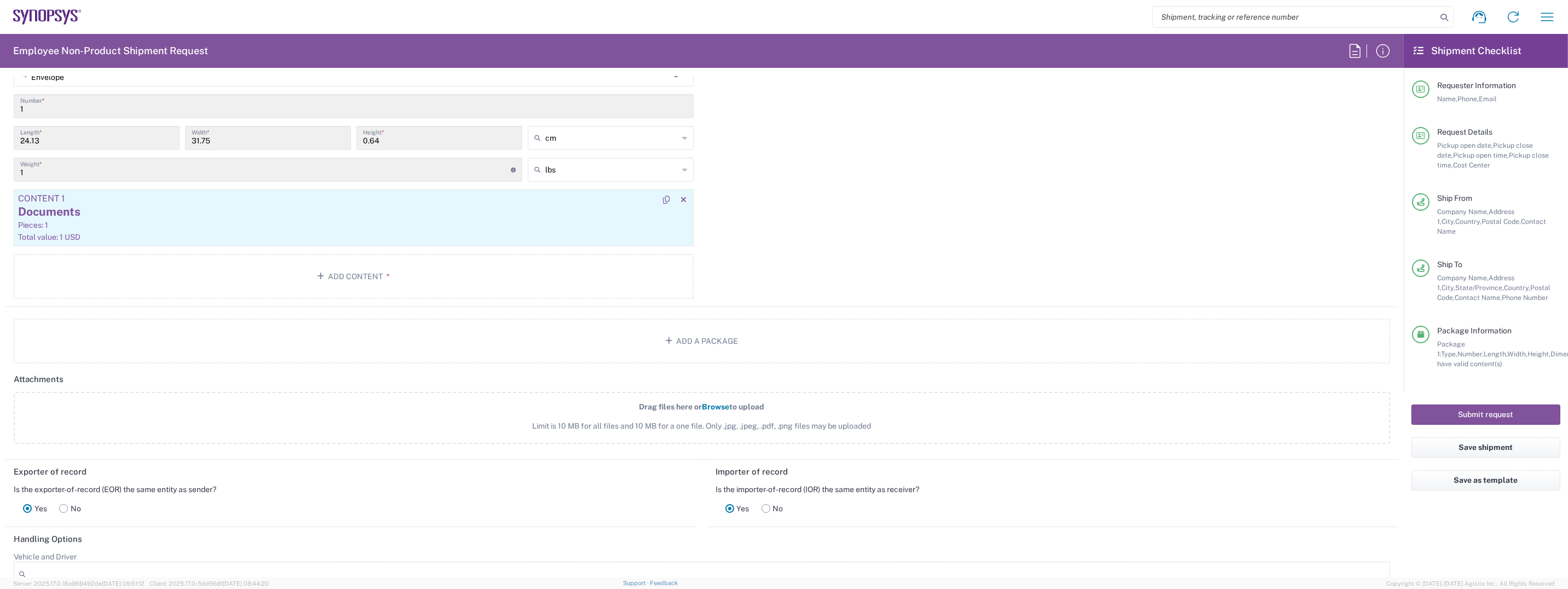
click at [387, 211] on div "Documents" at bounding box center [354, 212] width 671 height 16
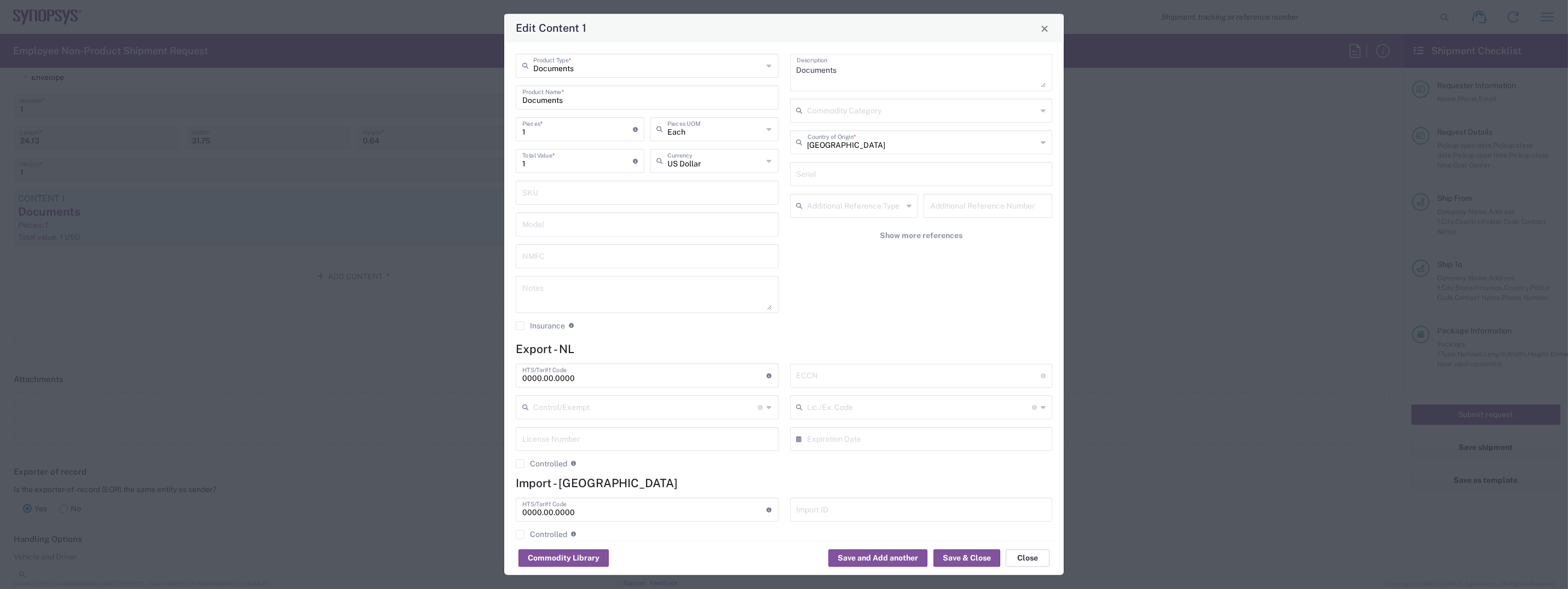
click at [1035, 562] on button "Close" at bounding box center [1027, 558] width 44 height 18
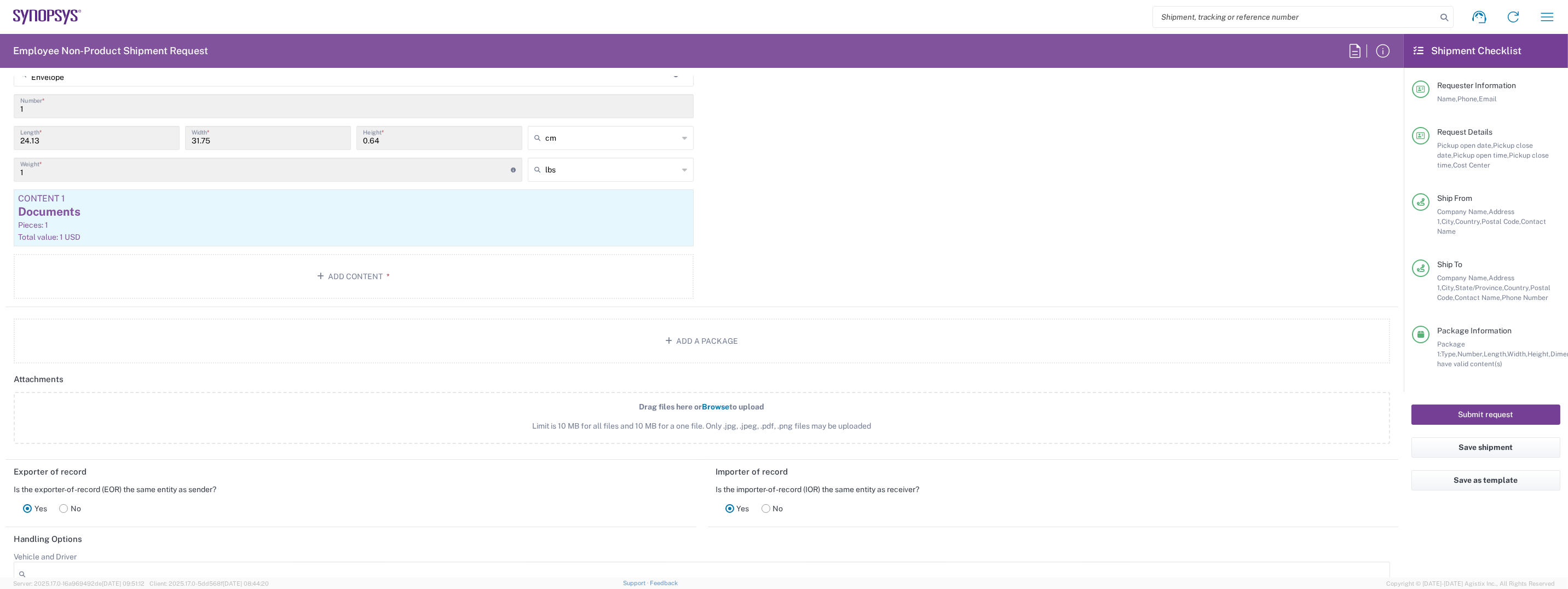
click at [1484, 406] on button "Submit request" at bounding box center [1486, 414] width 149 height 20
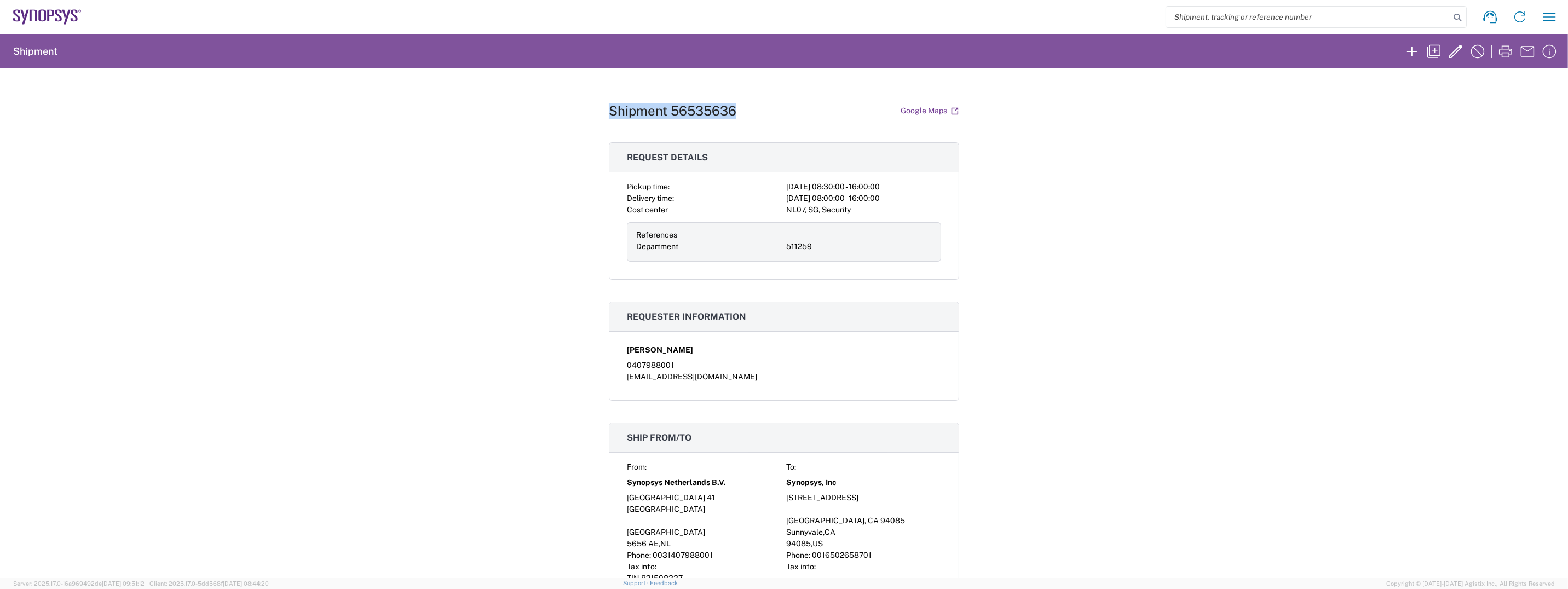
drag, startPoint x: 604, startPoint y: 106, endPoint x: 730, endPoint y: 118, distance: 126.6
click at [730, 118] on div "Shipment 56535636 Google Maps Request details Pickup time: [DATE] 08:30:00 - 16…" at bounding box center [784, 322] width 1568 height 509
copy h1 "Shipment 56535636"
click at [1500, 51] on icon "button" at bounding box center [1505, 51] width 18 height 18
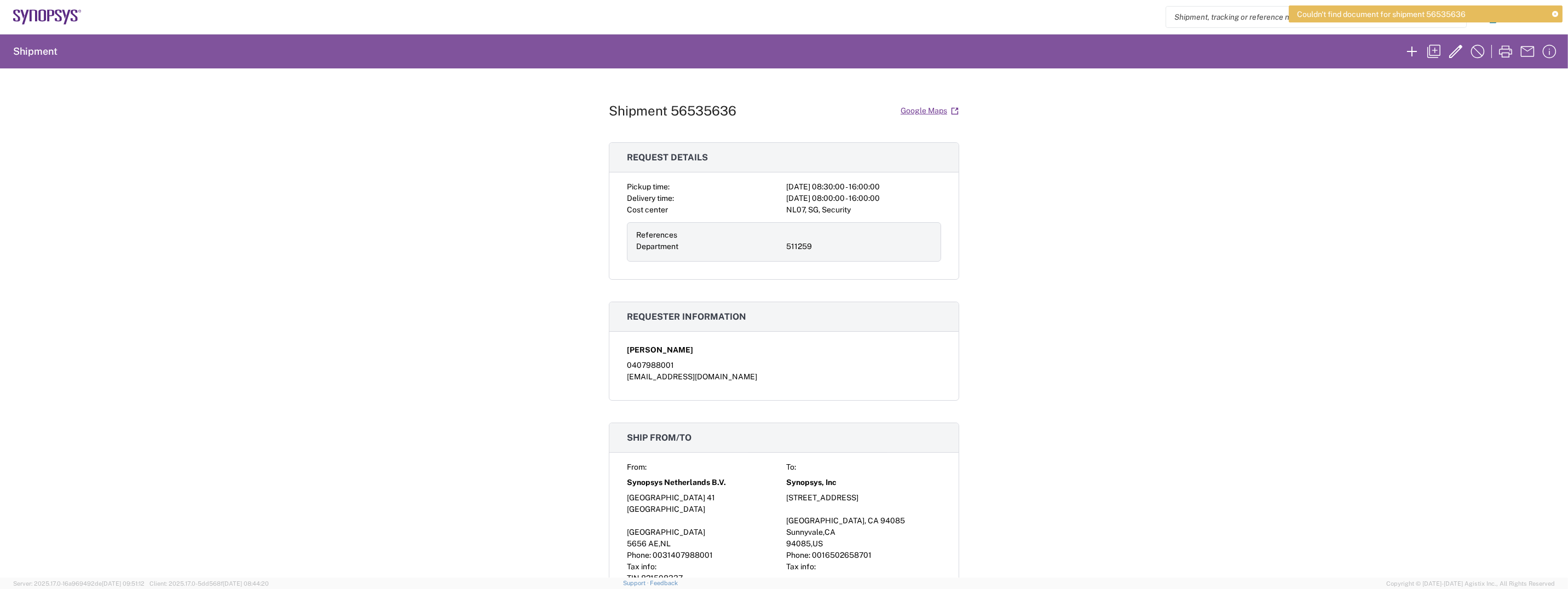
click at [1450, 111] on div "Shipment 56535636 Google Maps Request details Pickup time: [DATE] 08:30:00 - 16…" at bounding box center [784, 322] width 1568 height 509
click at [952, 189] on div "Pickup time: [DATE] 08:30:00 - 16:00:00 Delivery time: [DATE] 08:00:00 - 16:00:…" at bounding box center [784, 230] width 349 height 98
click at [591, 96] on div "Shipment 56535636 Google Maps Request details Pickup time: [DATE] 08:30:00 - 16…" at bounding box center [784, 322] width 1568 height 509
click at [596, 106] on div "Shipment 56535636 Google Maps Request details Pickup time: [DATE] 08:30:00 - 16…" at bounding box center [784, 322] width 1568 height 509
click at [601, 111] on div "Shipment 56535636 Google Maps Request details Pickup time: [DATE] 08:30:00 - 16…" at bounding box center [784, 322] width 1568 height 509
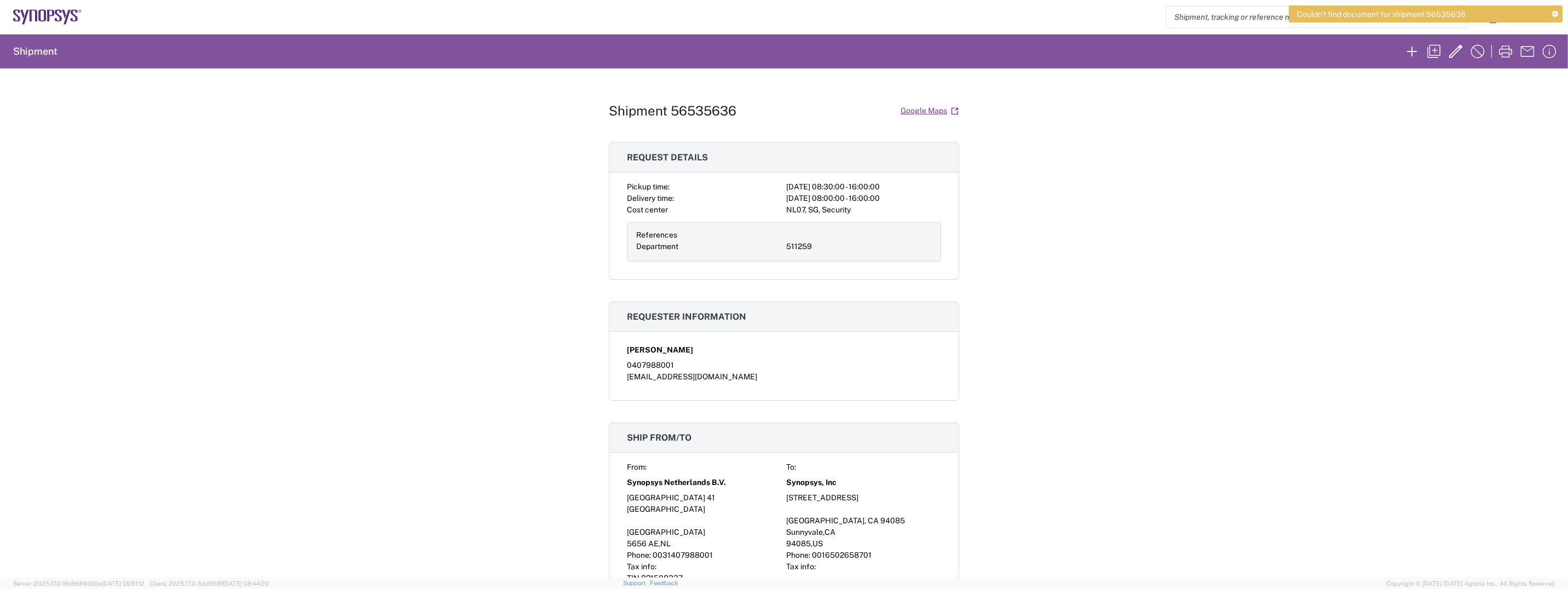
click at [609, 111] on h1 "Shipment 56535636" at bounding box center [673, 111] width 128 height 16
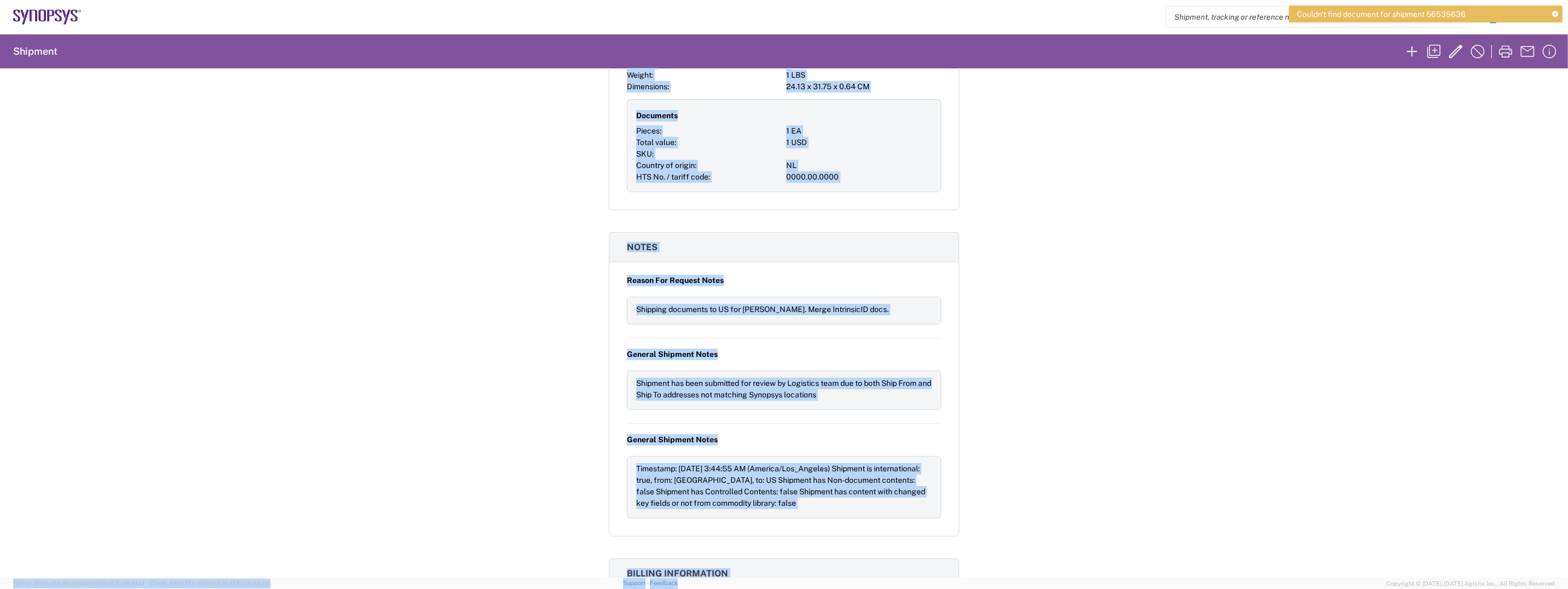
scroll to position [804, 0]
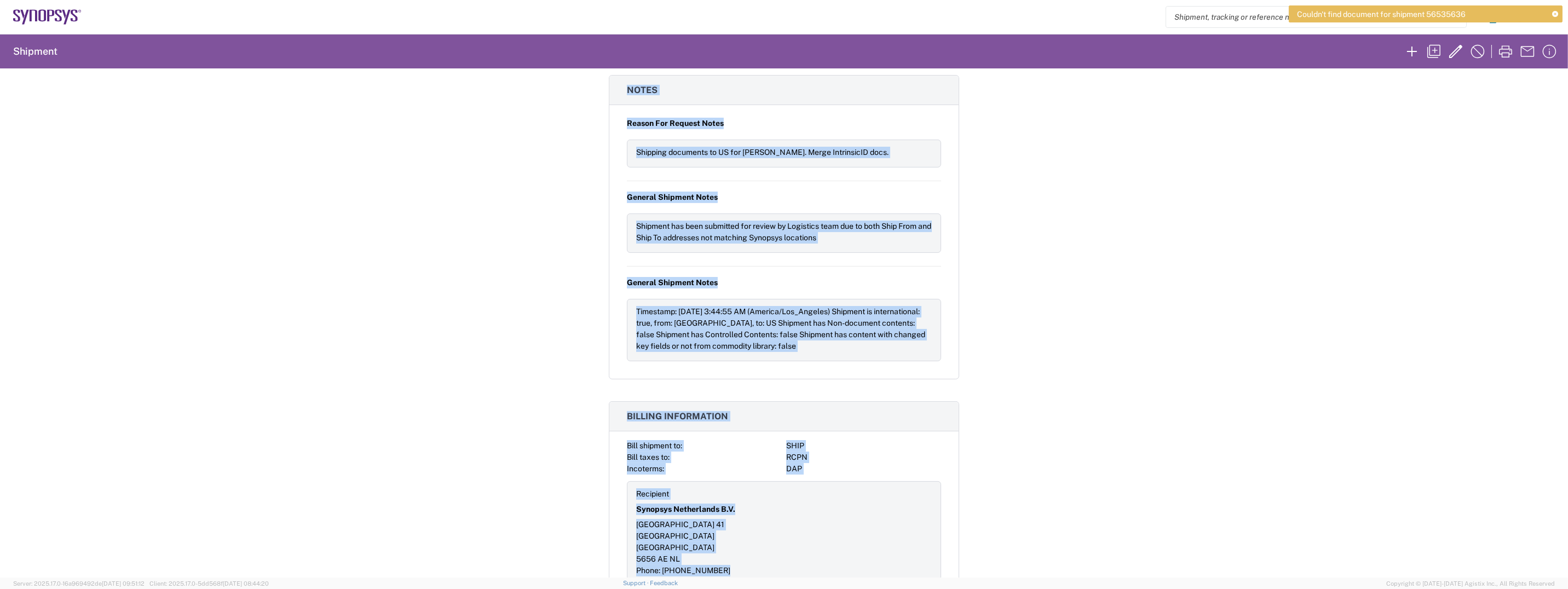
drag, startPoint x: 606, startPoint y: 111, endPoint x: 1010, endPoint y: 538, distance: 587.8
click at [1010, 538] on div "Shipment 56535636 Google Maps Request details Pickup time: [DATE] 08:30:00 - 16…" at bounding box center [784, 322] width 1568 height 509
copy div "Shipment 56535636 Google Maps Request details Pickup time: [DATE] 08:30:00 - 16…"
click at [1306, 235] on div "Shipment 56535636 Google Maps Request details Pickup time: [DATE] 08:30:00 - 16…" at bounding box center [784, 322] width 1568 height 509
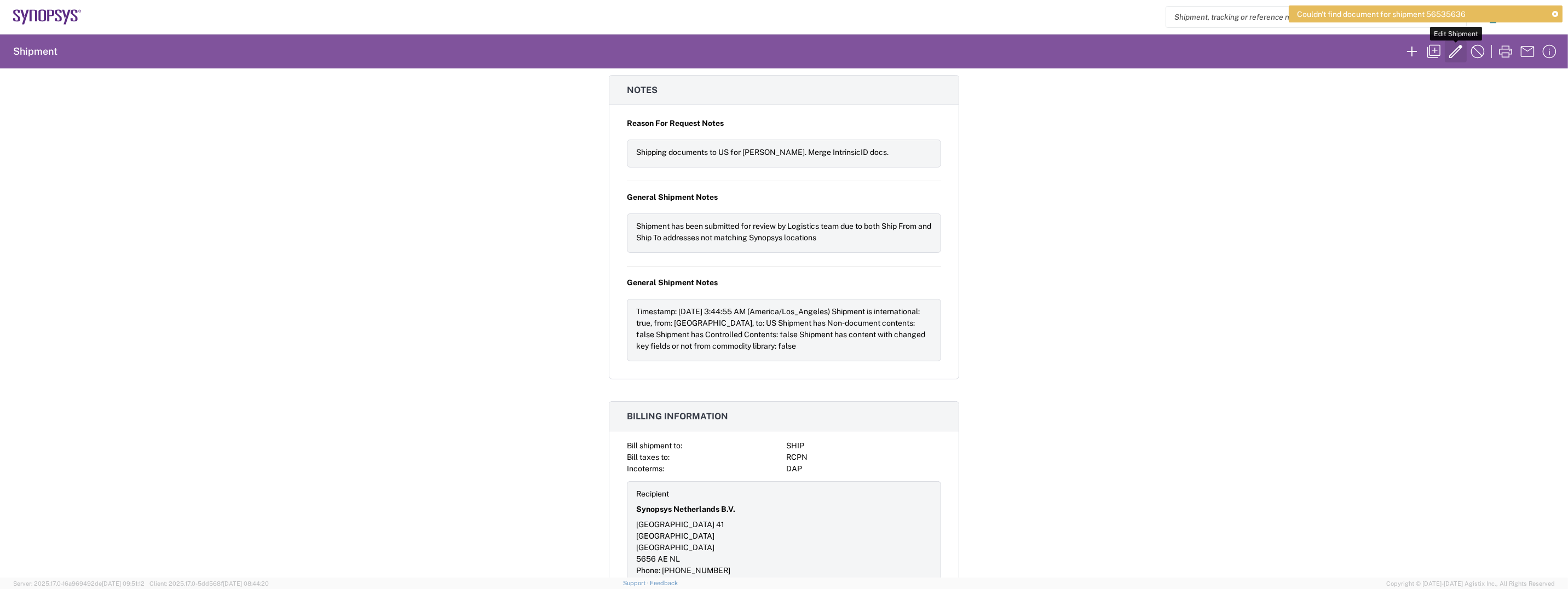
click at [1451, 51] on icon "button" at bounding box center [1455, 51] width 18 height 18
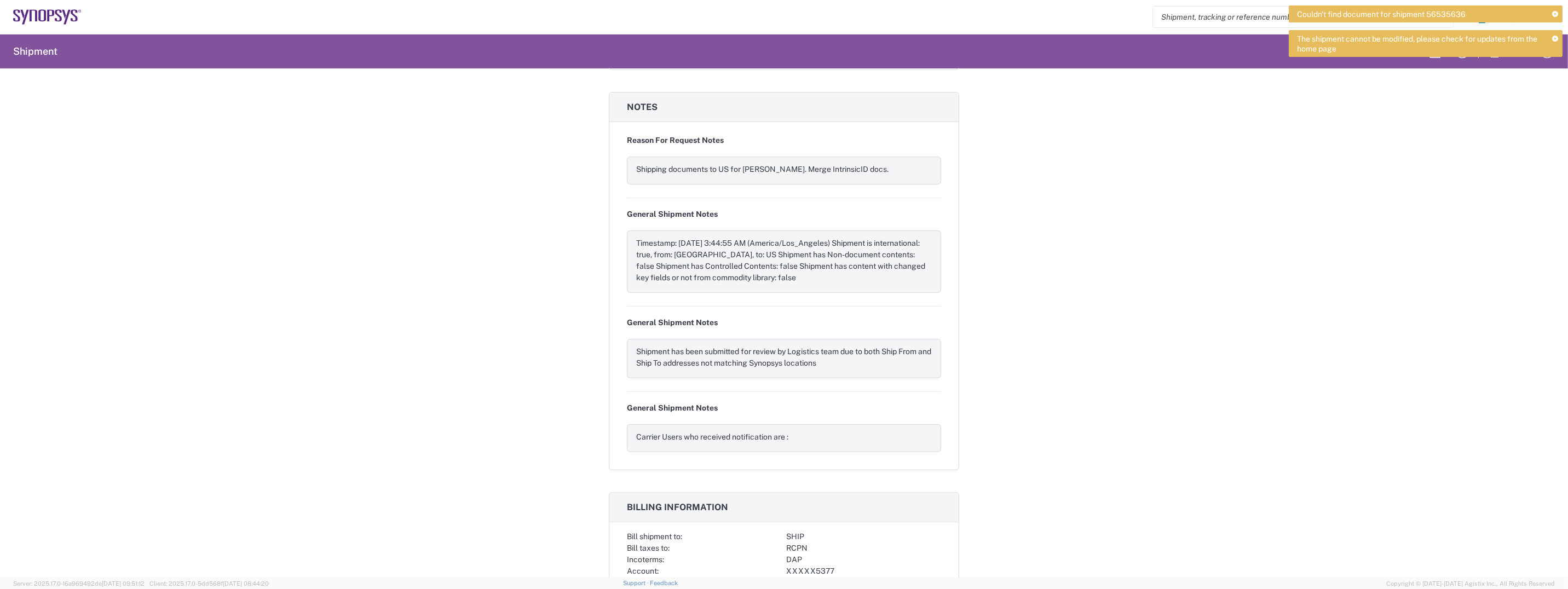
scroll to position [1242, 0]
click at [725, 431] on div "Carrier Users who received notification are :" at bounding box center [784, 436] width 296 height 12
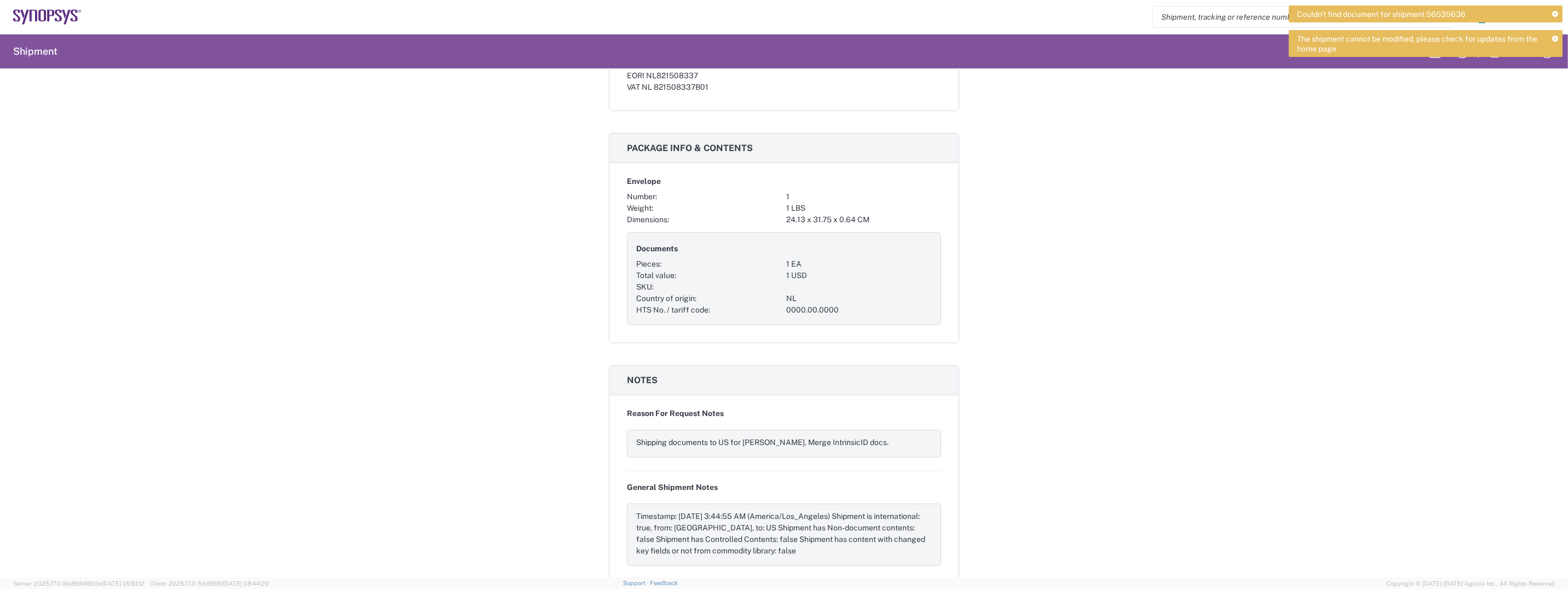
scroll to position [1023, 0]
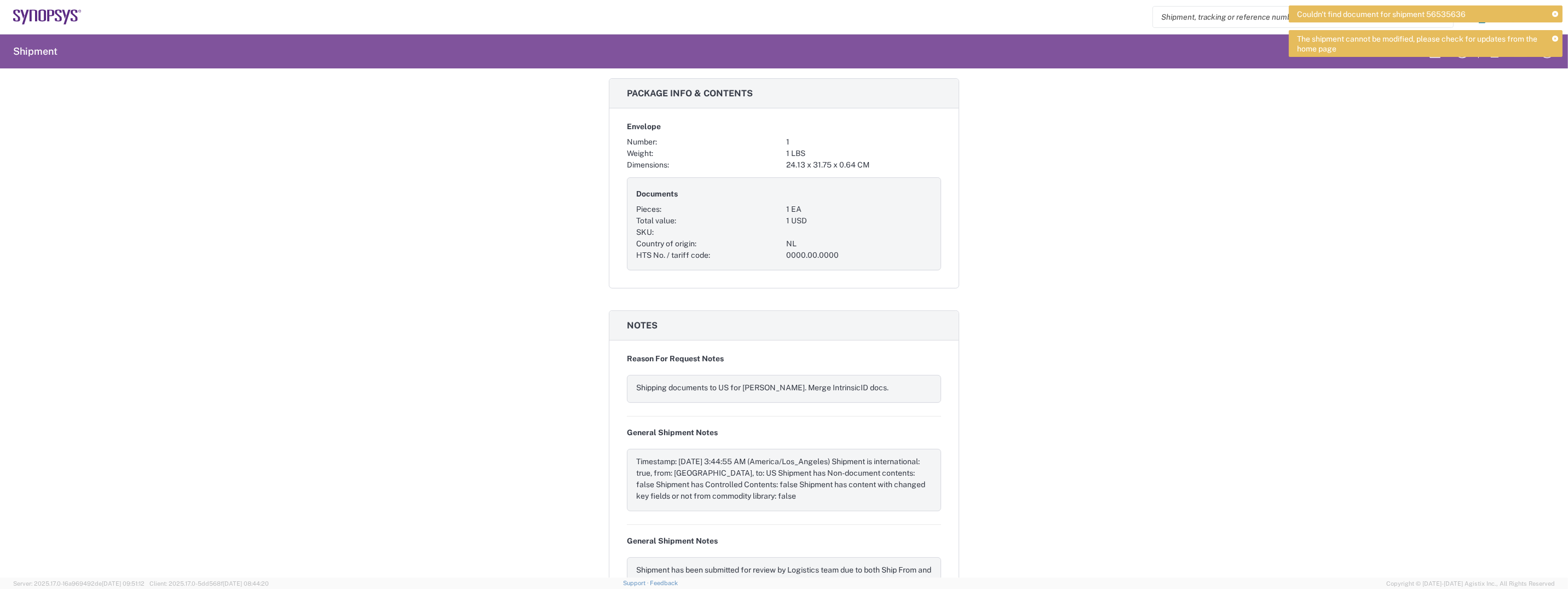
click at [1348, 164] on div "Shipment 56535636 Google Maps Carrier information Carrier name: DHL Service lev…" at bounding box center [784, 322] width 1568 height 509
click at [1555, 12] on icon at bounding box center [1555, 15] width 6 height 6
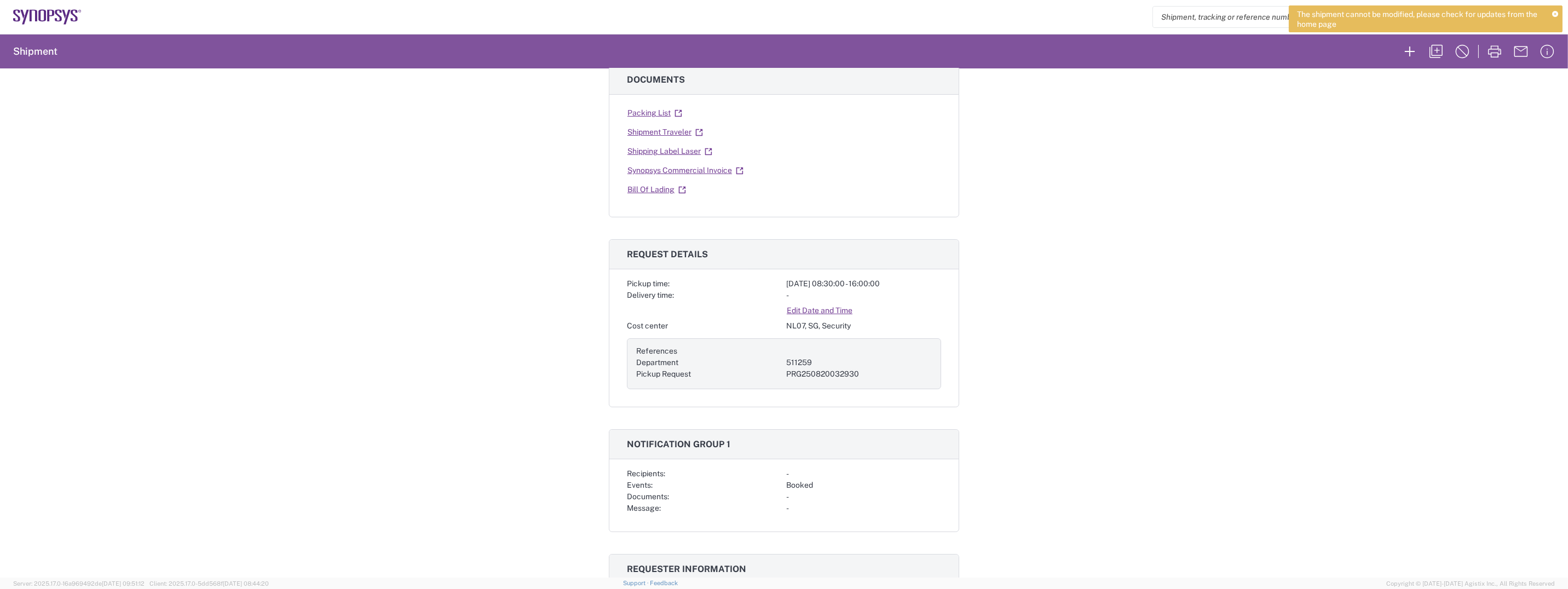
scroll to position [0, 0]
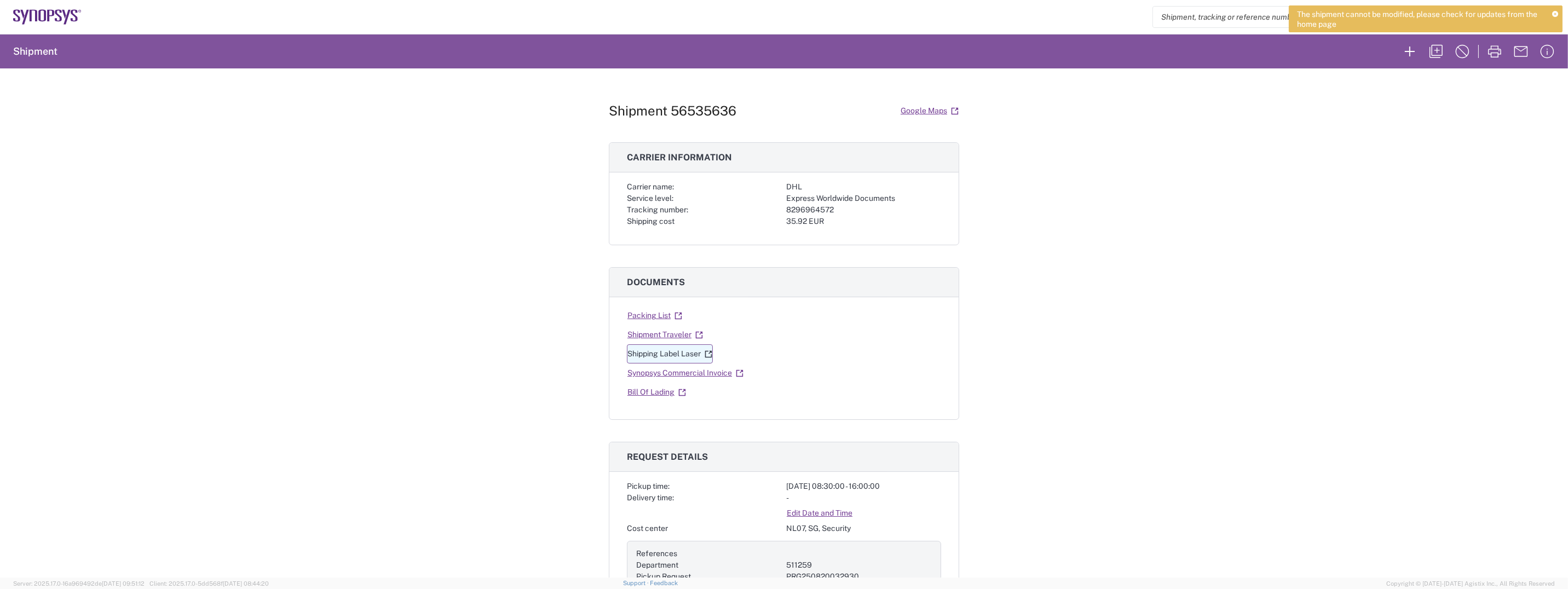
click at [667, 357] on link "Shipping Label Laser" at bounding box center [670, 354] width 86 height 19
click at [659, 310] on link "Packing List" at bounding box center [655, 315] width 56 height 19
click at [662, 334] on link "Shipment Traveler" at bounding box center [665, 334] width 77 height 19
click at [656, 392] on link "Bill Of Lading" at bounding box center [657, 392] width 60 height 19
click at [691, 373] on link "Synopsys Commercial Invoice" at bounding box center [685, 372] width 117 height 19
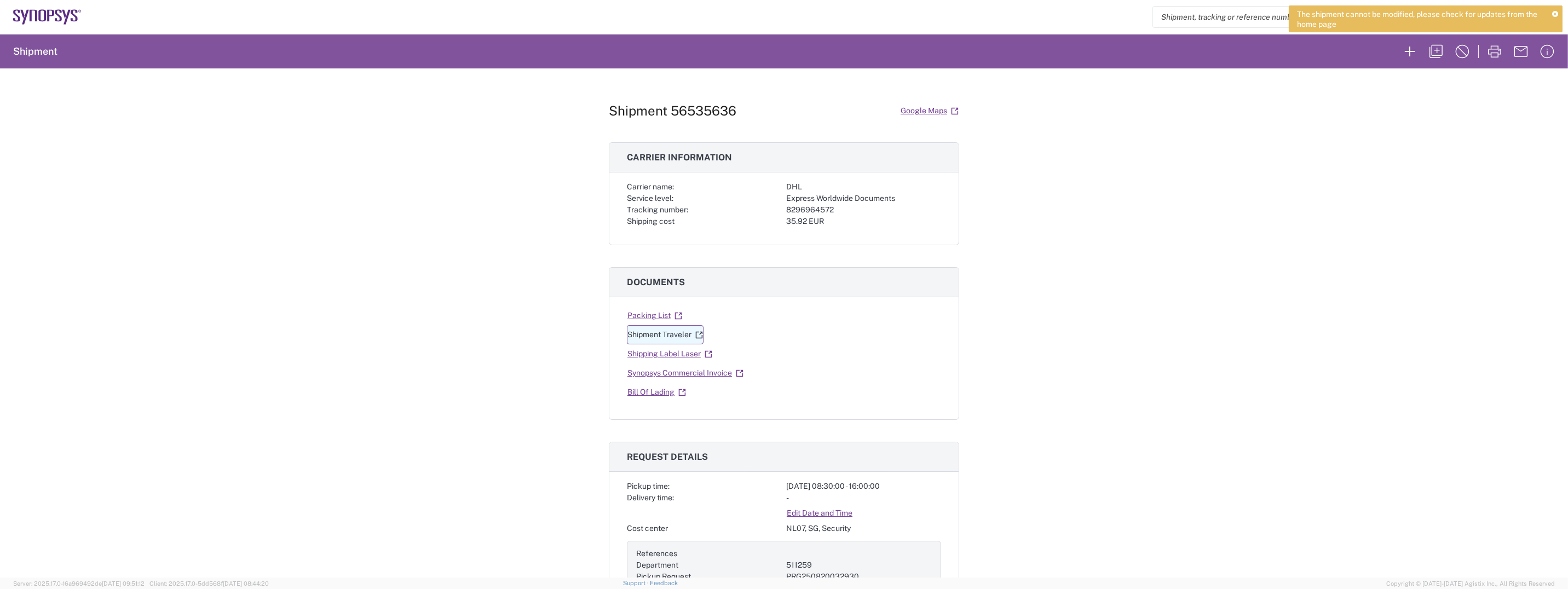
click at [677, 332] on link "Shipment Traveler" at bounding box center [665, 334] width 77 height 19
click at [675, 335] on link "Shipment Traveler" at bounding box center [665, 334] width 77 height 19
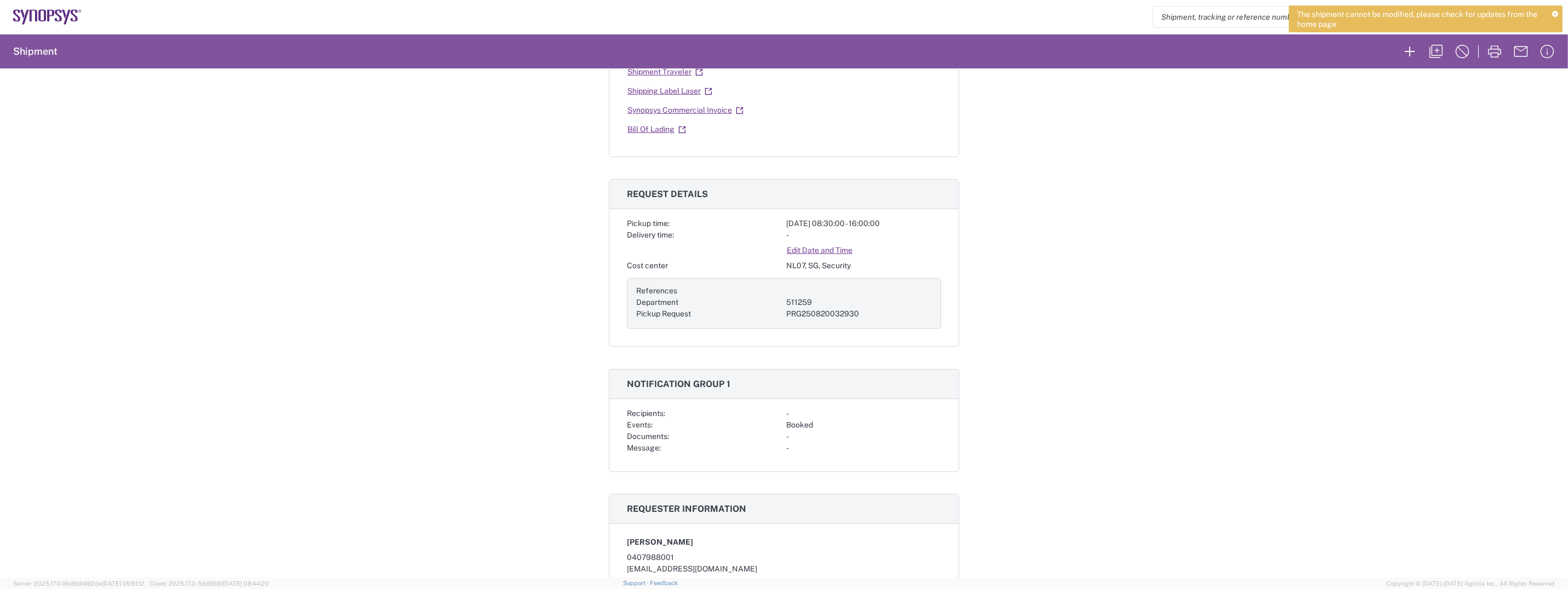
scroll to position [274, 0]
